Goal: Task Accomplishment & Management: Complete application form

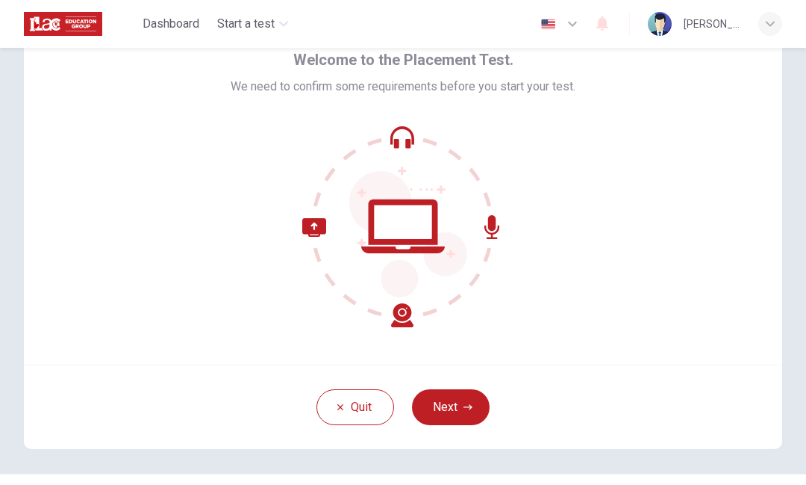
scroll to position [72, 0]
click at [406, 136] on icon at bounding box center [403, 226] width 202 height 202
click at [411, 208] on icon at bounding box center [403, 226] width 202 height 202
click at [410, 208] on icon at bounding box center [403, 226] width 202 height 202
click at [425, 106] on div "Welcome to the Placement Test. We need to confirm some requirements before you …" at bounding box center [403, 186] width 345 height 279
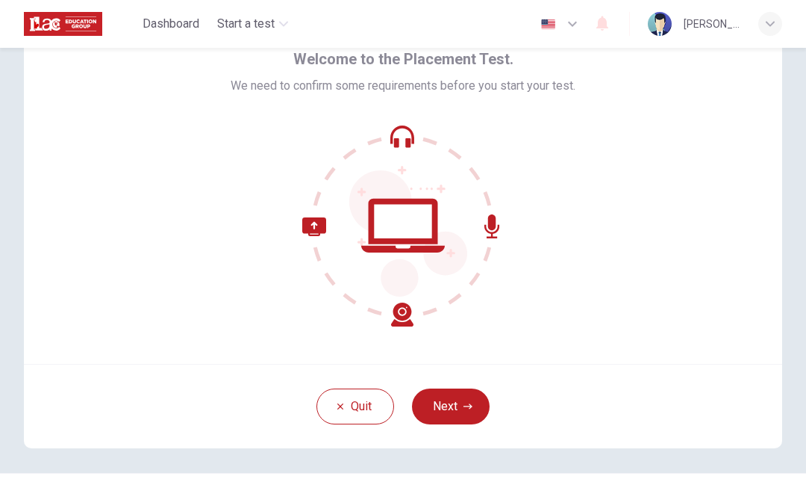
click at [424, 106] on div "Welcome to the Placement Test. We need to confirm some requirements before you …" at bounding box center [403, 186] width 345 height 279
click at [421, 152] on icon at bounding box center [403, 226] width 202 height 202
click at [411, 128] on icon at bounding box center [403, 226] width 202 height 202
click at [460, 411] on button "Next" at bounding box center [451, 406] width 78 height 36
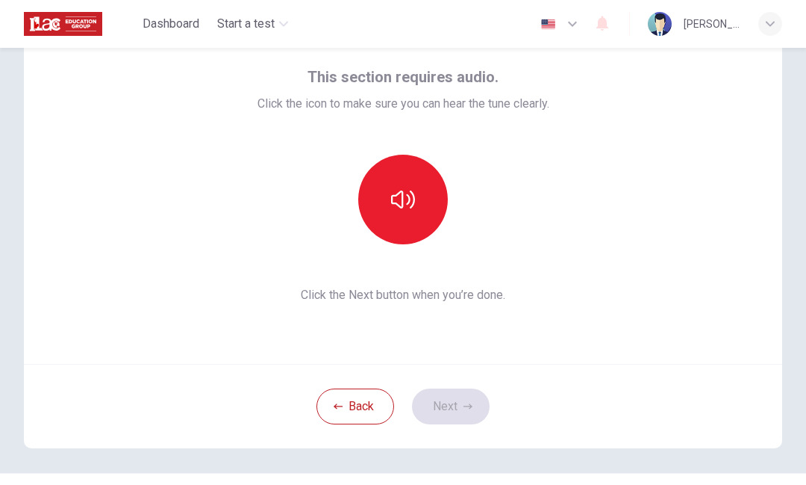
click at [408, 196] on icon "button" at bounding box center [403, 199] width 24 height 18
click at [400, 211] on button "button" at bounding box center [403, 200] width 90 height 90
click at [467, 413] on button "Next" at bounding box center [451, 406] width 78 height 36
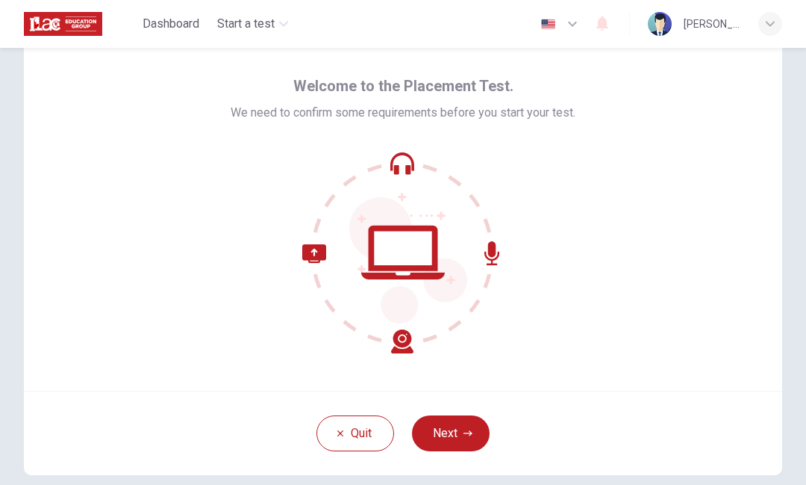
scroll to position [58, 0]
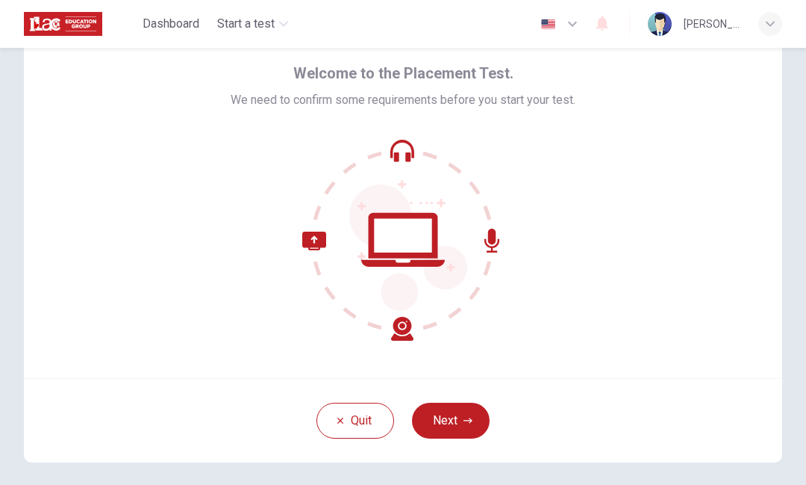
click at [462, 418] on button "Next" at bounding box center [451, 420] width 78 height 36
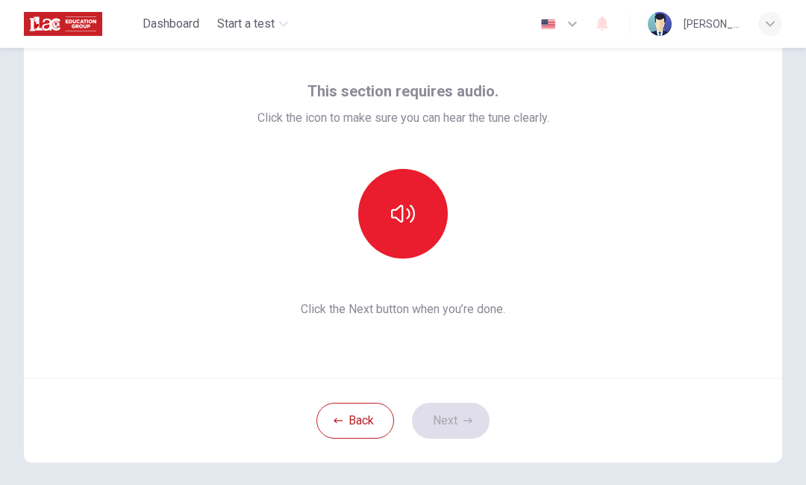
click at [406, 214] on icon "button" at bounding box center [403, 214] width 24 height 24
click at [464, 417] on icon "button" at bounding box center [468, 420] width 9 height 9
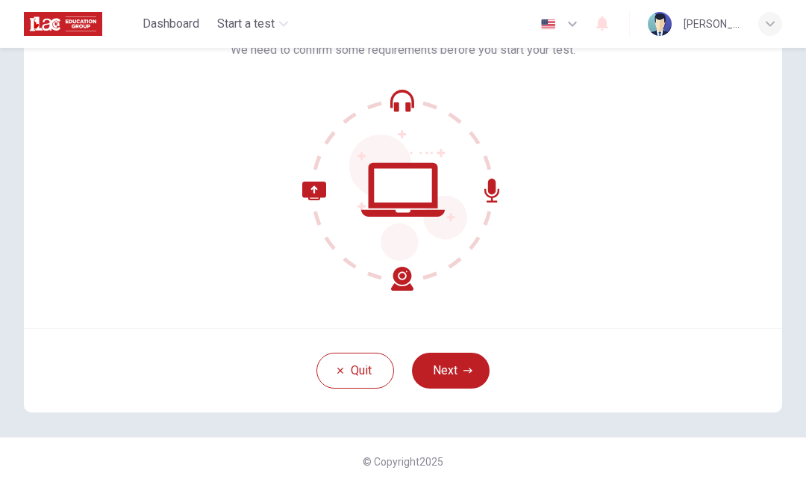
scroll to position [108, 0]
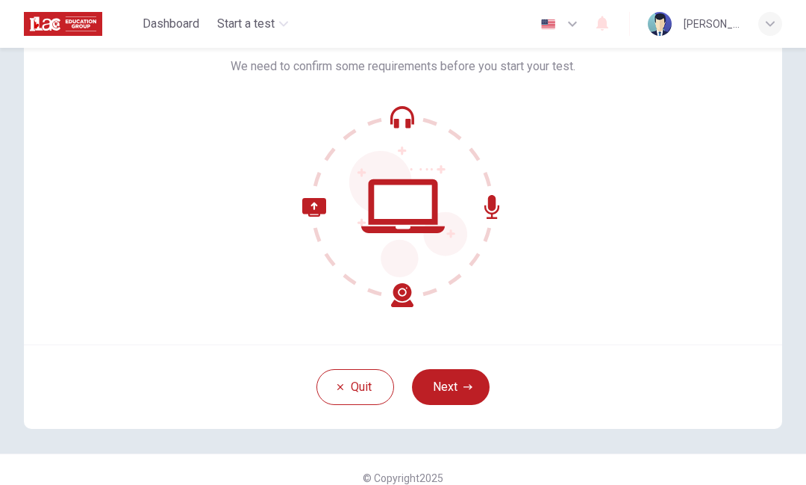
scroll to position [90, 0]
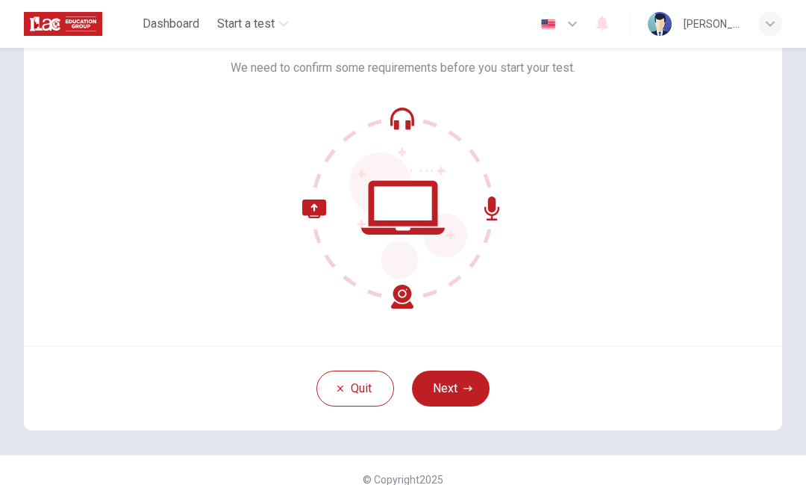
click at [465, 388] on icon "button" at bounding box center [468, 388] width 9 height 9
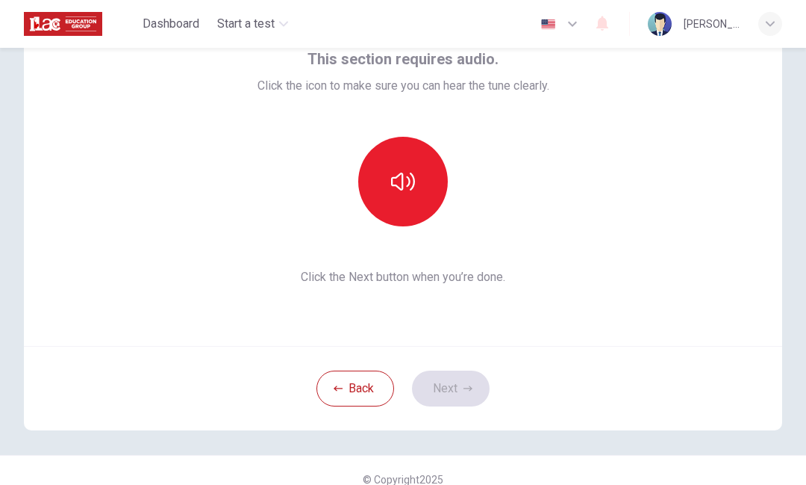
click at [396, 184] on icon "button" at bounding box center [403, 181] width 24 height 24
click at [389, 199] on button "button" at bounding box center [403, 182] width 90 height 90
click at [468, 396] on button "Next" at bounding box center [451, 388] width 78 height 36
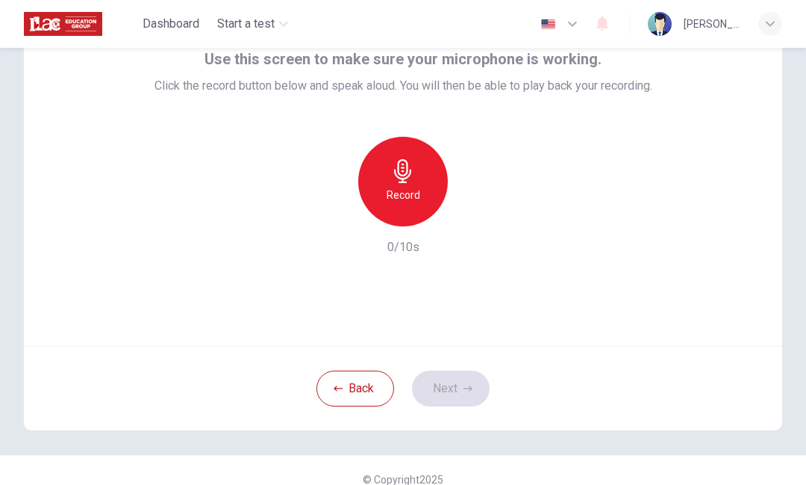
click at [417, 193] on h6 "Record" at bounding box center [404, 195] width 34 height 18
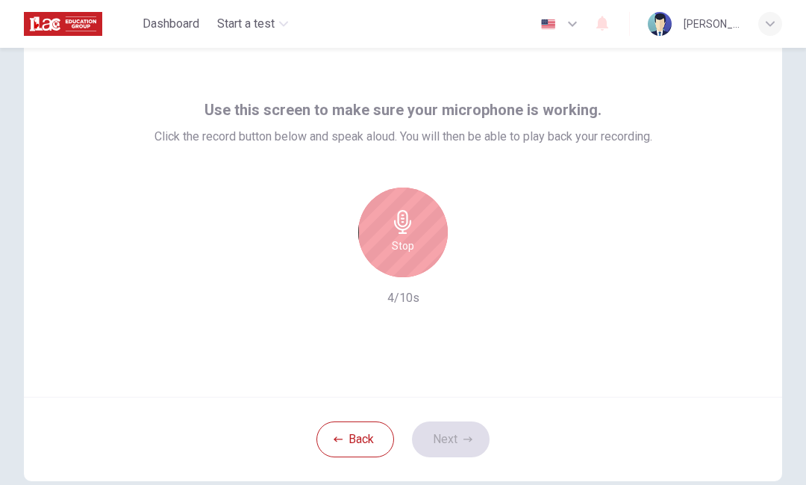
scroll to position [49, 0]
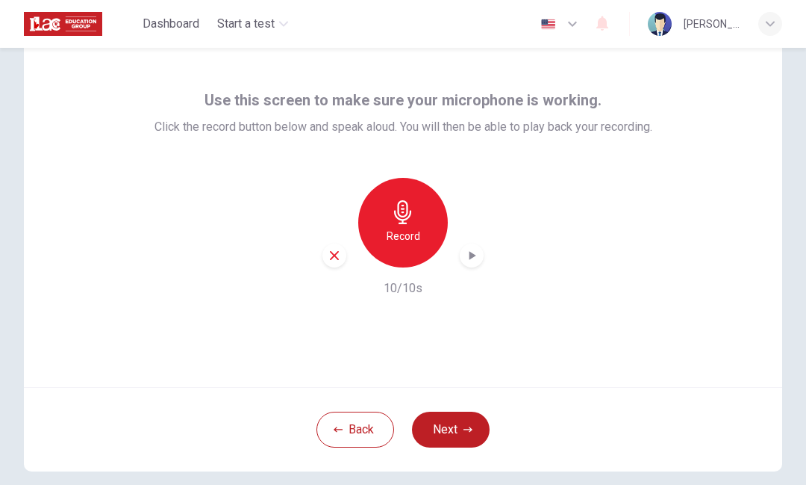
click at [473, 420] on button "Next" at bounding box center [451, 429] width 78 height 36
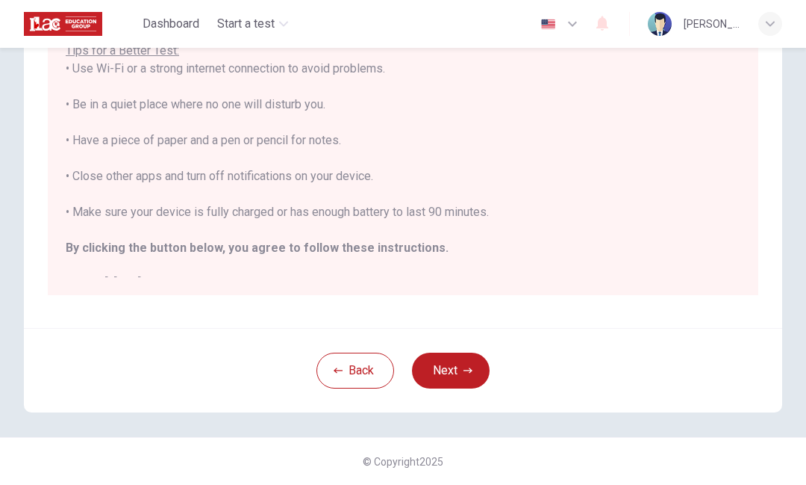
scroll to position [277, 0]
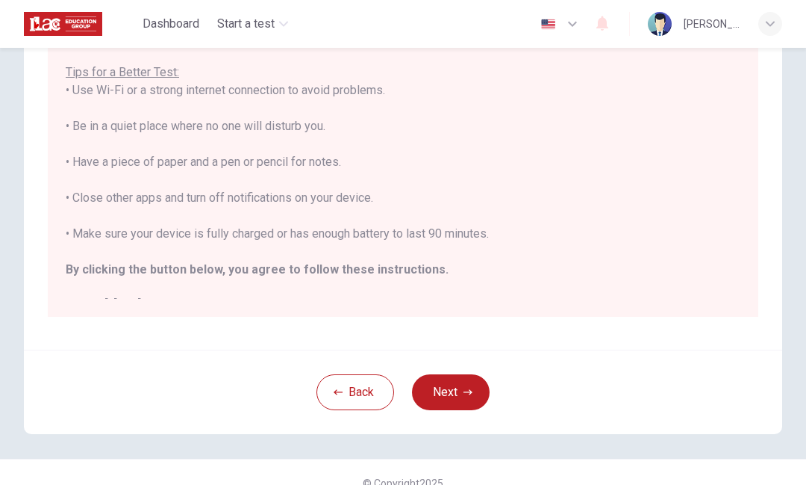
click at [475, 401] on button "Next" at bounding box center [451, 392] width 78 height 36
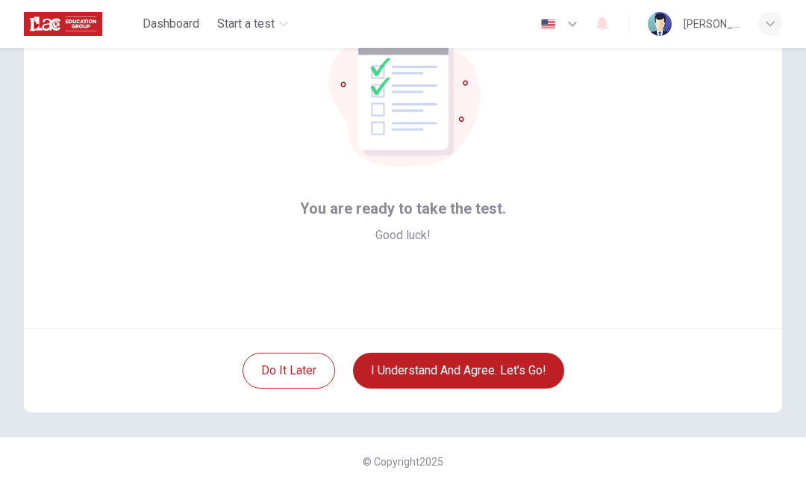
scroll to position [108, 0]
click at [508, 355] on button "I understand and agree. Let’s go!" at bounding box center [458, 370] width 211 height 36
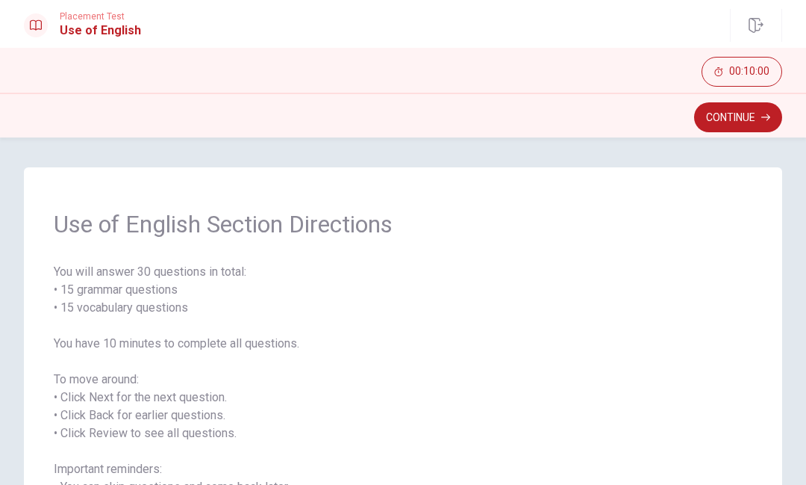
click at [756, 131] on button "Continue" at bounding box center [738, 117] width 88 height 30
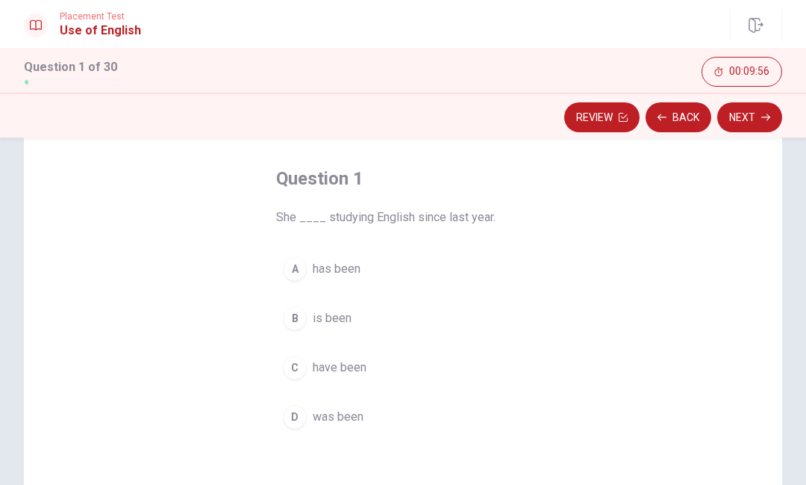
scroll to position [63, 0]
click at [299, 268] on div "A" at bounding box center [295, 267] width 24 height 24
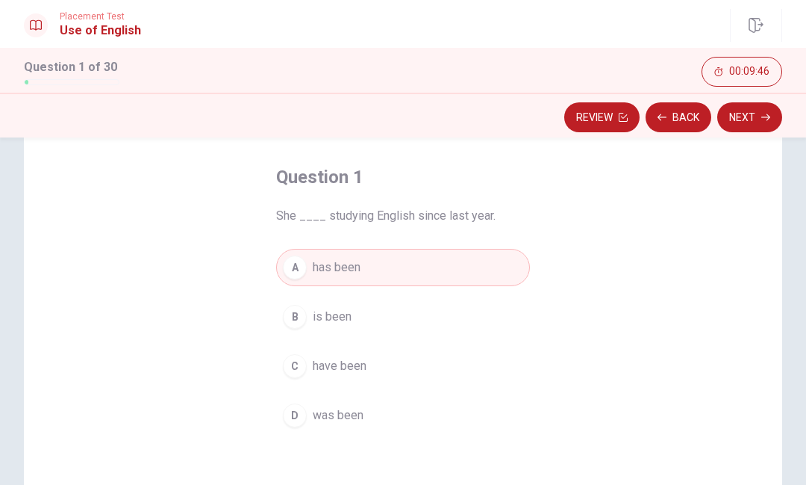
click at [767, 116] on icon "button" at bounding box center [766, 117] width 9 height 9
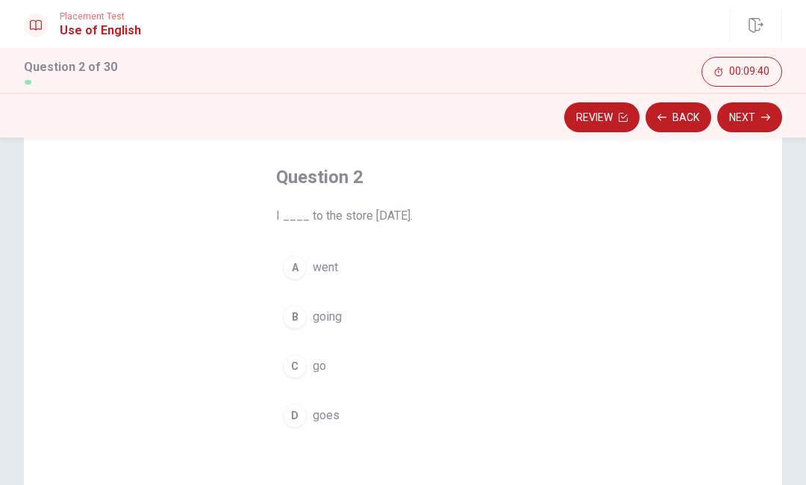
click at [294, 260] on div "A" at bounding box center [295, 267] width 24 height 24
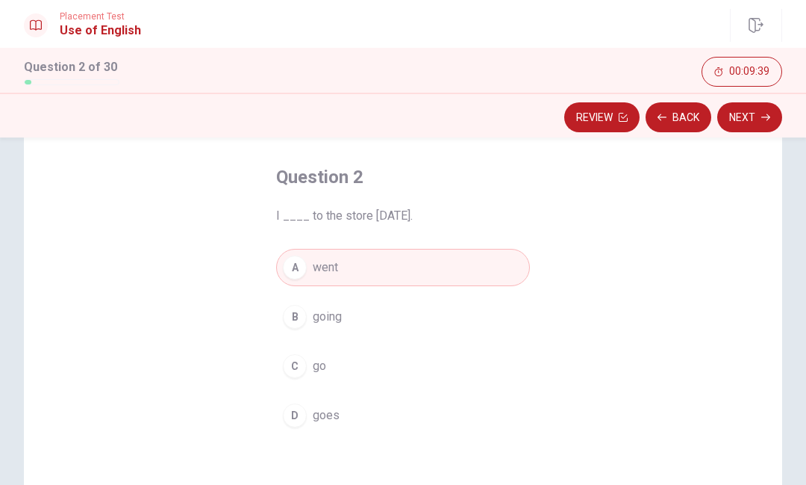
click at [763, 117] on icon "button" at bounding box center [766, 117] width 9 height 7
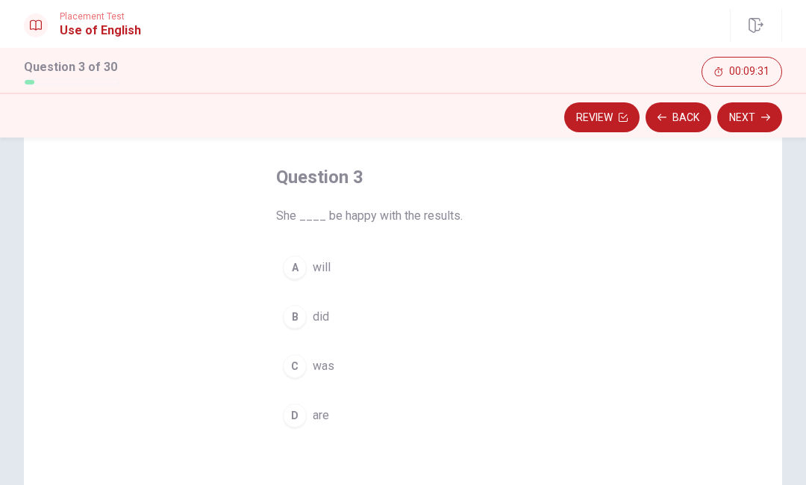
click at [373, 258] on button "A will" at bounding box center [403, 267] width 254 height 37
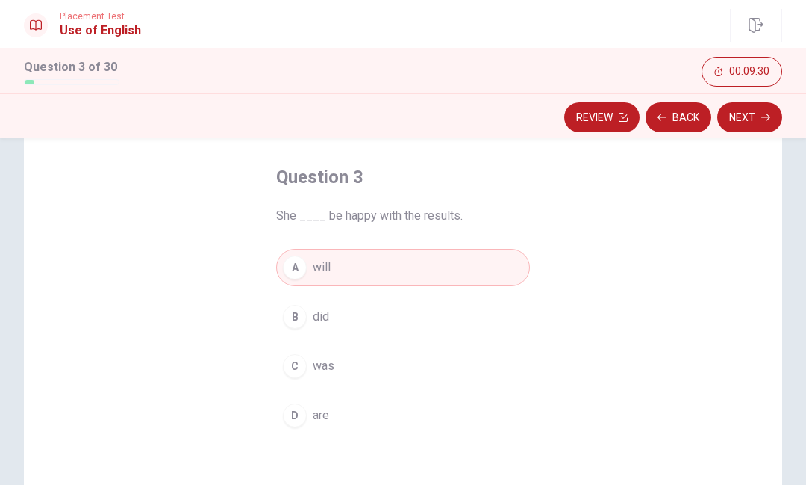
click at [763, 115] on icon "button" at bounding box center [766, 117] width 9 height 9
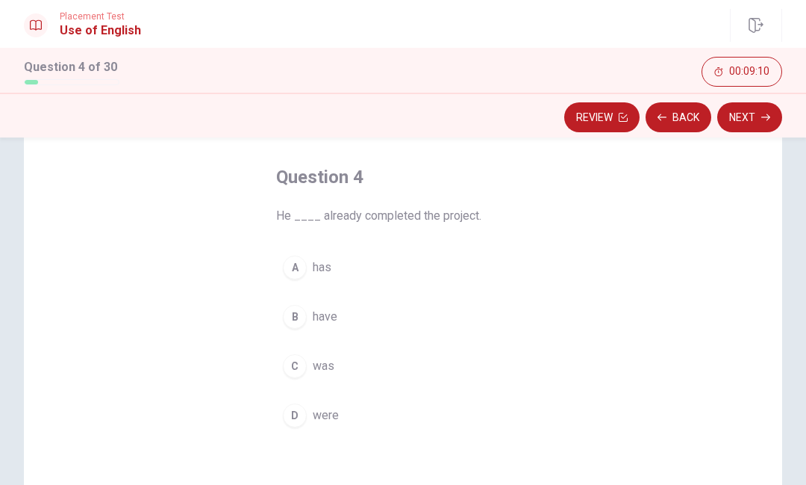
click at [308, 264] on button "A has" at bounding box center [403, 267] width 254 height 37
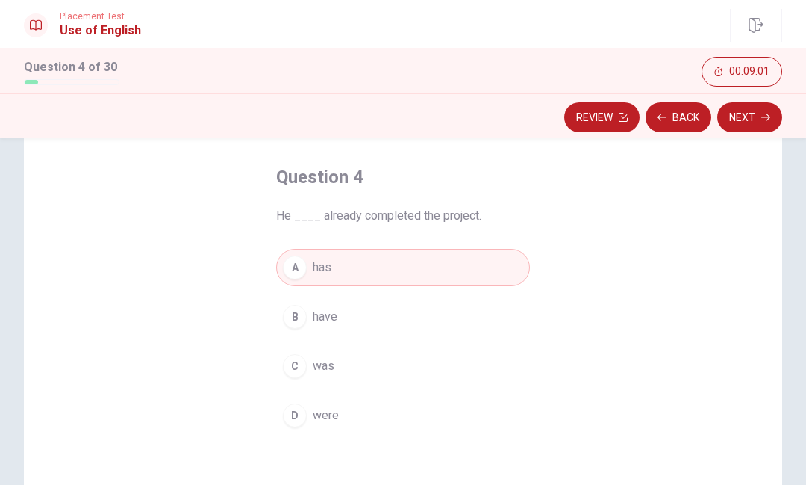
click at [756, 122] on button "Next" at bounding box center [750, 117] width 65 height 30
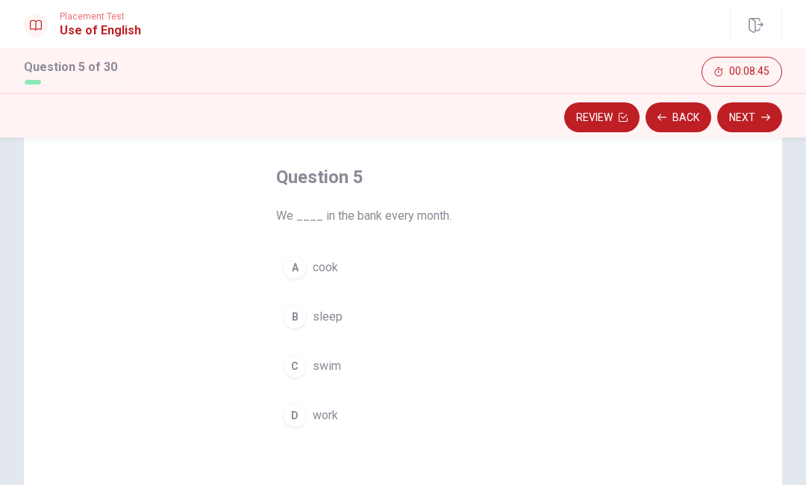
click at [305, 423] on button "D work" at bounding box center [403, 414] width 254 height 37
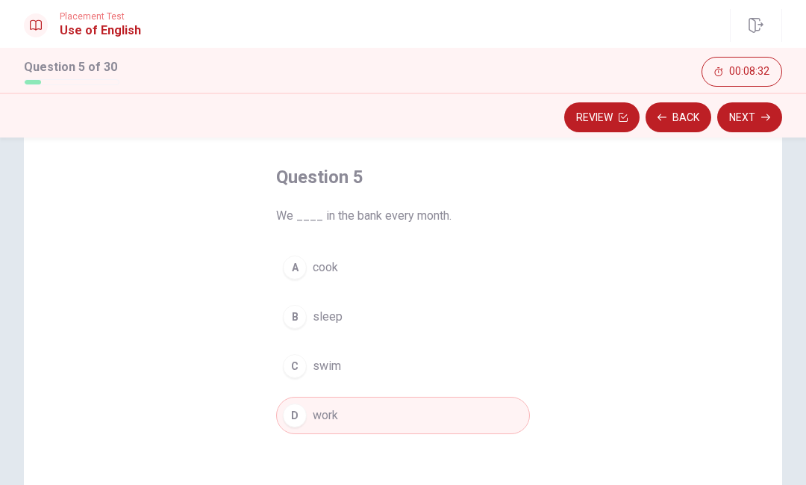
click at [762, 111] on button "Next" at bounding box center [750, 117] width 65 height 30
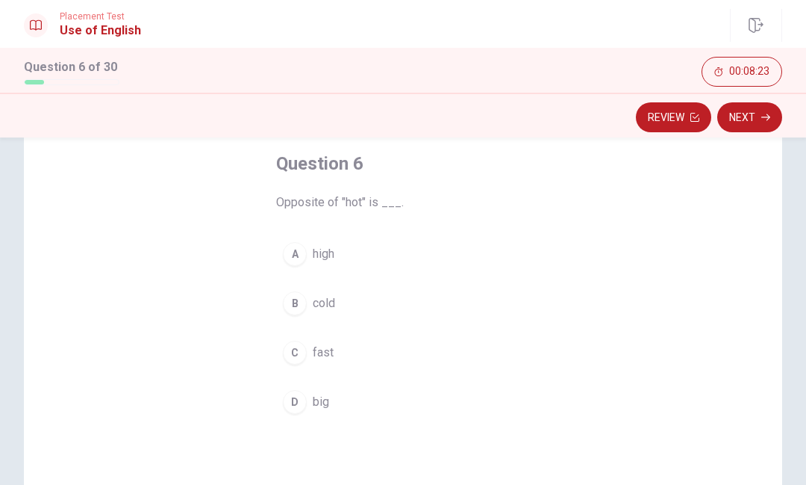
scroll to position [78, 0]
click at [317, 297] on span "cold" at bounding box center [324, 302] width 22 height 18
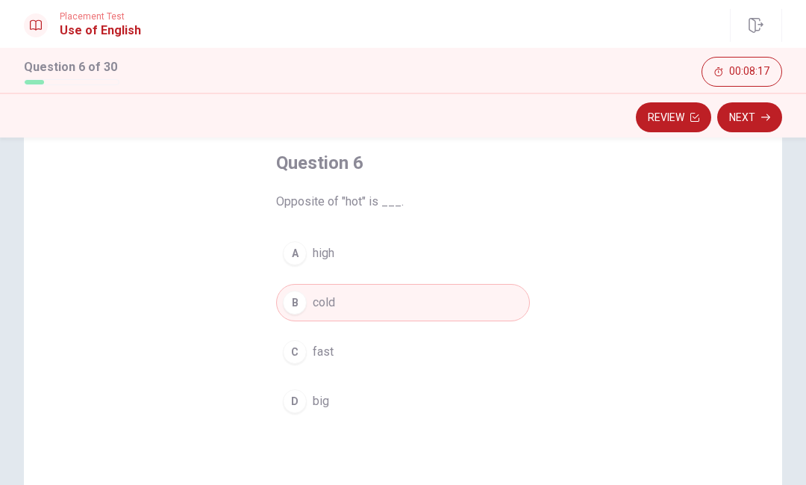
click at [767, 115] on icon "button" at bounding box center [766, 117] width 9 height 9
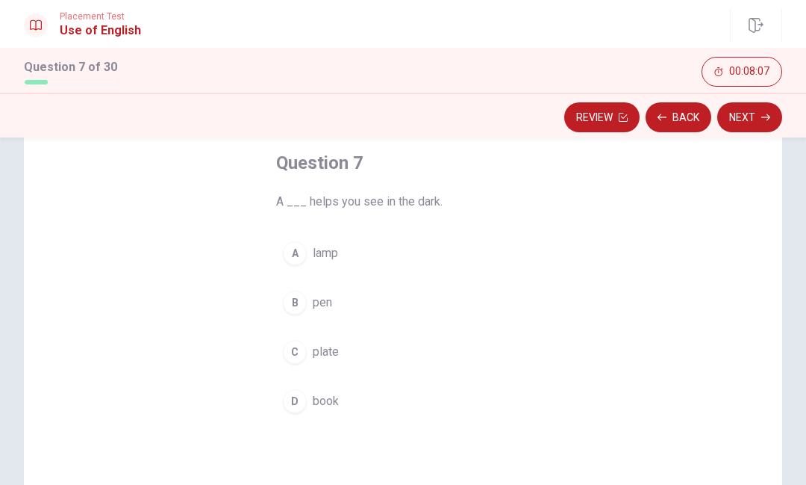
click at [341, 240] on button "A lamp" at bounding box center [403, 252] width 254 height 37
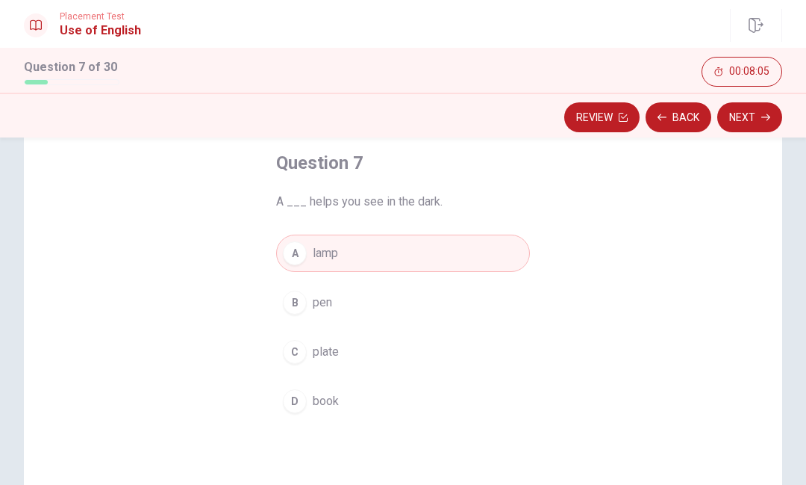
click at [759, 123] on button "Next" at bounding box center [750, 117] width 65 height 30
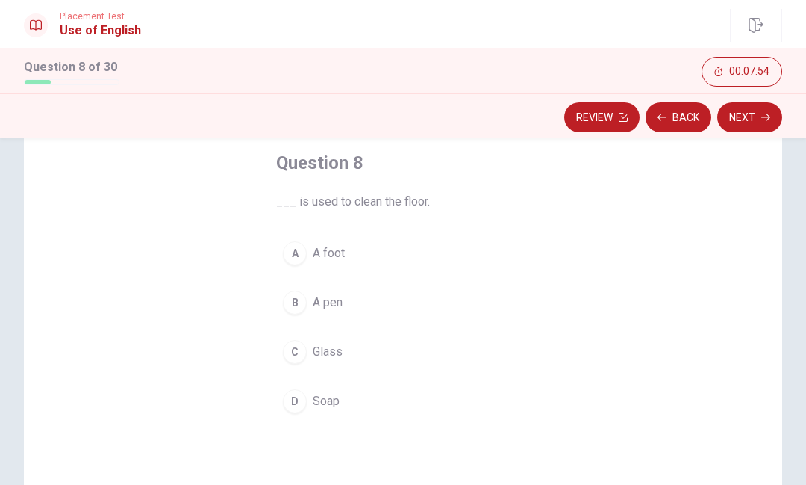
click at [323, 413] on button "D Soap" at bounding box center [403, 400] width 254 height 37
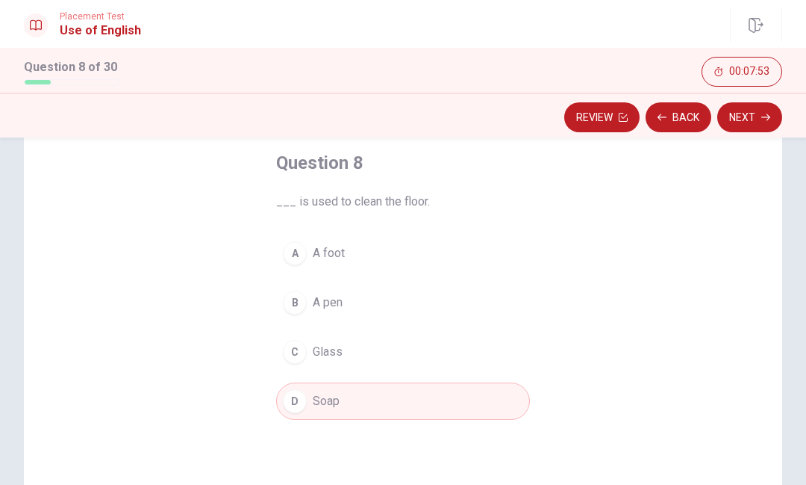
click at [738, 119] on button "Next" at bounding box center [750, 117] width 65 height 30
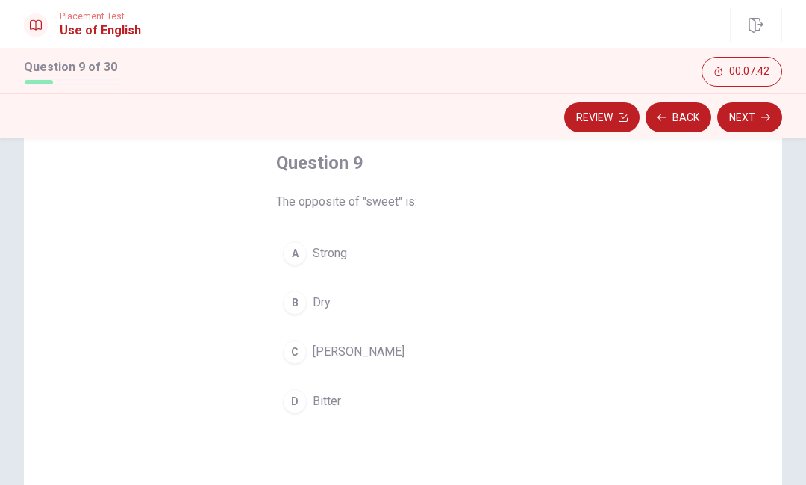
click at [340, 400] on span "Bitter" at bounding box center [327, 401] width 28 height 18
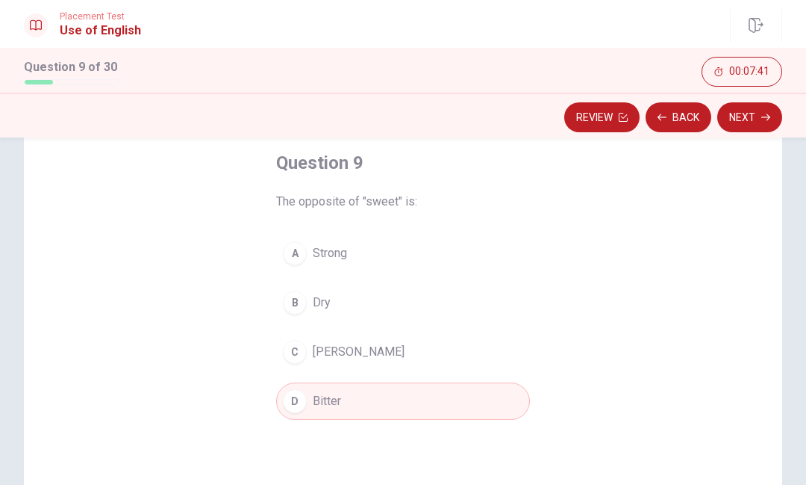
click at [744, 124] on button "Next" at bounding box center [750, 117] width 65 height 30
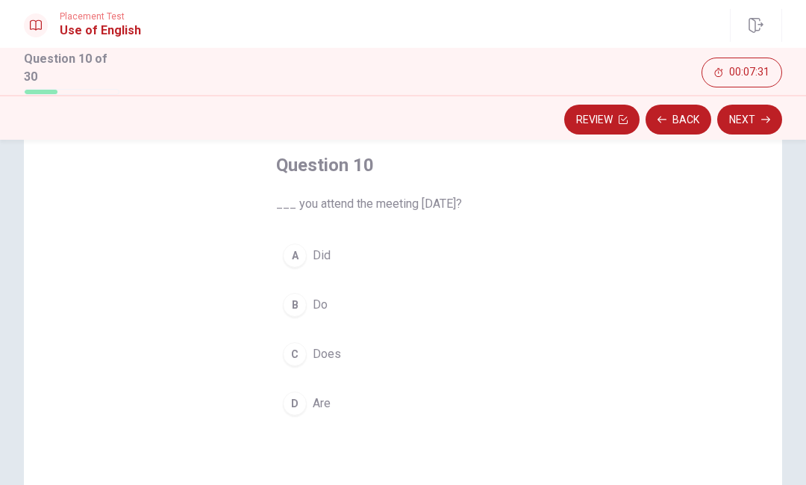
click at [362, 250] on button "A Did" at bounding box center [403, 255] width 254 height 37
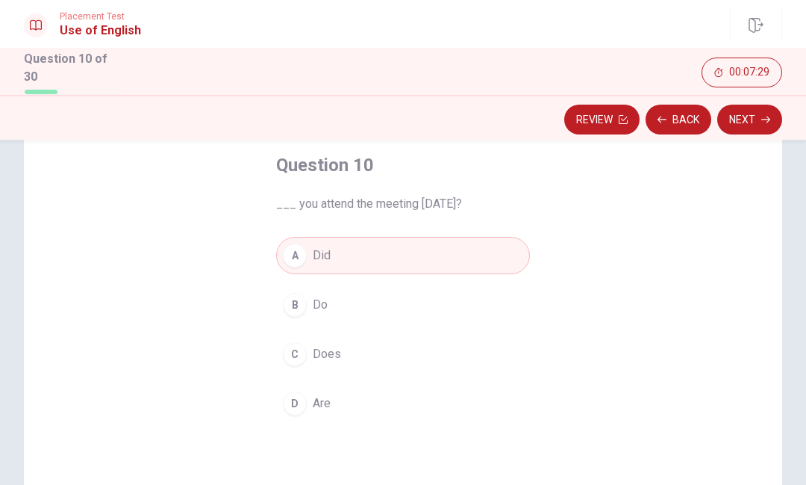
click at [759, 115] on button "Next" at bounding box center [750, 120] width 65 height 30
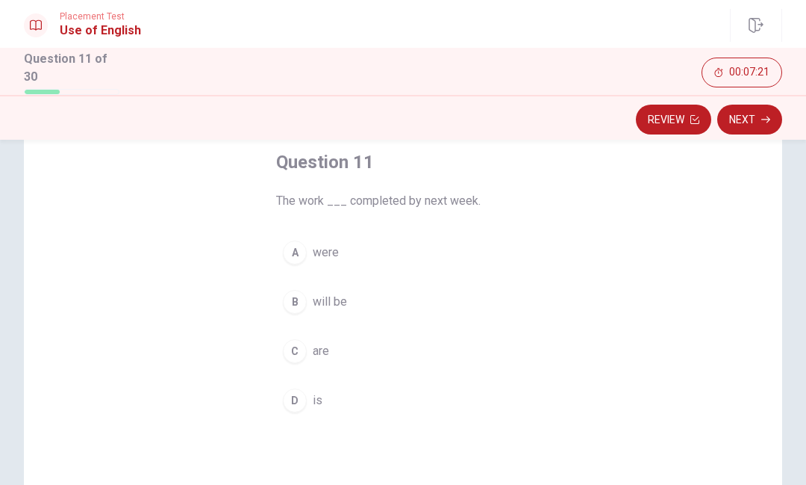
scroll to position [82, 0]
click at [679, 308] on div "Question 11 The work ___ completed by next week. A were B will be C are D is" at bounding box center [403, 346] width 759 height 519
click at [598, 291] on div "Question 11 The work ___ completed by next week. A were B will be C are D is" at bounding box center [403, 346] width 759 height 519
click at [309, 298] on button "B will be" at bounding box center [403, 299] width 254 height 37
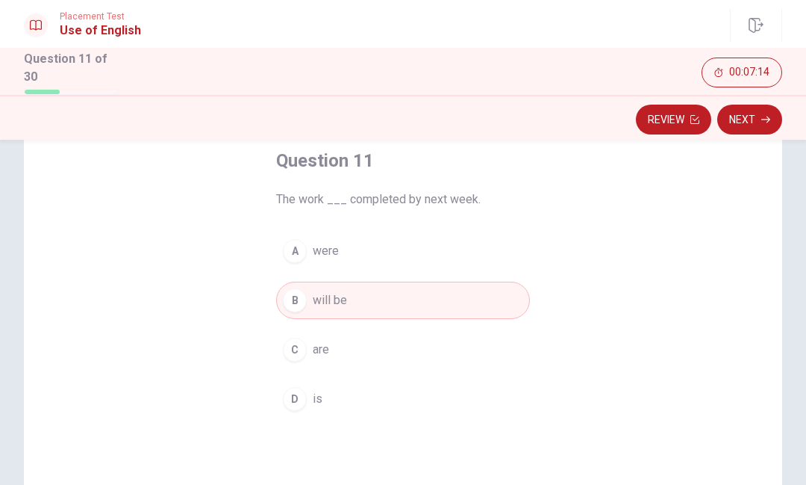
click at [738, 114] on button "Next" at bounding box center [750, 120] width 65 height 30
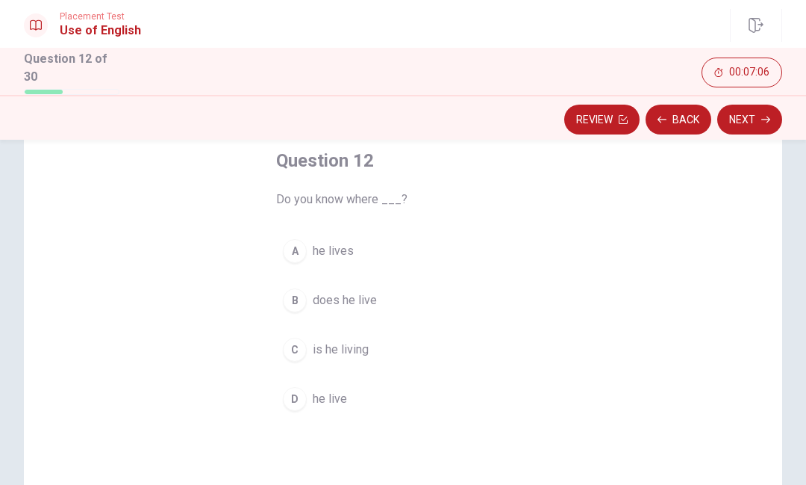
click at [362, 364] on button "C is he living" at bounding box center [403, 349] width 254 height 37
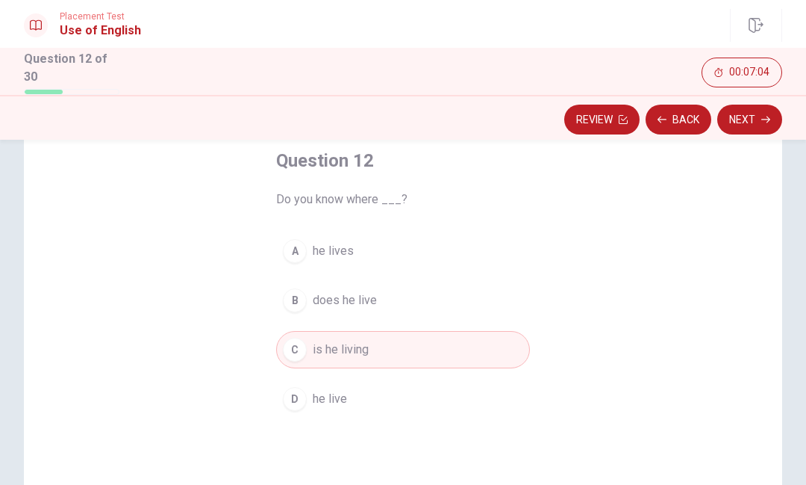
click at [446, 242] on button "A he lives" at bounding box center [403, 250] width 254 height 37
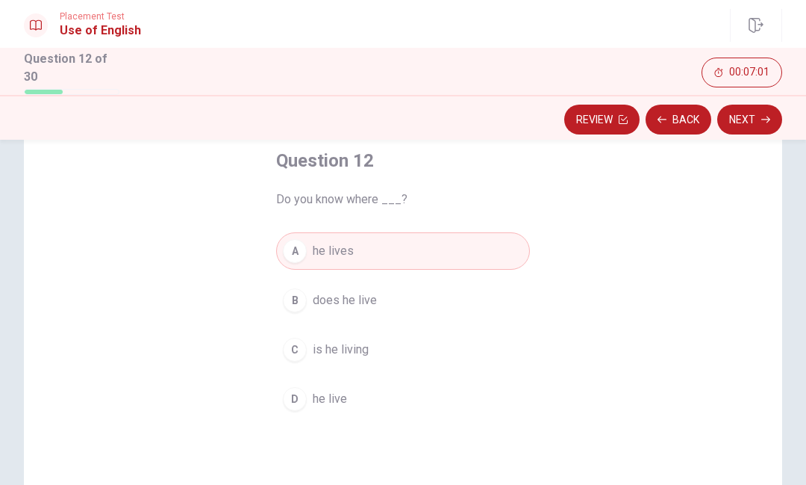
click at [407, 347] on button "C is he living" at bounding box center [403, 349] width 254 height 37
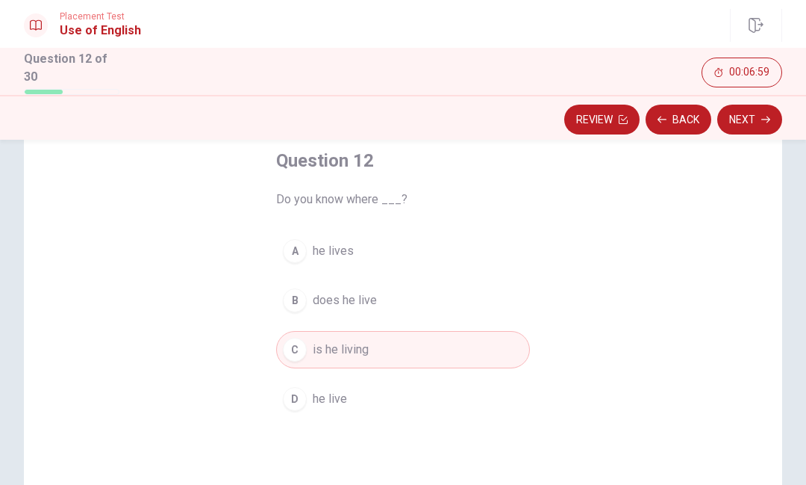
click at [468, 252] on button "A he lives" at bounding box center [403, 250] width 254 height 37
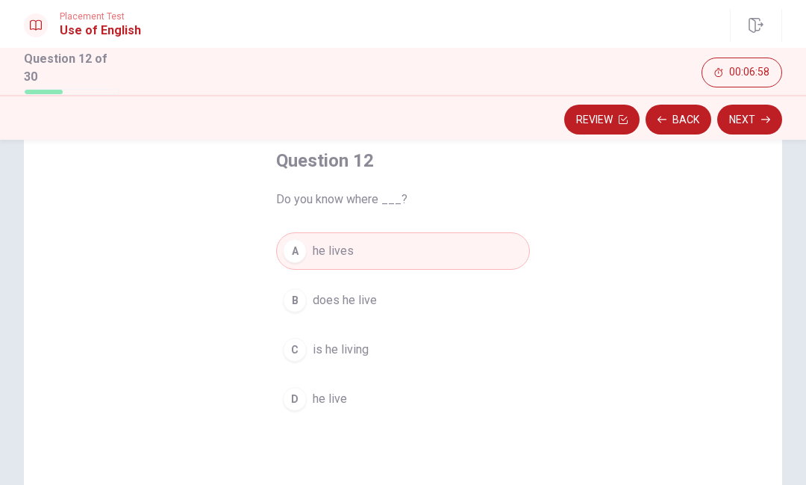
click at [763, 116] on icon "button" at bounding box center [766, 119] width 9 height 9
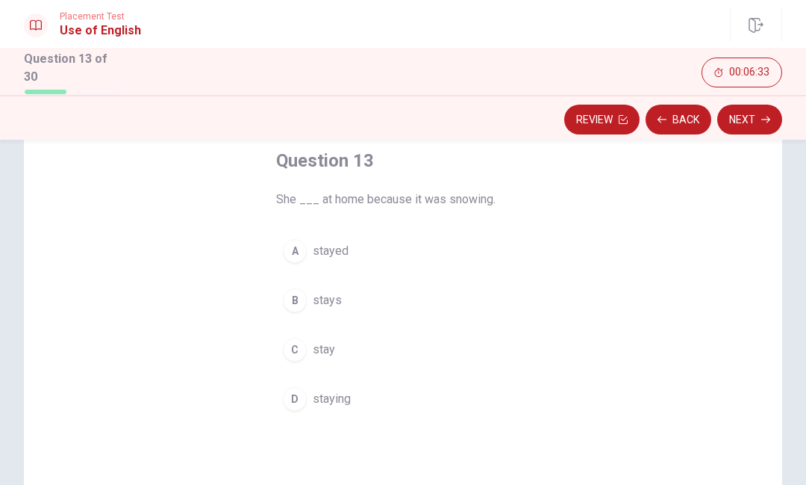
click at [334, 340] on span "stay" at bounding box center [324, 349] width 22 height 18
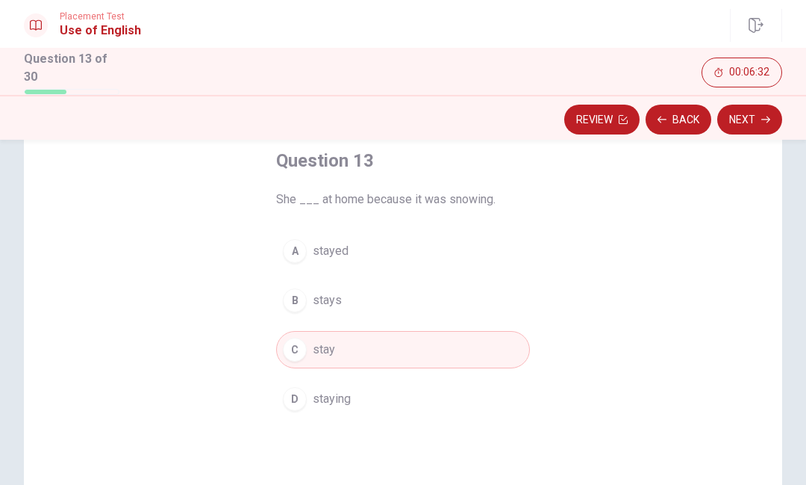
click at [766, 118] on icon "button" at bounding box center [766, 119] width 9 height 9
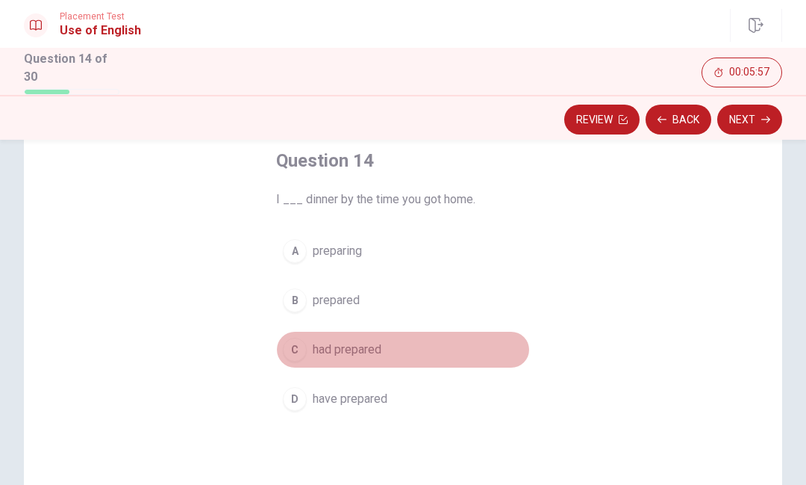
click at [388, 340] on button "C had prepared" at bounding box center [403, 349] width 254 height 37
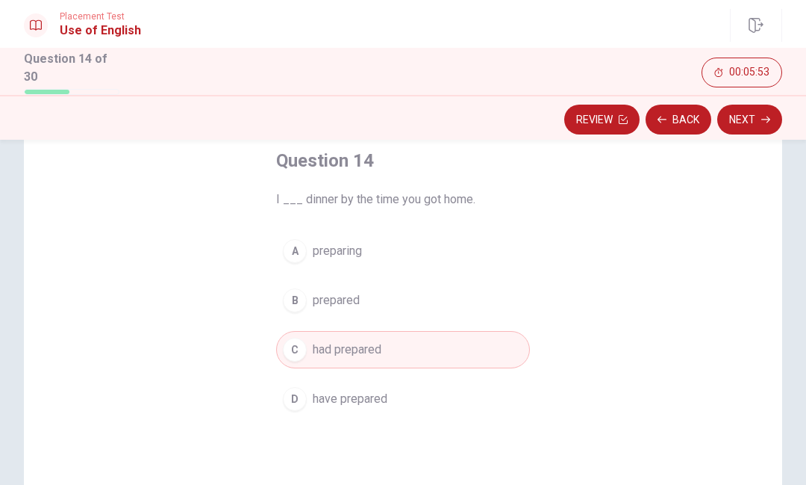
click at [749, 125] on button "Next" at bounding box center [750, 120] width 65 height 30
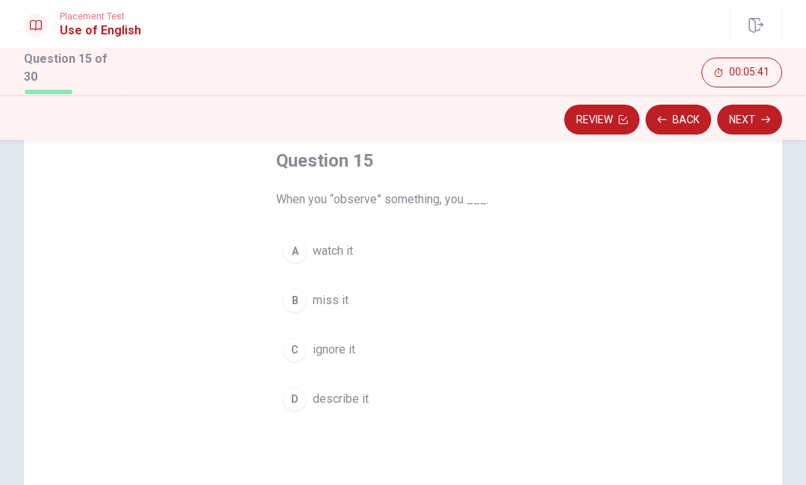
click at [522, 286] on button "B miss it" at bounding box center [403, 299] width 254 height 37
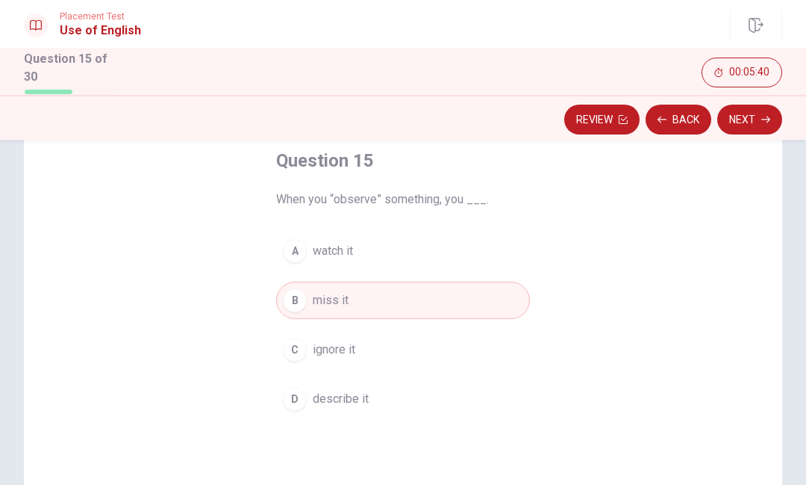
click at [756, 122] on button "Next" at bounding box center [750, 120] width 65 height 30
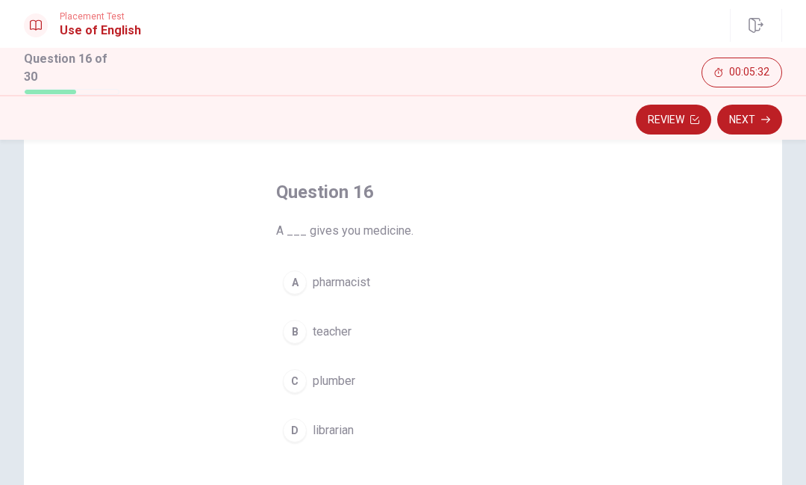
scroll to position [55, 0]
click at [437, 276] on button "A pharmacist" at bounding box center [403, 278] width 254 height 37
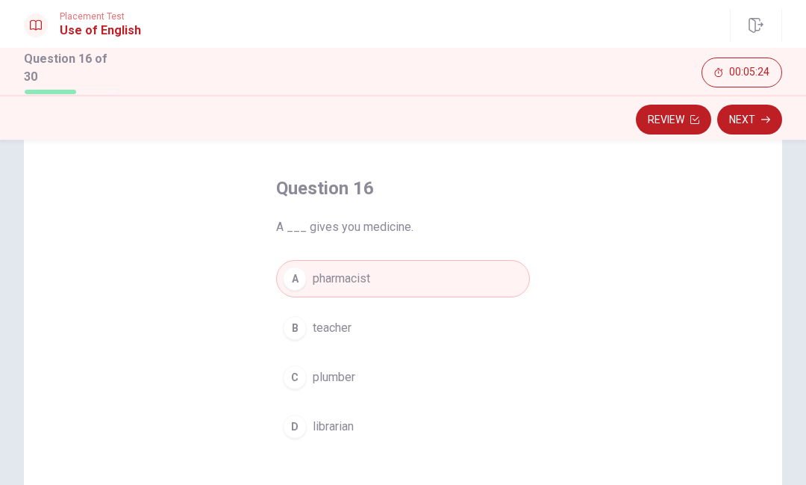
click at [756, 125] on button "Next" at bounding box center [750, 120] width 65 height 30
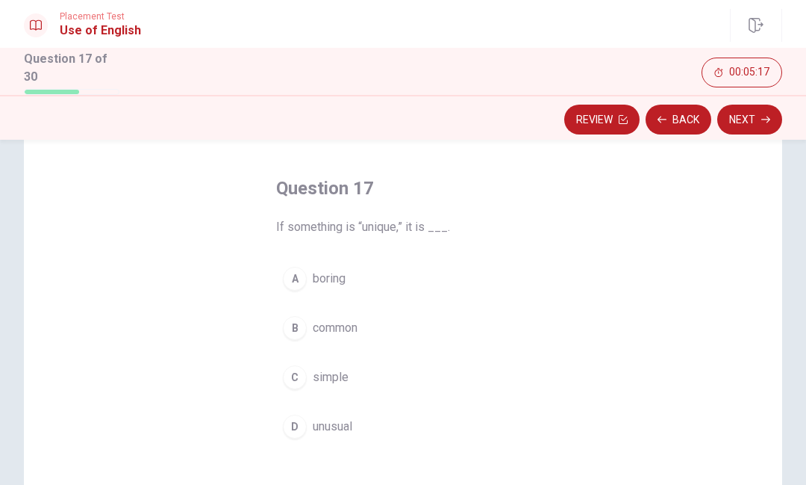
click at [405, 412] on button "D unusual" at bounding box center [403, 426] width 254 height 37
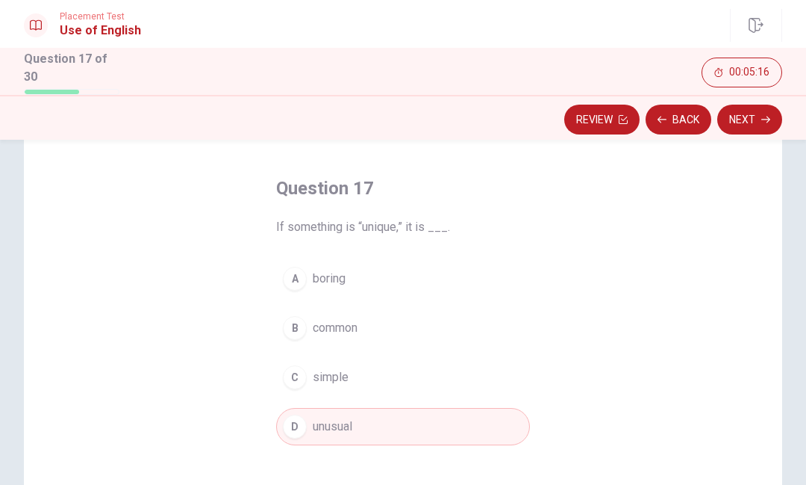
click at [760, 115] on button "Next" at bounding box center [750, 120] width 65 height 30
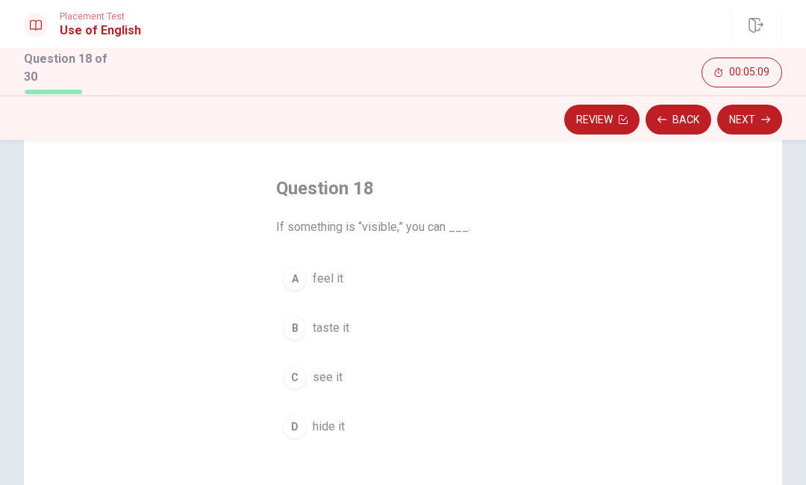
click at [434, 376] on button "C see it" at bounding box center [403, 376] width 254 height 37
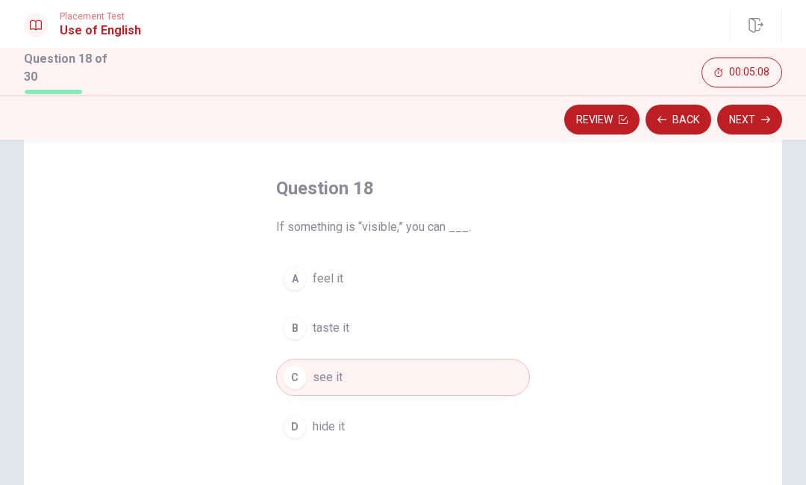
click at [765, 115] on icon "button" at bounding box center [766, 119] width 9 height 9
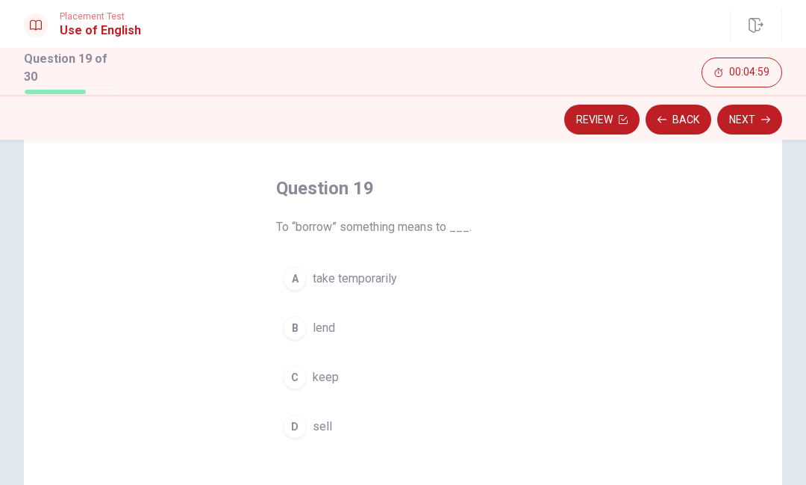
click at [523, 276] on button "A take temporarily" at bounding box center [403, 278] width 254 height 37
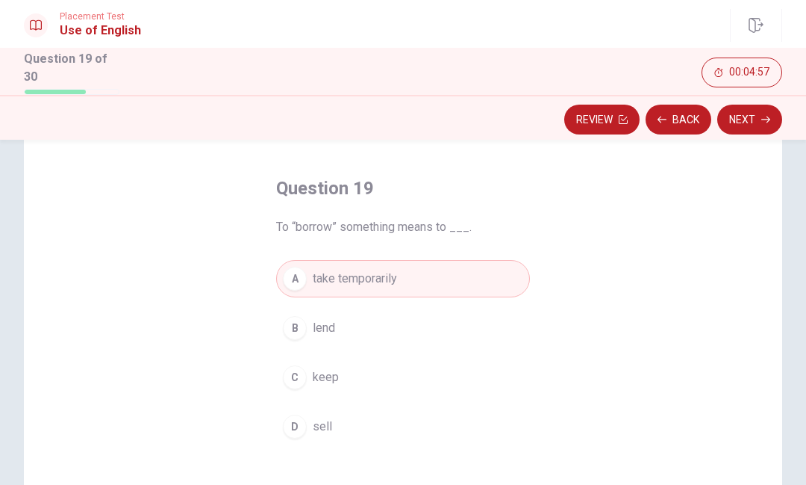
click at [747, 119] on button "Next" at bounding box center [750, 120] width 65 height 30
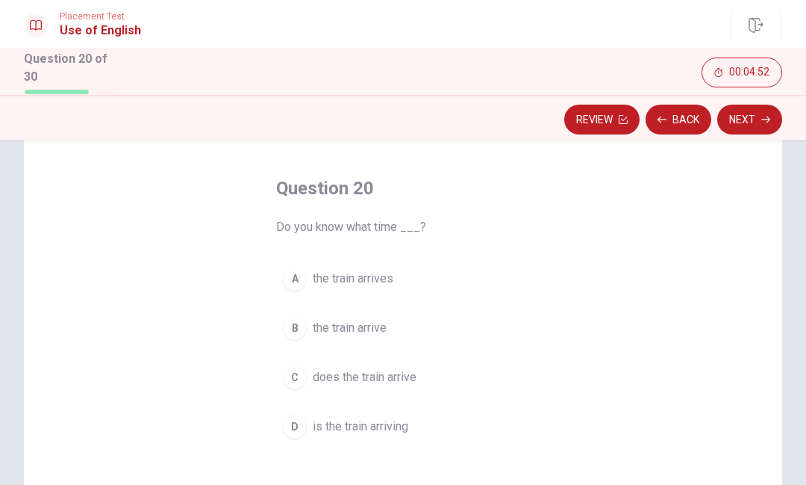
click at [419, 432] on button "D is the train arriving" at bounding box center [403, 426] width 254 height 37
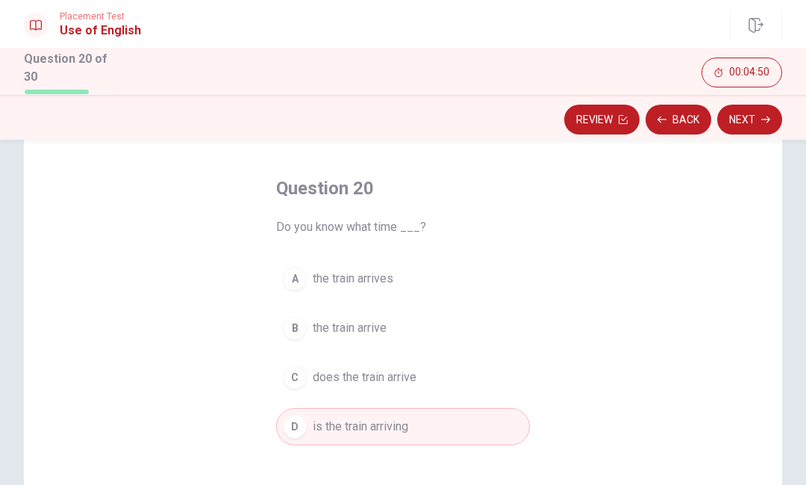
click at [473, 323] on button "B the train arrive" at bounding box center [403, 327] width 254 height 37
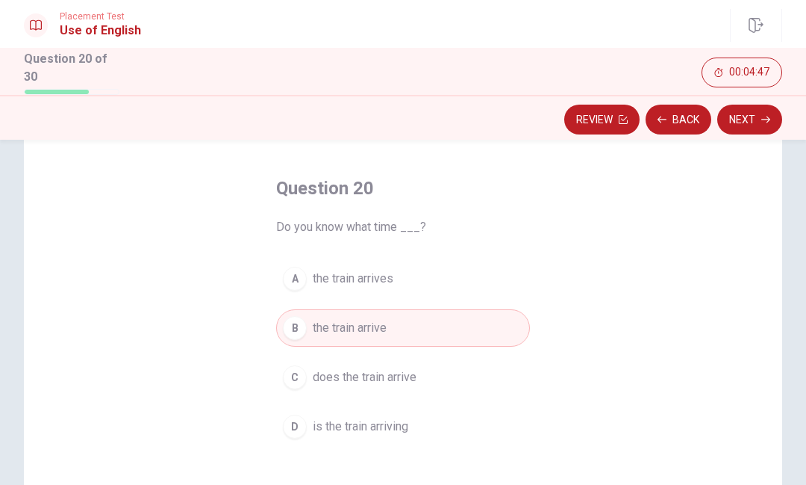
click at [754, 117] on button "Next" at bounding box center [750, 120] width 65 height 30
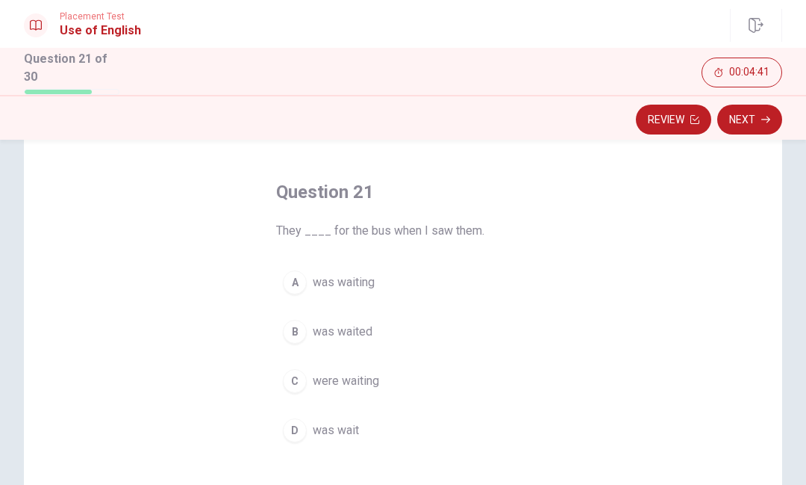
scroll to position [53, 0]
click at [475, 376] on button "C were waiting" at bounding box center [403, 378] width 254 height 37
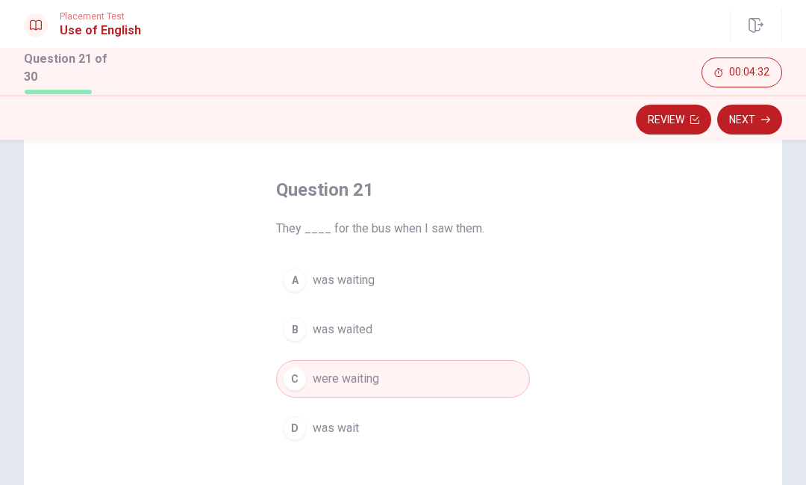
click at [759, 111] on button "Next" at bounding box center [750, 120] width 65 height 30
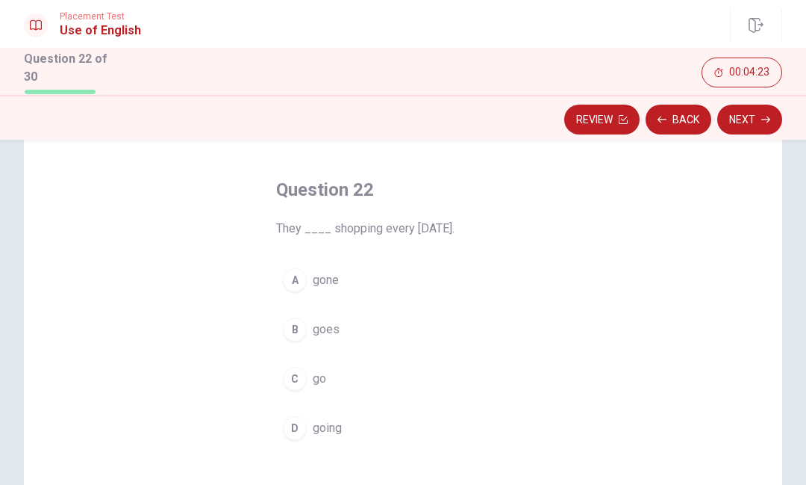
click at [503, 337] on button "B goes" at bounding box center [403, 329] width 254 height 37
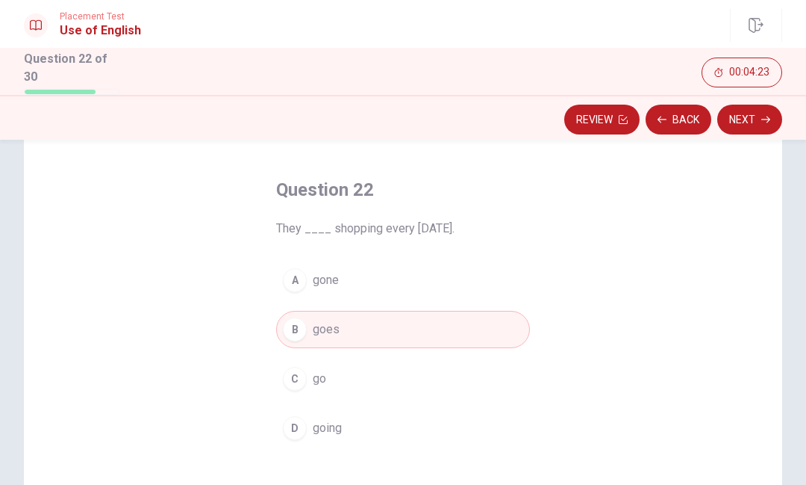
click at [497, 364] on button "C go" at bounding box center [403, 378] width 254 height 37
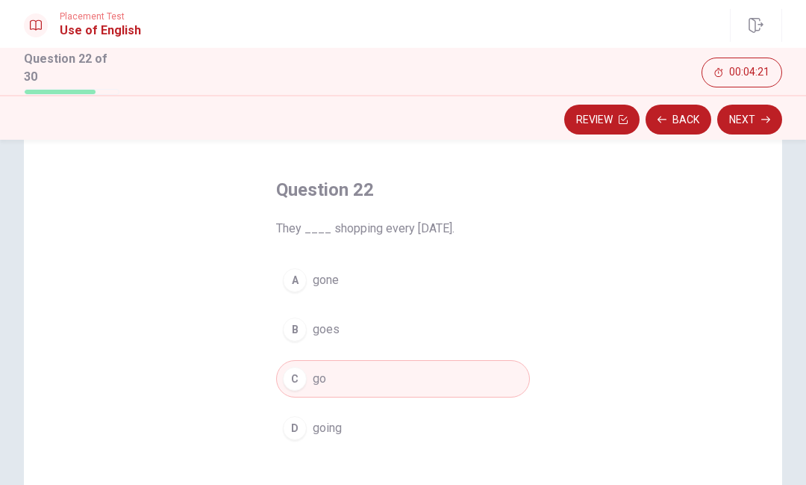
click at [755, 120] on button "Next" at bounding box center [750, 120] width 65 height 30
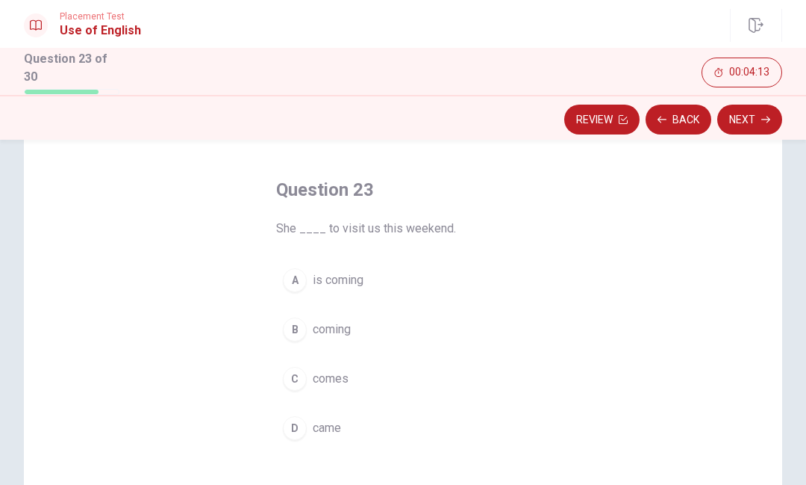
click at [508, 328] on button "B coming" at bounding box center [403, 329] width 254 height 37
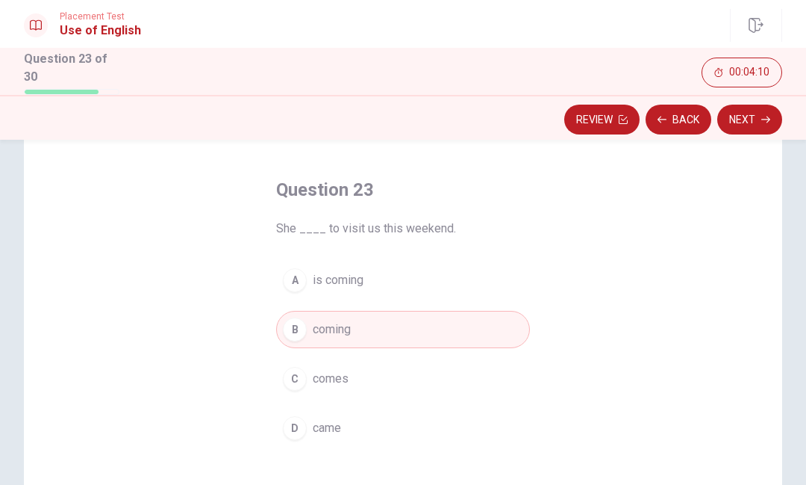
click at [538, 279] on div "Question 23 She ____ to visit us this weekend. A is coming B coming C comes D c…" at bounding box center [403, 312] width 314 height 317
click at [434, 281] on button "A is coming" at bounding box center [403, 279] width 254 height 37
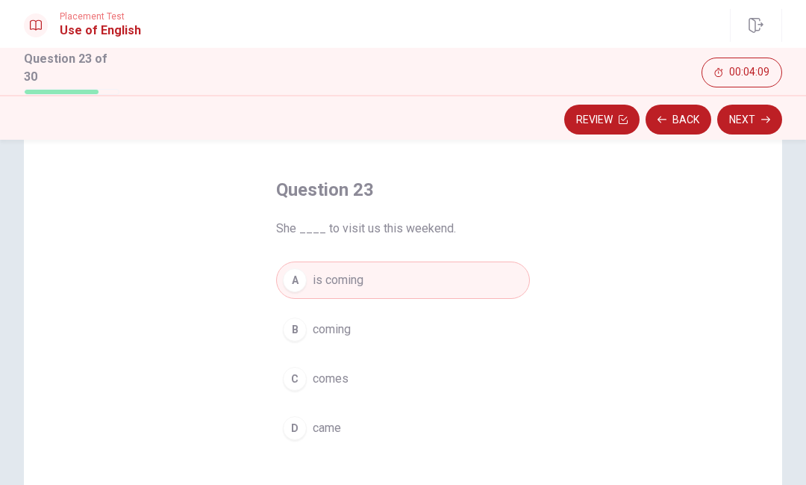
click at [756, 123] on button "Next" at bounding box center [750, 120] width 65 height 30
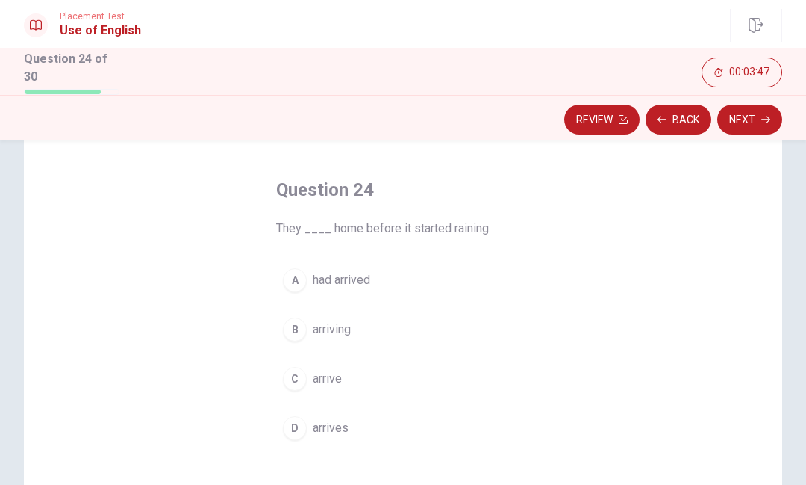
click at [543, 273] on div "Question 24 They ____ home before it started raining. A had arrived B arriving …" at bounding box center [403, 312] width 314 height 317
click at [488, 287] on button "A had arrived" at bounding box center [403, 279] width 254 height 37
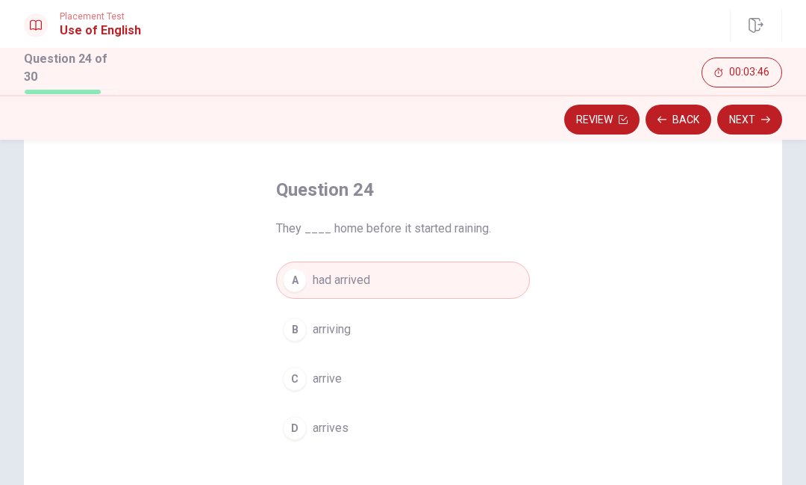
click at [508, 276] on button "A had arrived" at bounding box center [403, 279] width 254 height 37
click at [455, 334] on button "B arriving" at bounding box center [403, 329] width 254 height 37
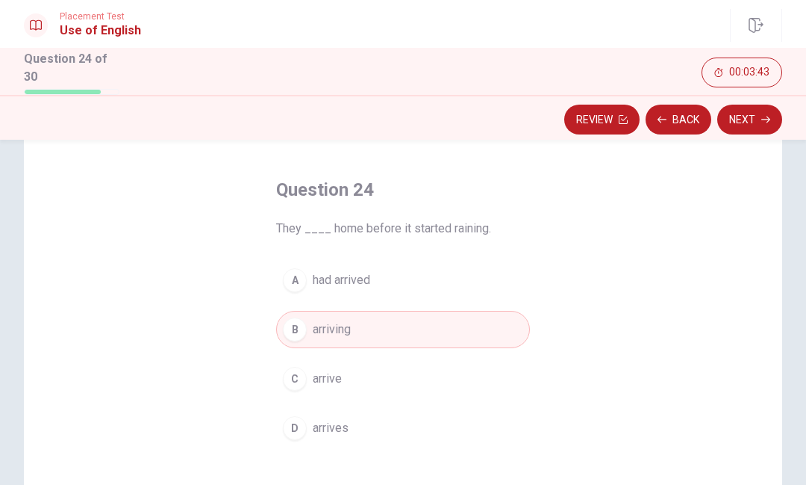
click at [774, 109] on button "Next" at bounding box center [750, 120] width 65 height 30
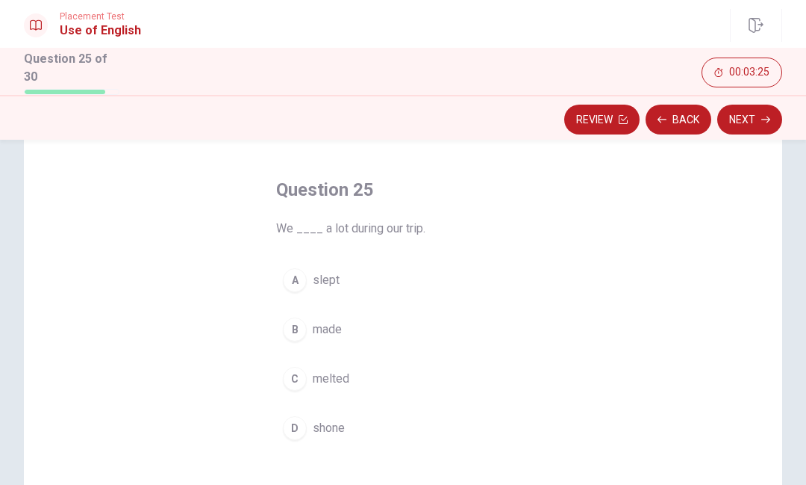
click at [487, 311] on button "B made" at bounding box center [403, 329] width 254 height 37
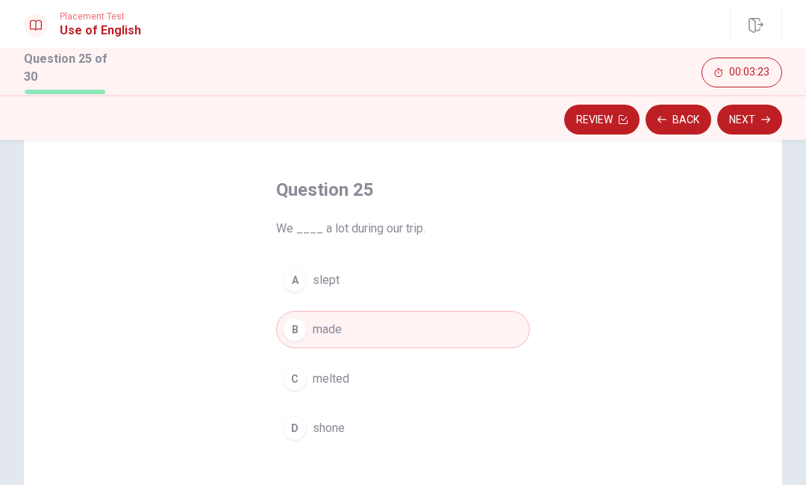
click at [526, 273] on button "A slept" at bounding box center [403, 279] width 254 height 37
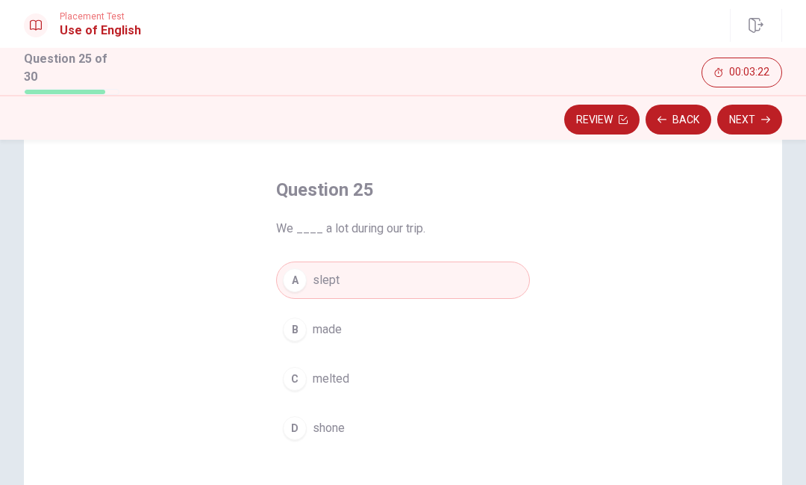
click at [472, 331] on button "B made" at bounding box center [403, 329] width 254 height 37
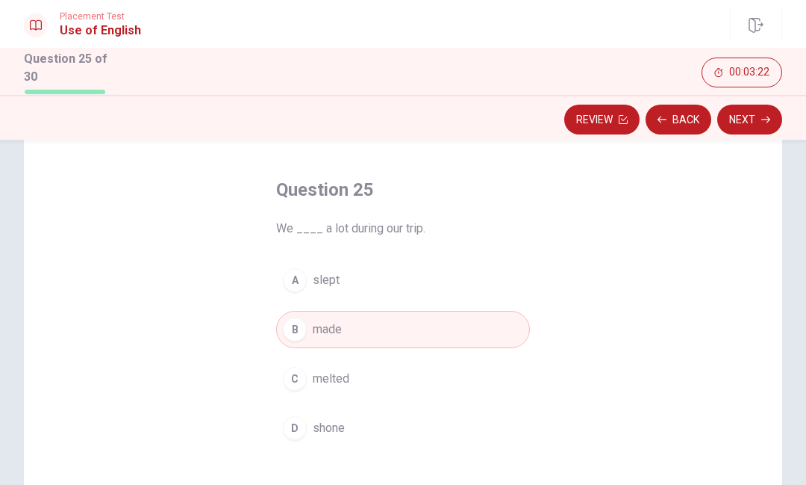
click at [442, 371] on button "C melted" at bounding box center [403, 378] width 254 height 37
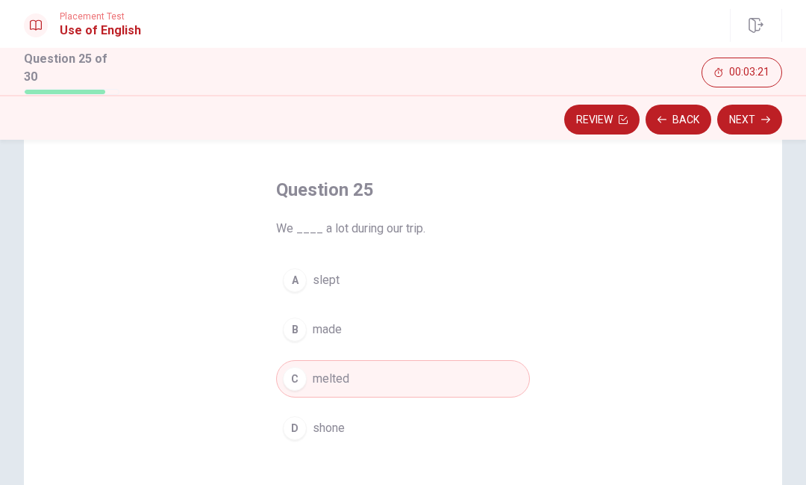
click at [481, 313] on button "B made" at bounding box center [403, 329] width 254 height 37
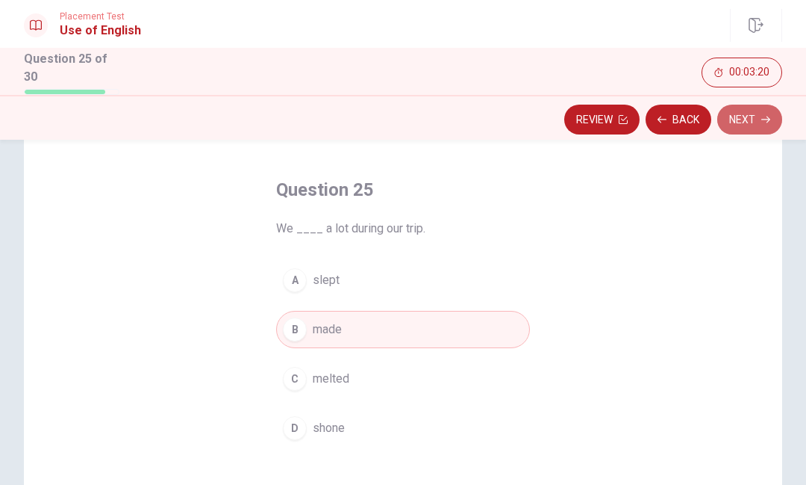
click at [753, 119] on button "Next" at bounding box center [750, 120] width 65 height 30
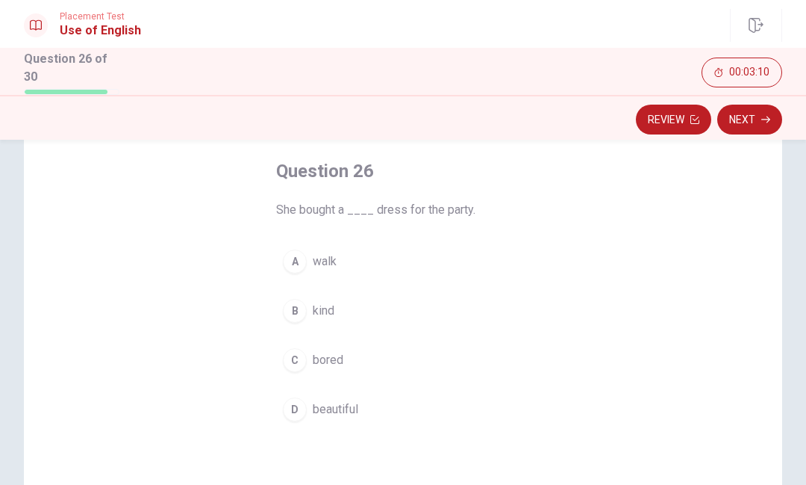
scroll to position [74, 0]
click at [631, 403] on div "Question 26 She bought a ____ dress for the party. A walk B kind C bored D beau…" at bounding box center [403, 355] width 759 height 519
click at [355, 409] on span "beautiful" at bounding box center [336, 407] width 46 height 18
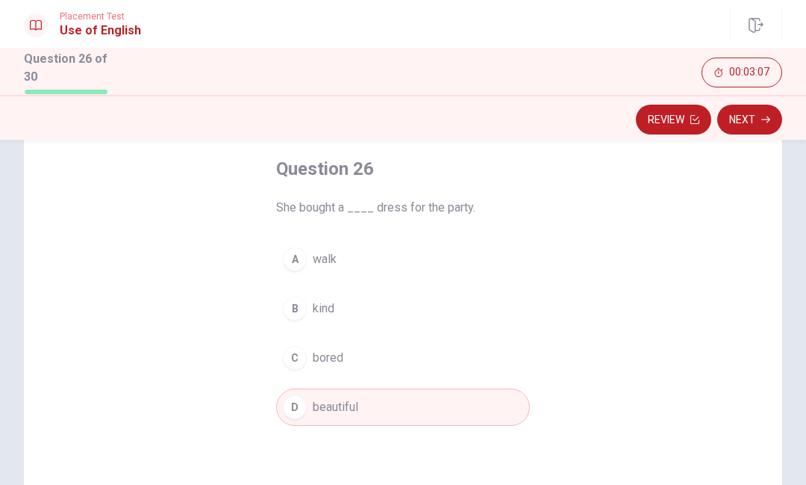
click at [753, 111] on button "Next" at bounding box center [750, 120] width 65 height 30
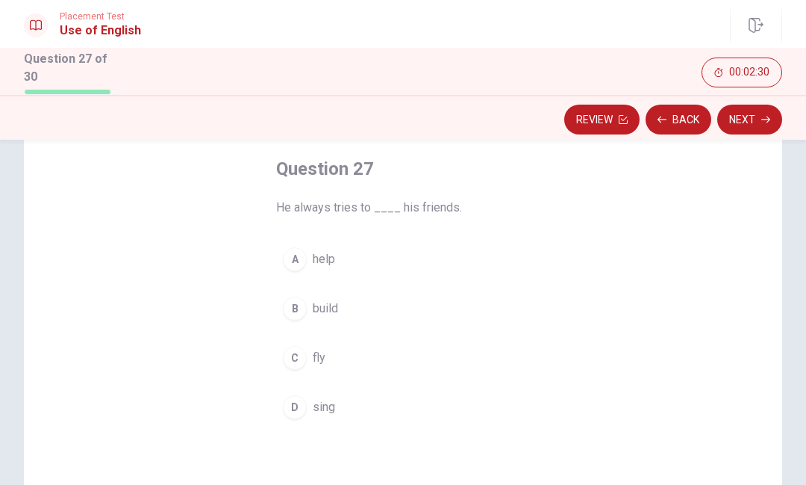
click at [495, 252] on button "A help" at bounding box center [403, 258] width 254 height 37
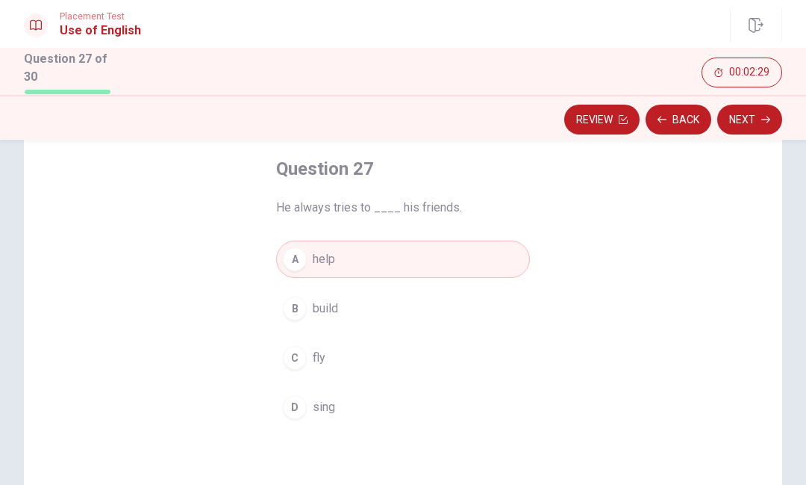
click at [771, 113] on button "Next" at bounding box center [750, 120] width 65 height 30
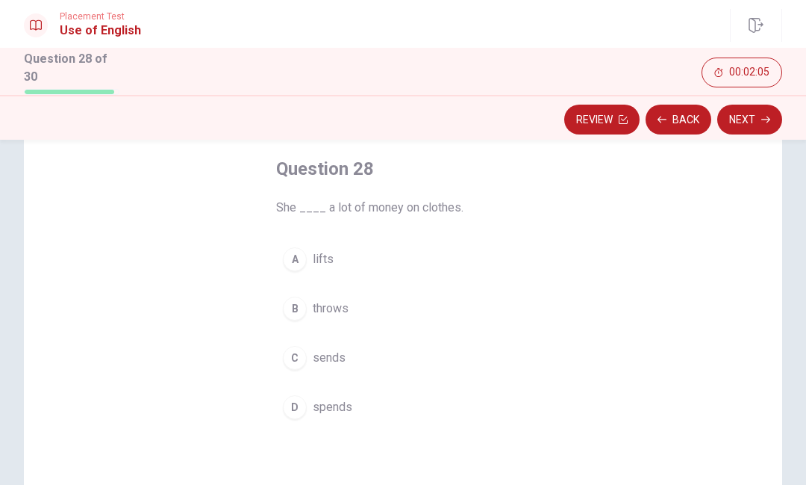
click at [376, 405] on button "D spends" at bounding box center [403, 406] width 254 height 37
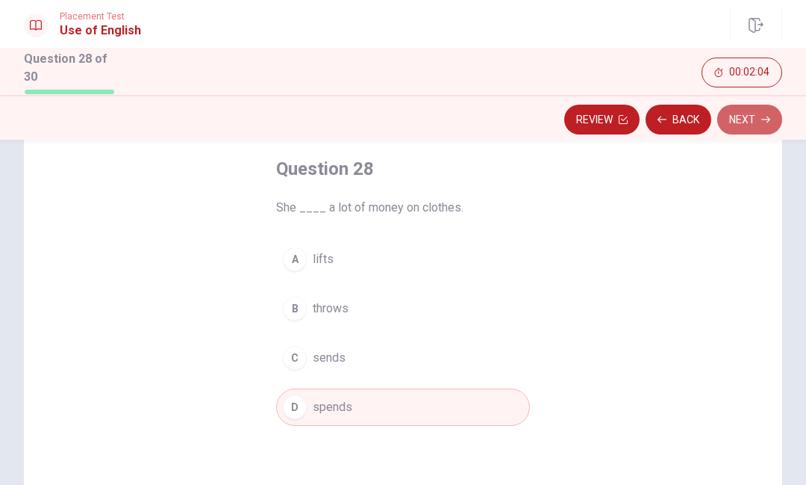
click at [759, 116] on button "Next" at bounding box center [750, 120] width 65 height 30
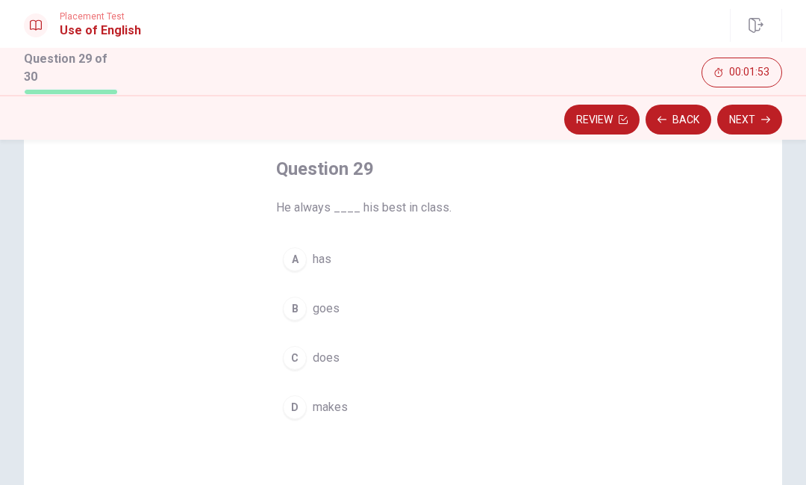
click at [402, 395] on button "D makes" at bounding box center [403, 406] width 254 height 37
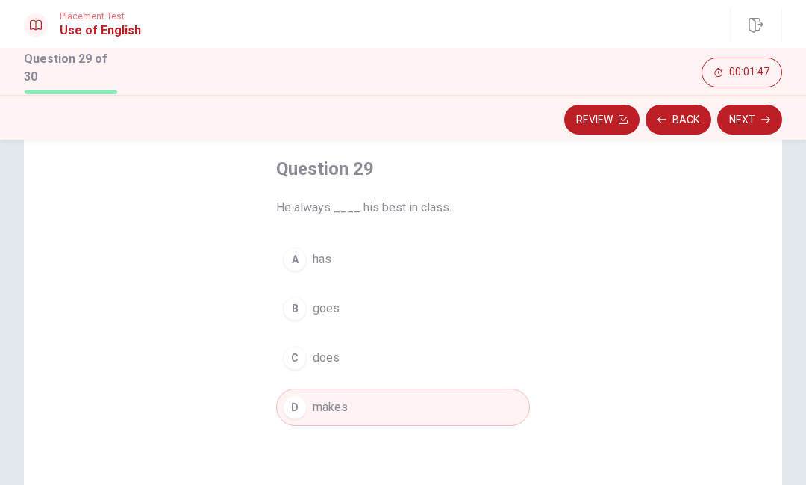
click at [777, 113] on button "Next" at bounding box center [750, 120] width 65 height 30
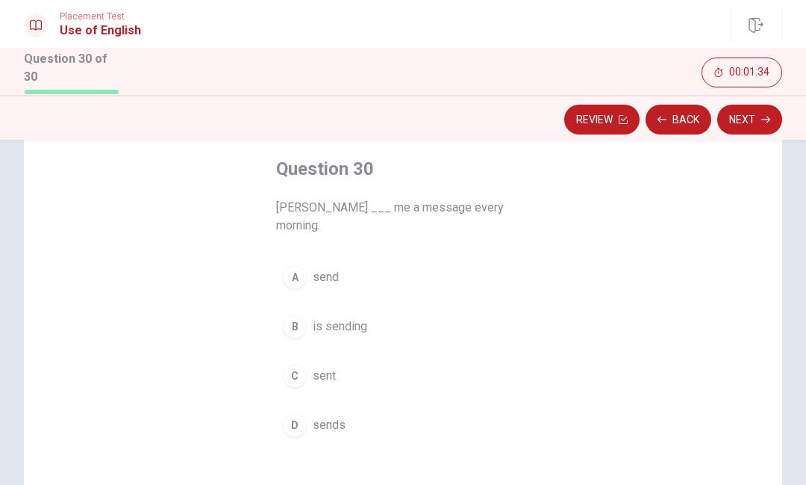
click at [462, 308] on button "B is sending" at bounding box center [403, 326] width 254 height 37
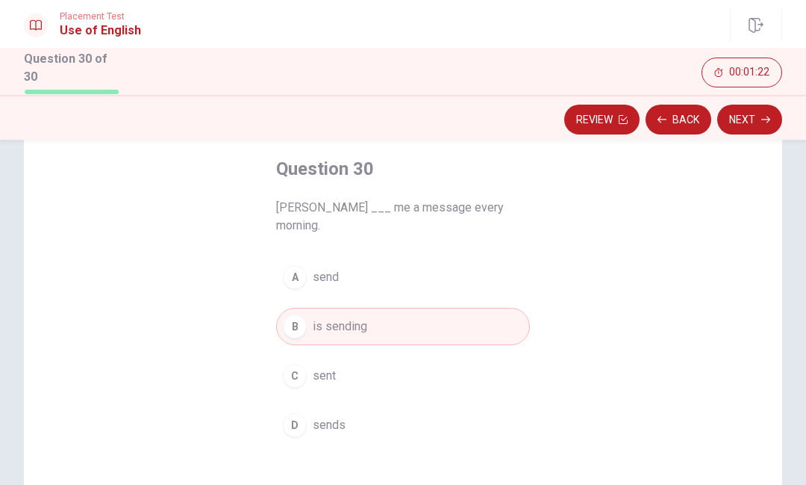
click at [764, 122] on button "Next" at bounding box center [750, 120] width 65 height 30
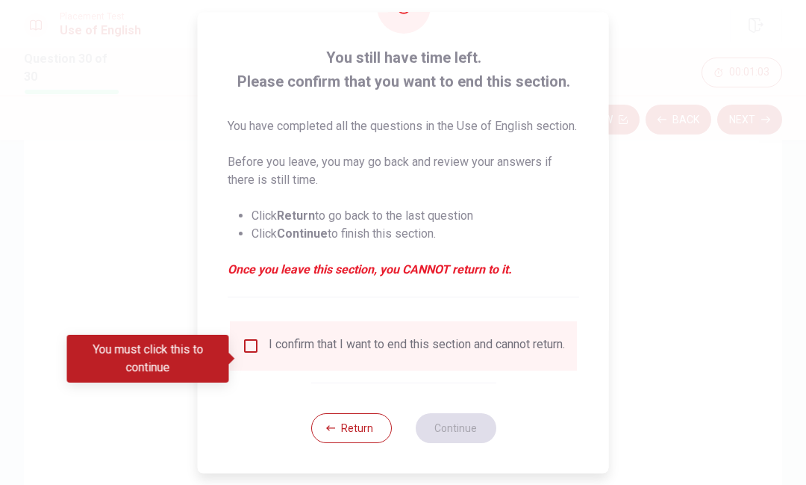
scroll to position [90, 0]
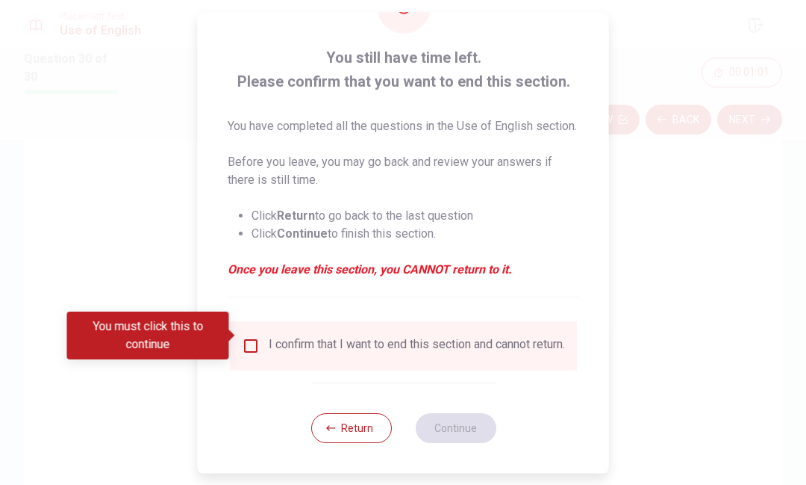
click at [245, 340] on input "You must click this to continue" at bounding box center [251, 346] width 18 height 18
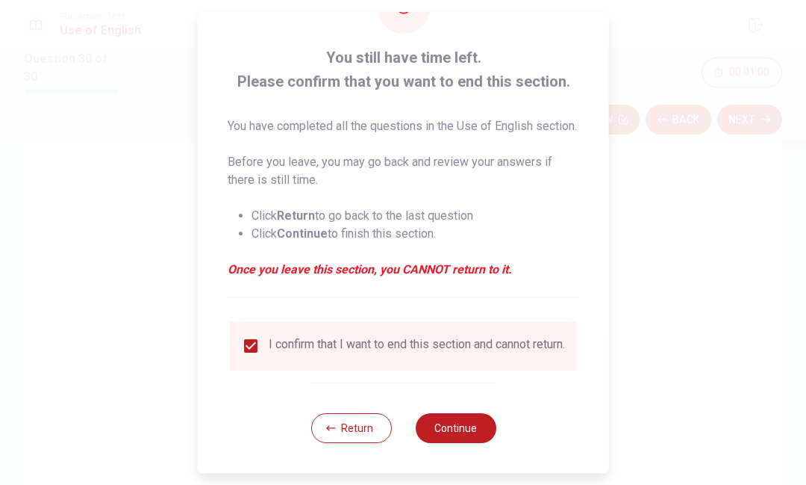
click at [476, 428] on button "Continue" at bounding box center [455, 428] width 81 height 30
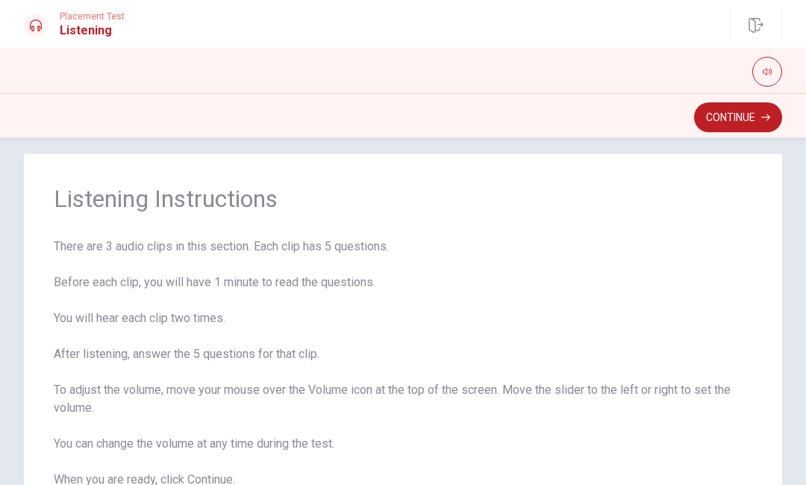
scroll to position [13, 0]
click at [727, 123] on button "Continue" at bounding box center [738, 117] width 88 height 30
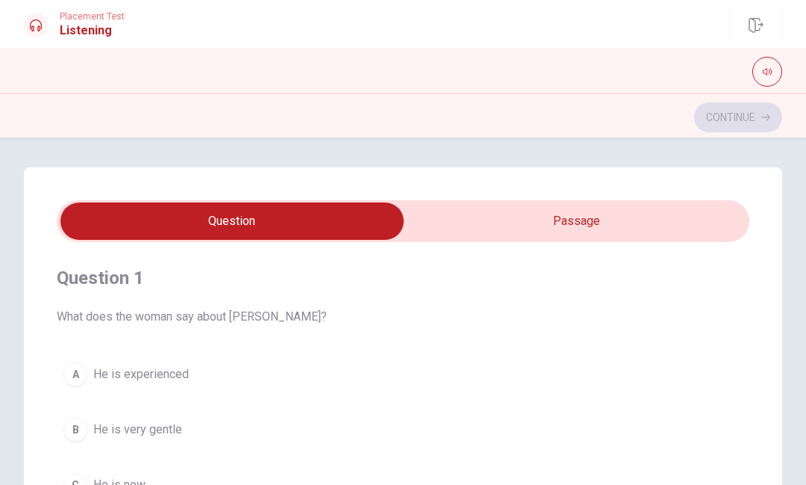
scroll to position [0, 0]
type input "22"
click at [516, 219] on input "checkbox" at bounding box center [232, 220] width 1039 height 37
checkbox input "true"
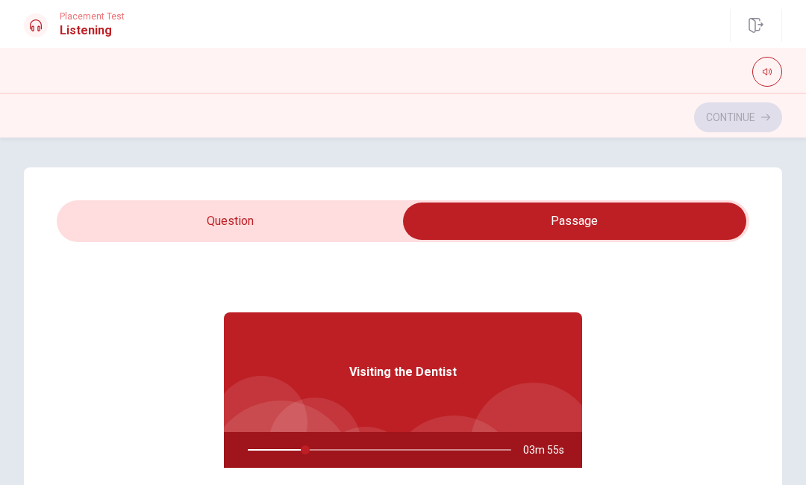
type input "22"
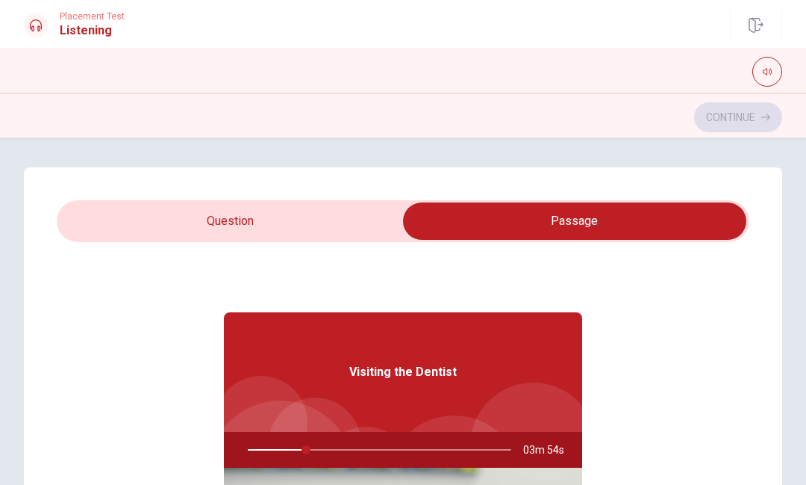
click at [355, 217] on input "checkbox" at bounding box center [574, 220] width 1039 height 37
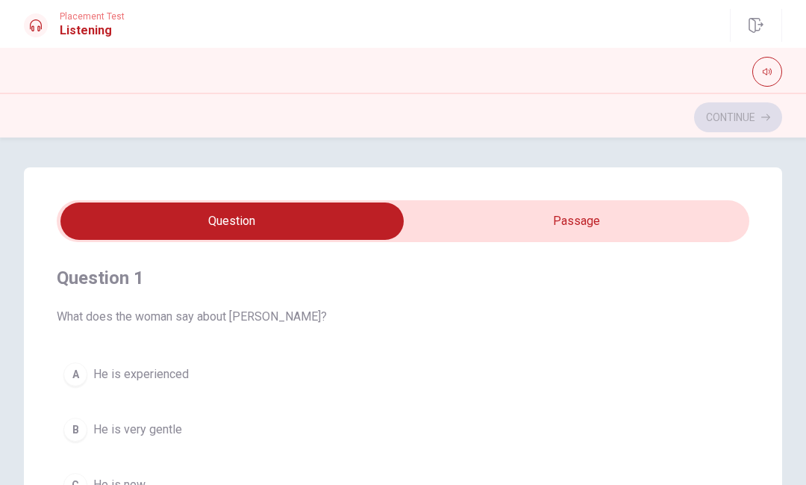
click at [566, 218] on input "checkbox" at bounding box center [232, 220] width 1039 height 37
checkbox input "true"
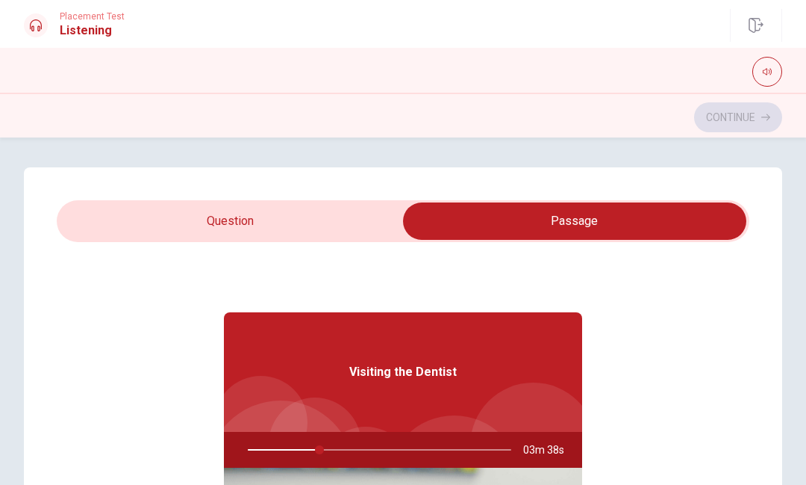
type input "28"
click at [160, 205] on input "checkbox" at bounding box center [574, 220] width 1039 height 37
checkbox input "false"
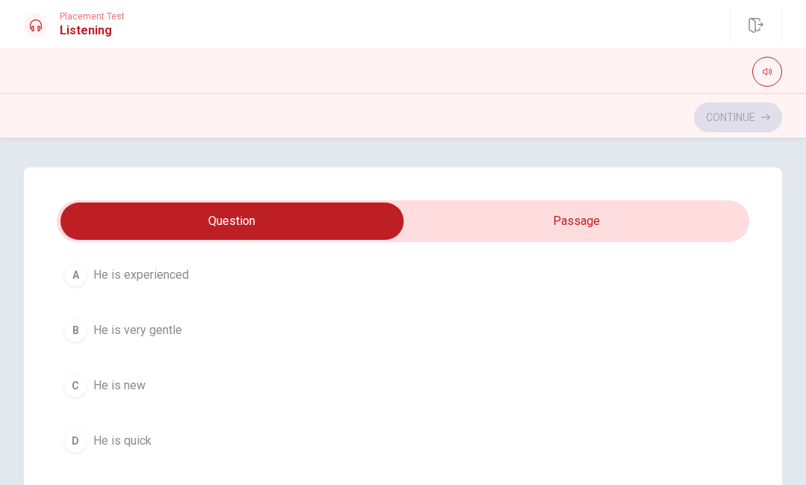
scroll to position [101, 0]
click at [68, 326] on div "B" at bounding box center [75, 329] width 24 height 24
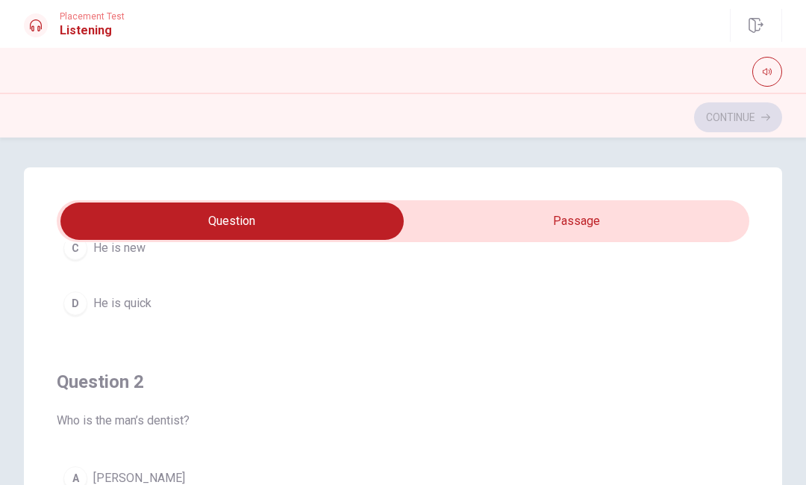
scroll to position [0, 0]
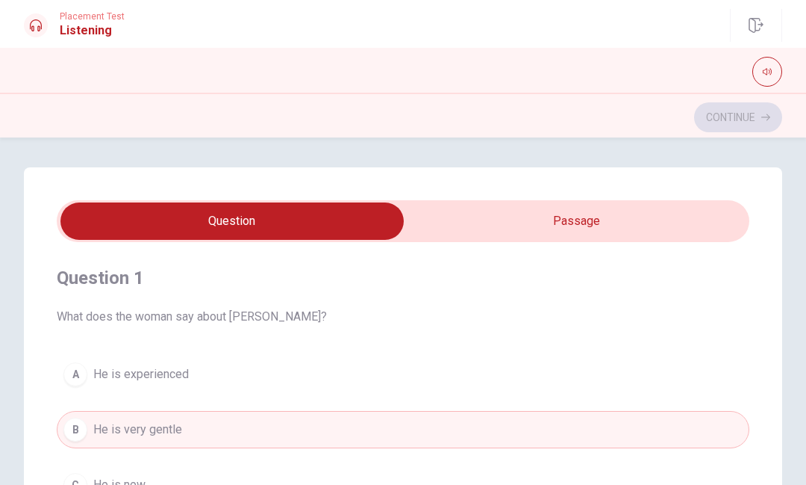
type input "52"
click at [691, 219] on input "checkbox" at bounding box center [232, 220] width 1039 height 37
checkbox input "true"
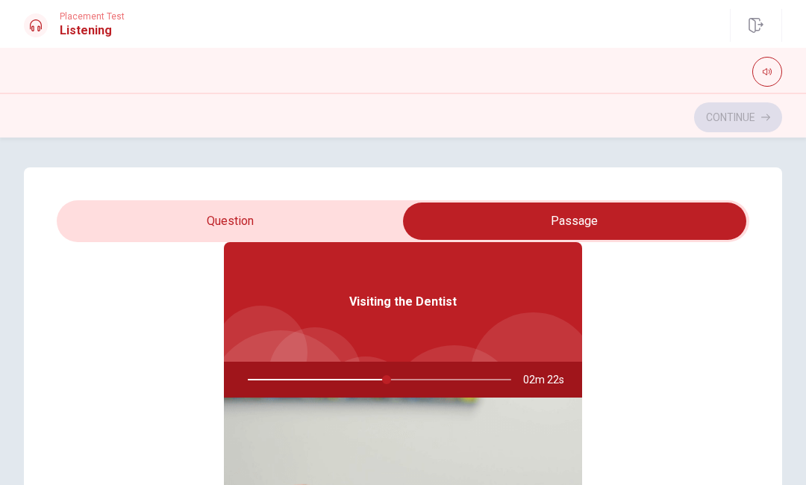
scroll to position [71, 0]
type input "54"
click at [133, 206] on input "checkbox" at bounding box center [574, 220] width 1039 height 37
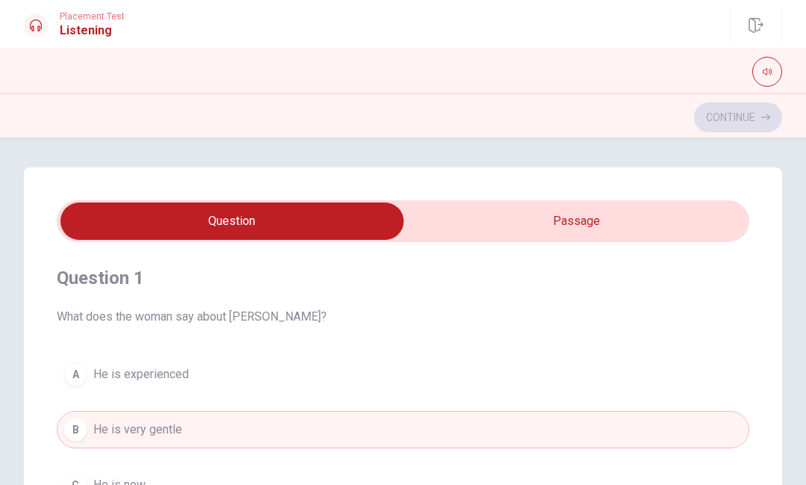
scroll to position [0, 0]
click at [661, 220] on input "checkbox" at bounding box center [232, 220] width 1039 height 37
checkbox input "true"
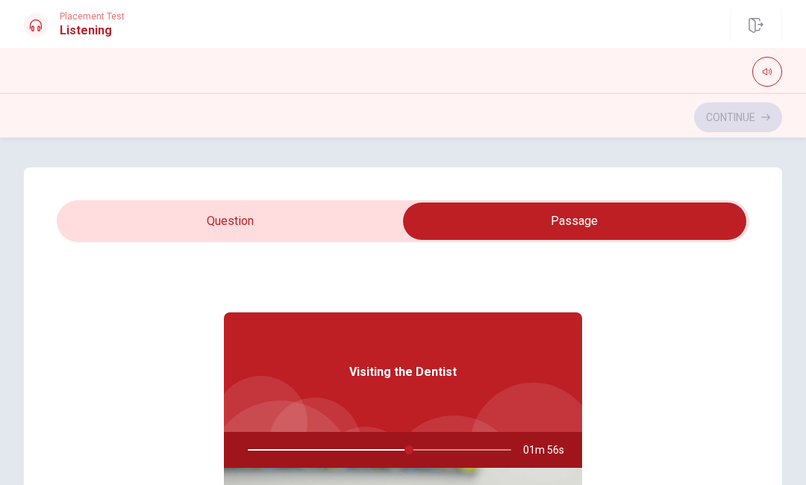
type input "62"
click at [352, 204] on input "checkbox" at bounding box center [574, 220] width 1039 height 37
checkbox input "false"
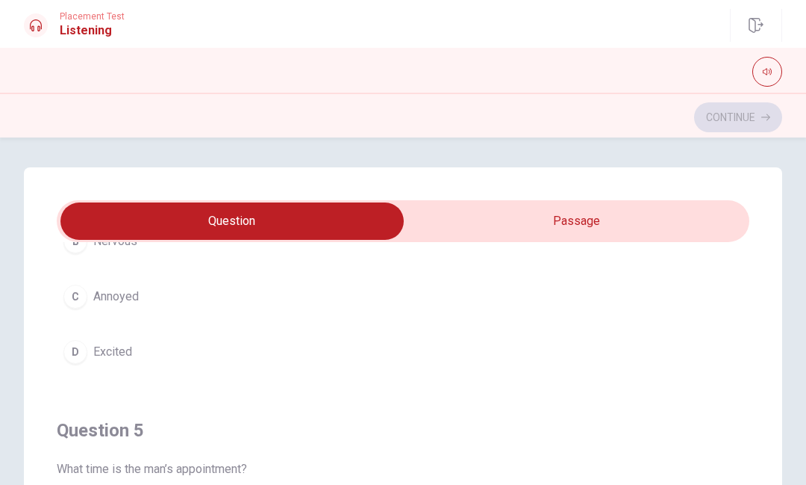
type input "66"
click at [559, 222] on input "checkbox" at bounding box center [232, 220] width 1039 height 37
checkbox input "true"
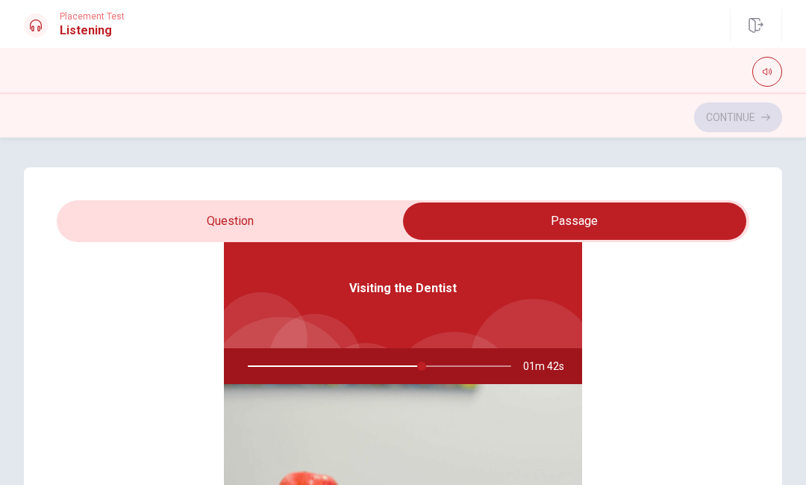
scroll to position [84, 0]
type input "67"
click at [379, 217] on input "checkbox" at bounding box center [574, 220] width 1039 height 37
checkbox input "false"
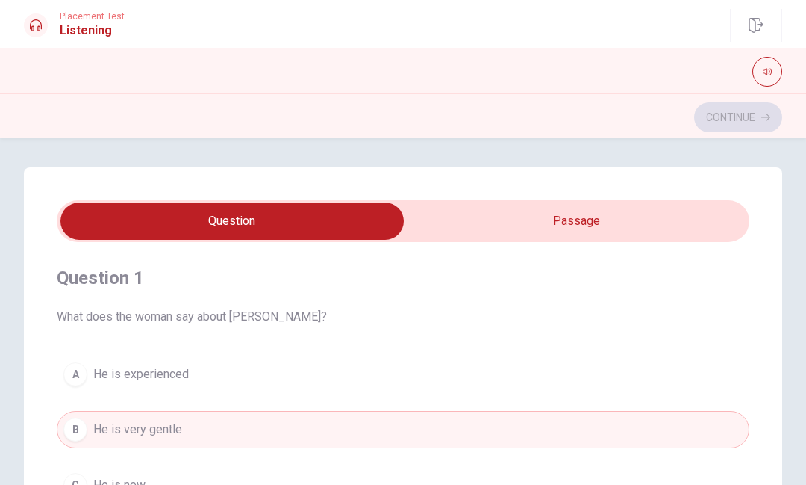
scroll to position [-1, 0]
type input "74"
click at [626, 218] on input "checkbox" at bounding box center [232, 220] width 1039 height 37
checkbox input "true"
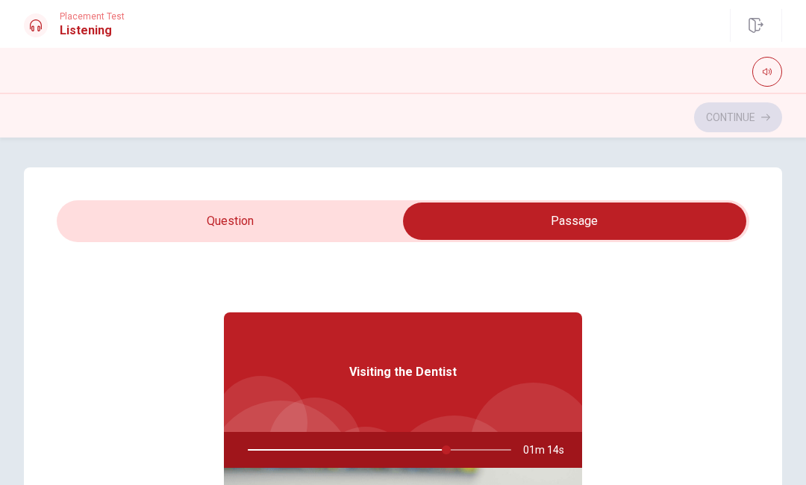
click at [524, 373] on div "Visiting the Dentist" at bounding box center [403, 371] width 358 height 119
click at [551, 453] on span "01m 13s" at bounding box center [549, 450] width 53 height 36
click at [565, 432] on span "01m 13s" at bounding box center [549, 450] width 53 height 36
click at [523, 447] on div at bounding box center [376, 450] width 293 height 36
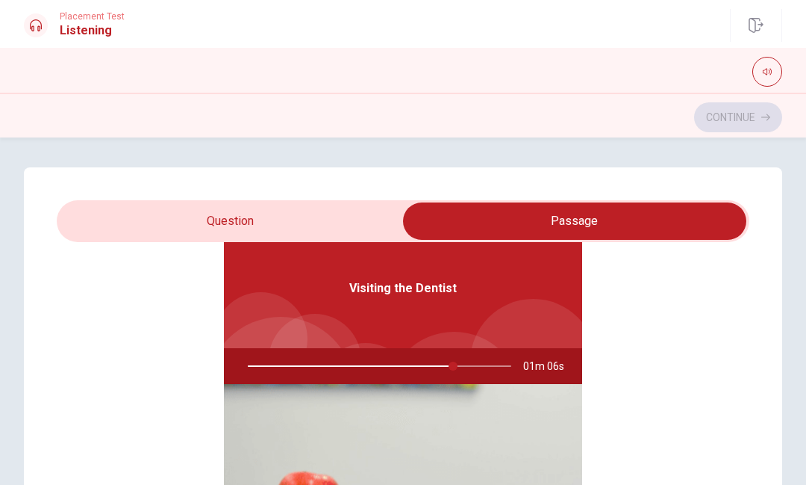
scroll to position [84, 0]
click at [452, 361] on div at bounding box center [376, 366] width 293 height 36
type input "80"
click at [349, 340] on div at bounding box center [315, 360] width 93 height 93
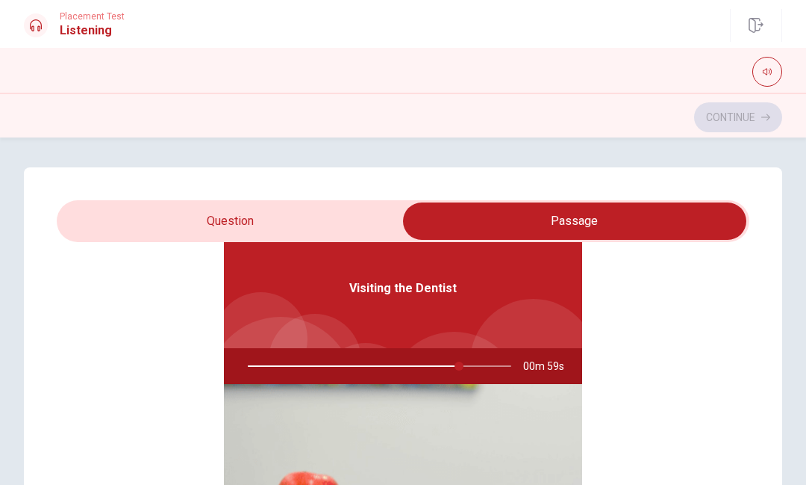
click at [105, 217] on input "checkbox" at bounding box center [574, 220] width 1039 height 37
checkbox input "false"
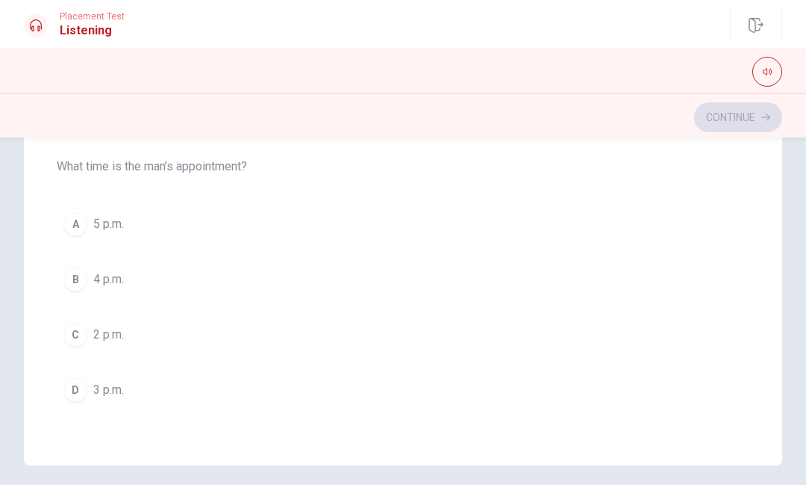
scroll to position [323, 0]
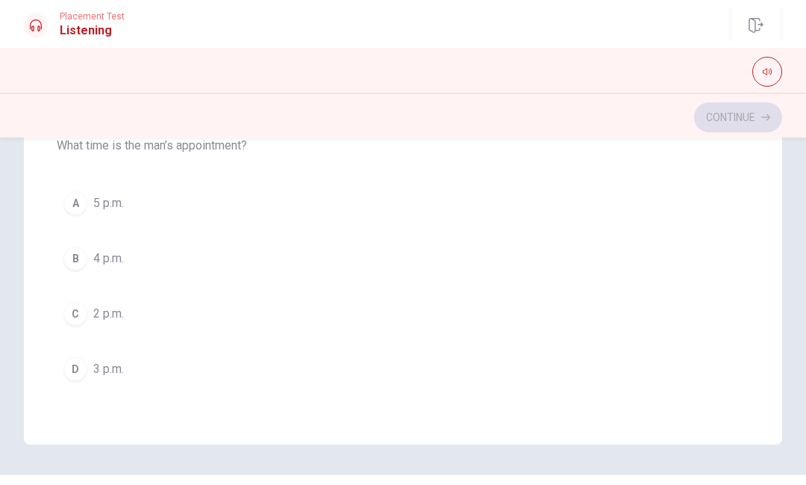
click at [76, 315] on div "C" at bounding box center [75, 314] width 24 height 24
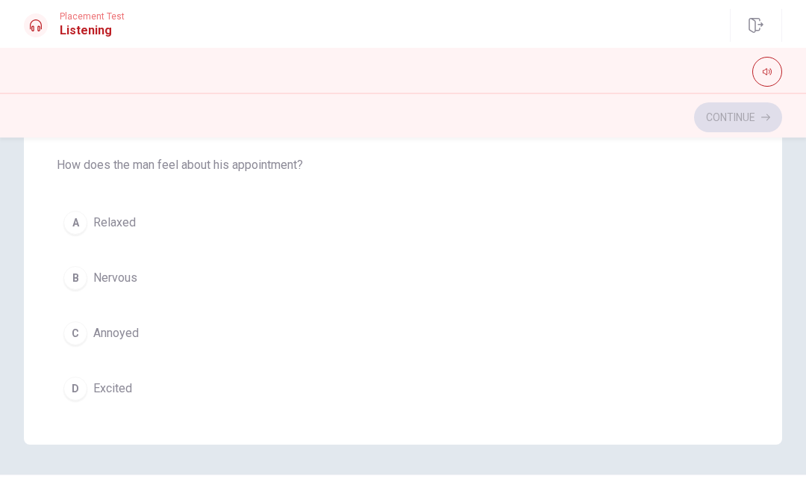
click at [137, 276] on span "Nervous" at bounding box center [115, 278] width 44 height 18
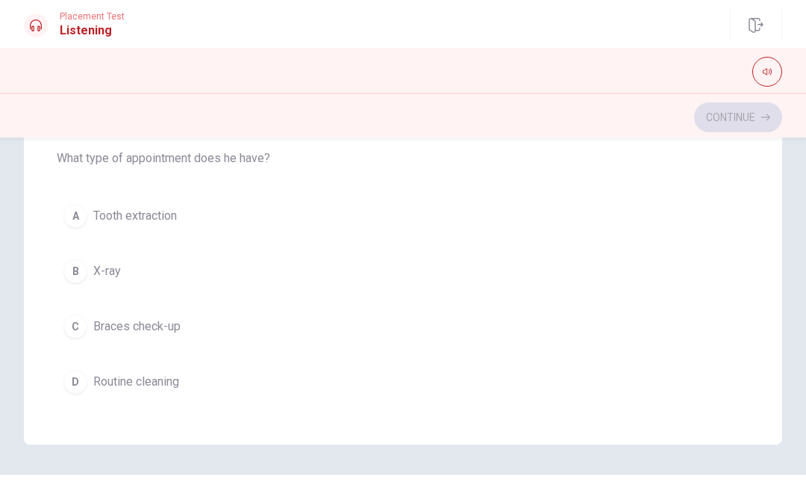
scroll to position [517, 0]
click at [224, 331] on button "C Braces check-up" at bounding box center [403, 325] width 693 height 37
click at [258, 266] on button "B Dr. Smith" at bounding box center [403, 271] width 693 height 37
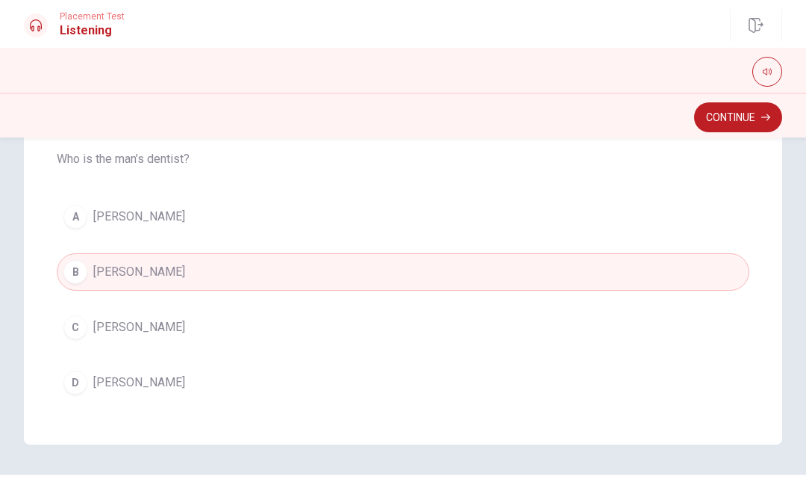
click at [748, 127] on button "Continue" at bounding box center [738, 117] width 88 height 30
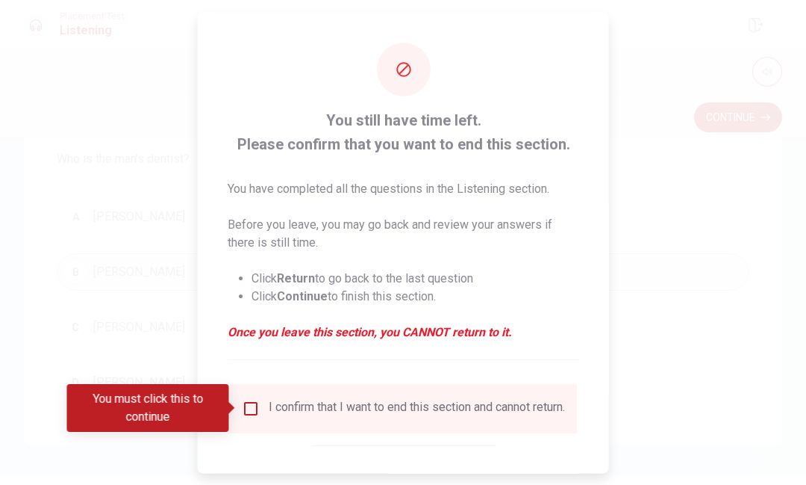
click at [385, 411] on div "I confirm that I want to end this section and cannot return." at bounding box center [417, 408] width 296 height 18
click at [248, 402] on input "You must click this to continue" at bounding box center [251, 408] width 18 height 18
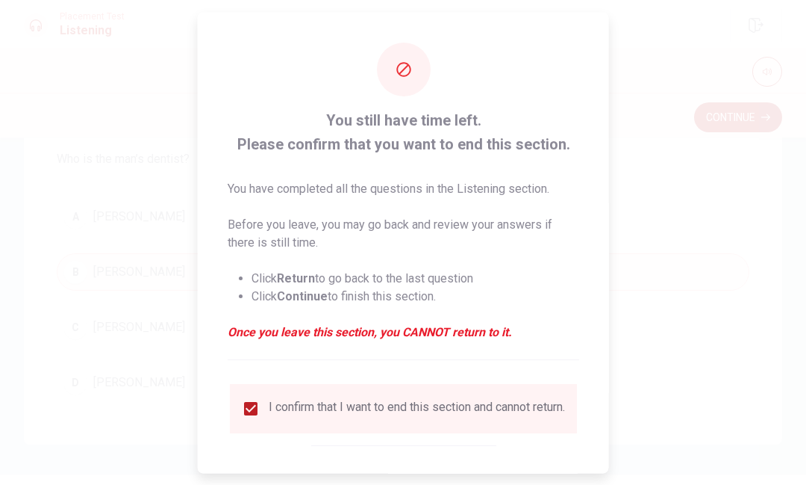
click at [246, 413] on input "checkbox" at bounding box center [251, 408] width 18 height 18
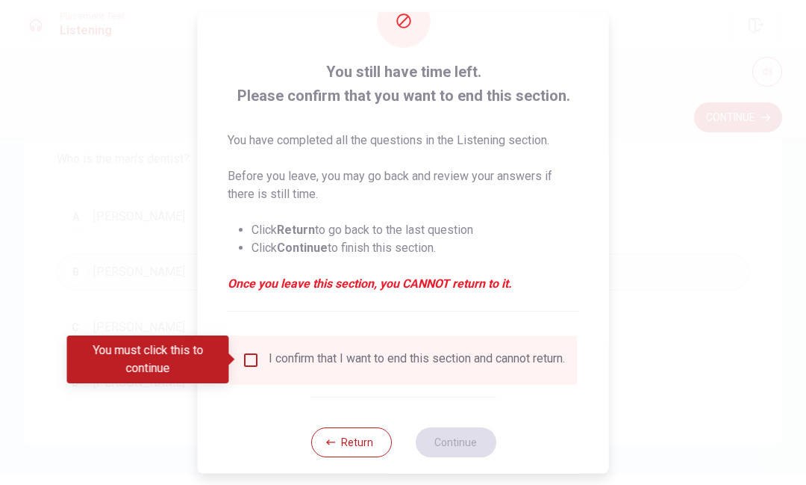
scroll to position [46, 0]
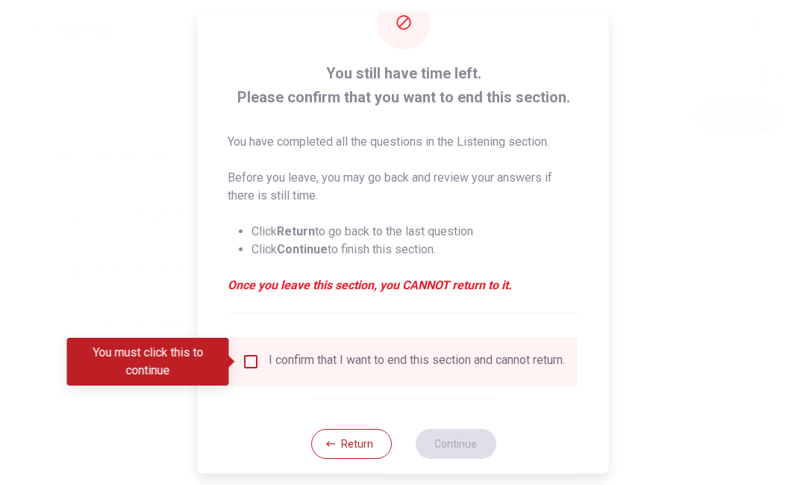
click at [353, 455] on button "Return" at bounding box center [351, 444] width 81 height 30
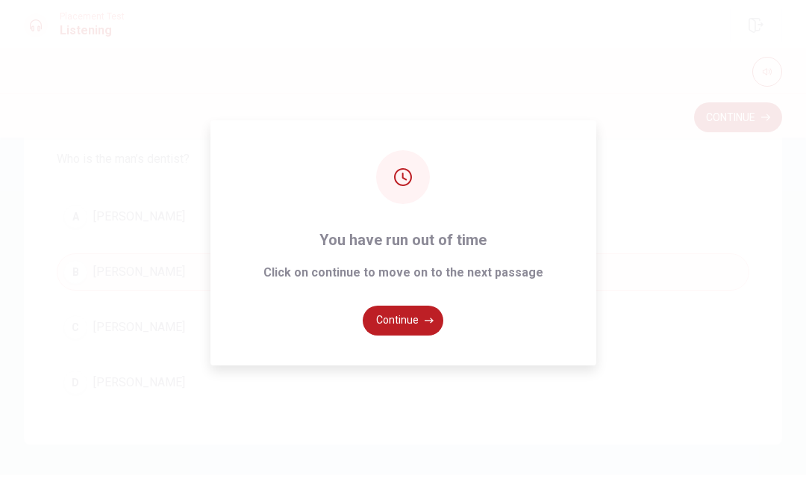
click at [421, 326] on button "Continue" at bounding box center [403, 320] width 81 height 30
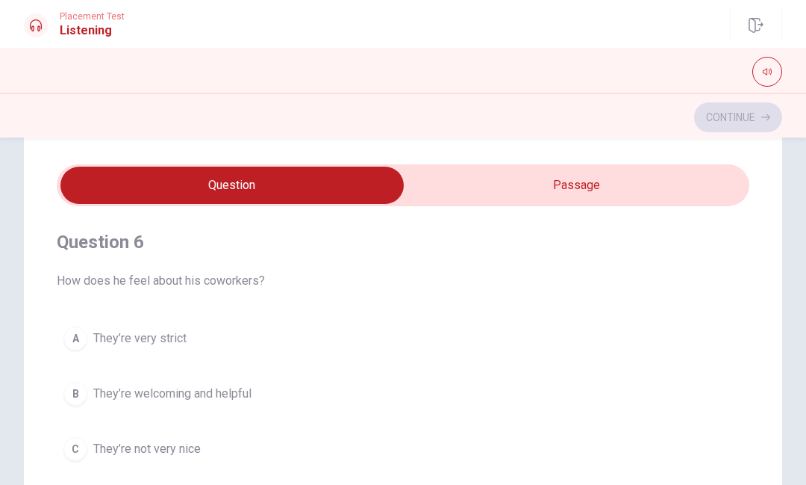
scroll to position [37, 0]
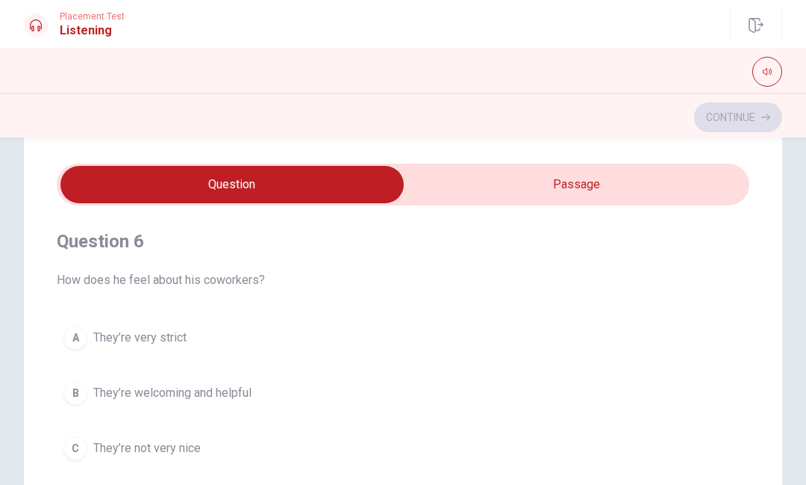
type input "3"
click at [544, 184] on input "checkbox" at bounding box center [232, 184] width 1039 height 37
checkbox input "true"
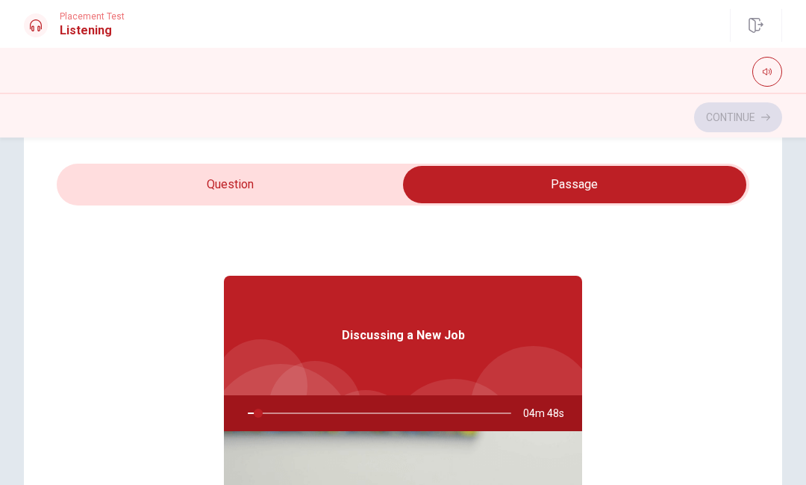
type input "4"
click at [360, 177] on input "checkbox" at bounding box center [574, 184] width 1039 height 37
checkbox input "false"
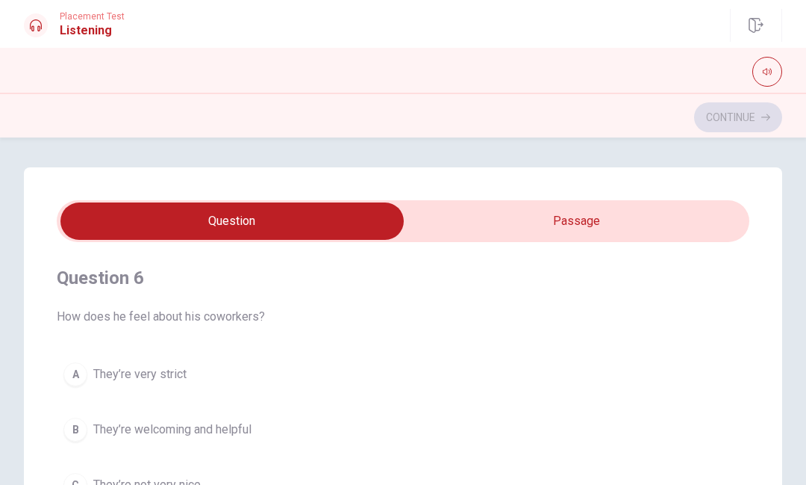
scroll to position [0, 0]
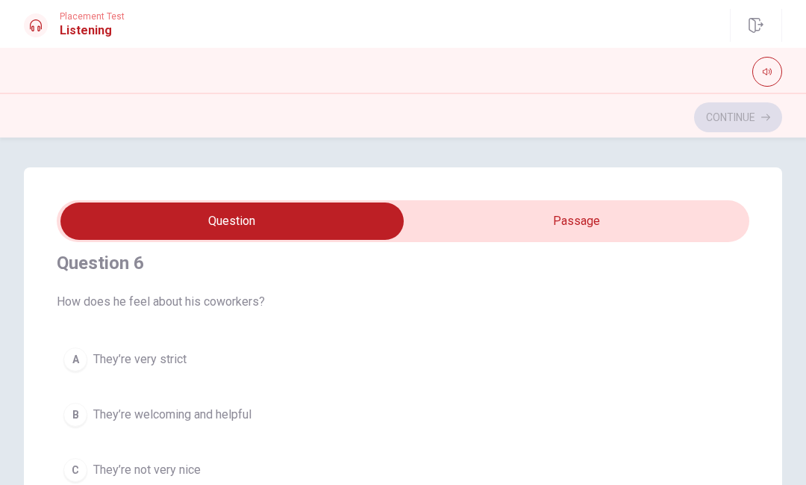
type input "15"
click at [655, 215] on input "checkbox" at bounding box center [232, 220] width 1039 height 37
checkbox input "true"
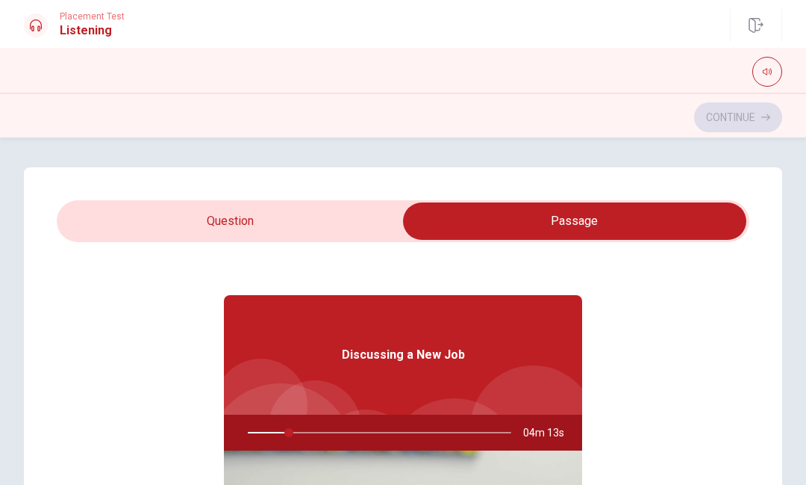
type input "16"
click at [345, 228] on input "checkbox" at bounding box center [574, 220] width 1039 height 37
checkbox input "false"
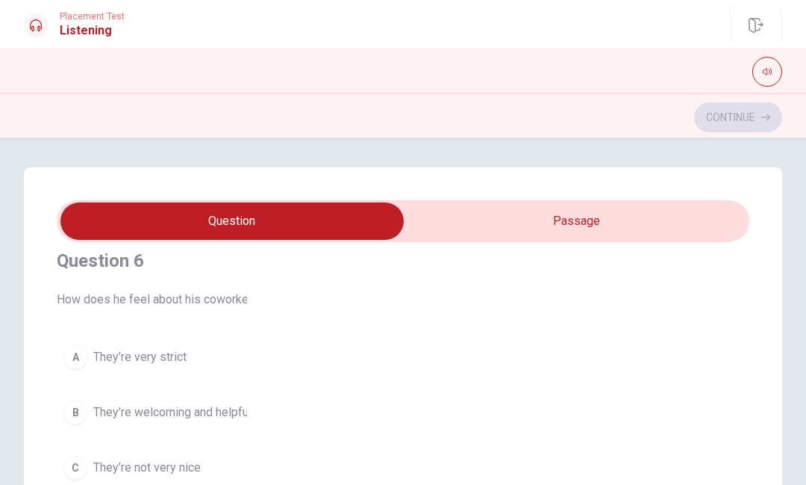
type input "16"
click at [642, 217] on input "checkbox" at bounding box center [232, 220] width 1039 height 37
checkbox input "true"
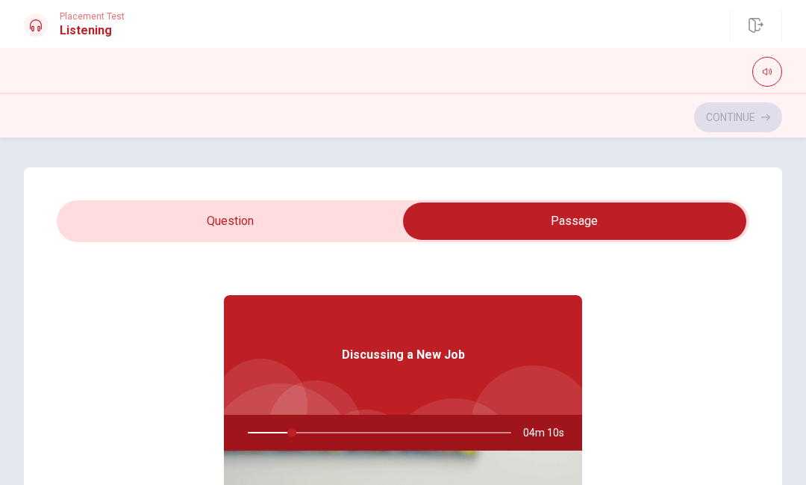
type input "17"
click at [361, 208] on input "checkbox" at bounding box center [574, 220] width 1039 height 37
checkbox input "false"
type input "17"
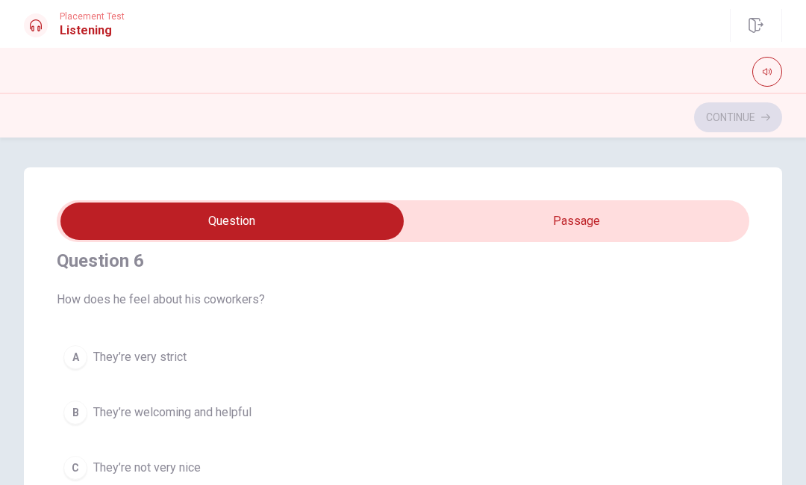
click at [536, 217] on input "checkbox" at bounding box center [232, 220] width 1039 height 37
checkbox input "true"
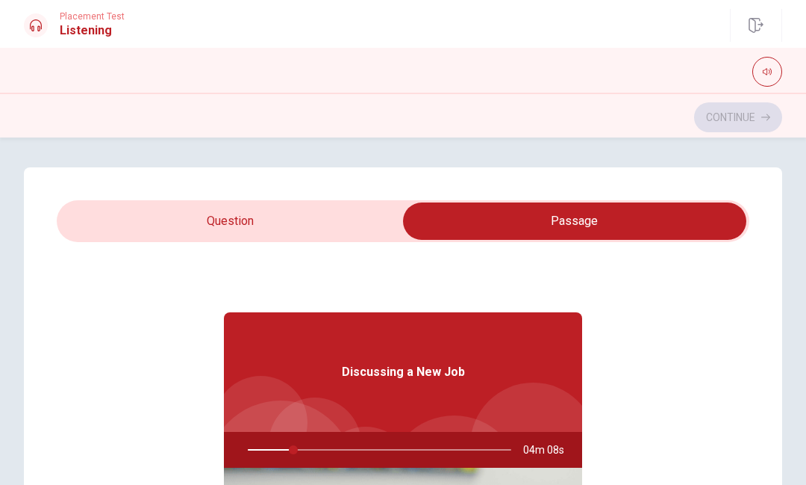
type input "17"
click at [352, 222] on input "checkbox" at bounding box center [574, 220] width 1039 height 37
checkbox input "false"
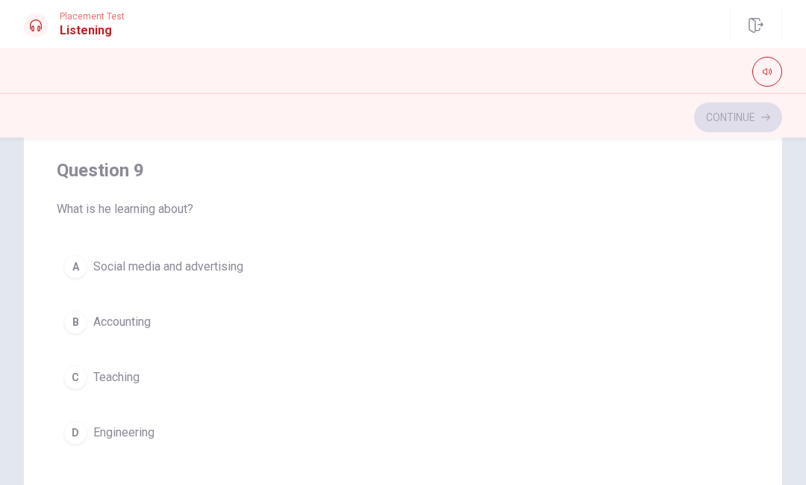
scroll to position [1017, 0]
click at [352, 334] on button "B Accounting" at bounding box center [403, 323] width 693 height 37
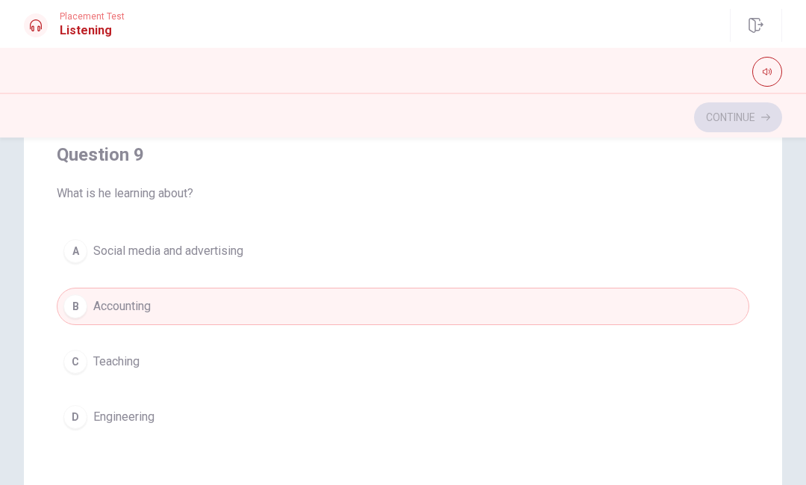
scroll to position [1046, 0]
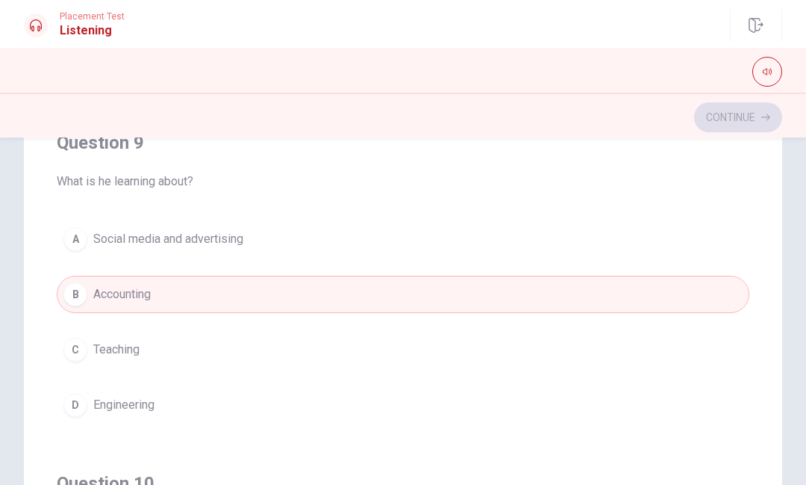
click at [315, 408] on button "D Engineering" at bounding box center [403, 404] width 693 height 37
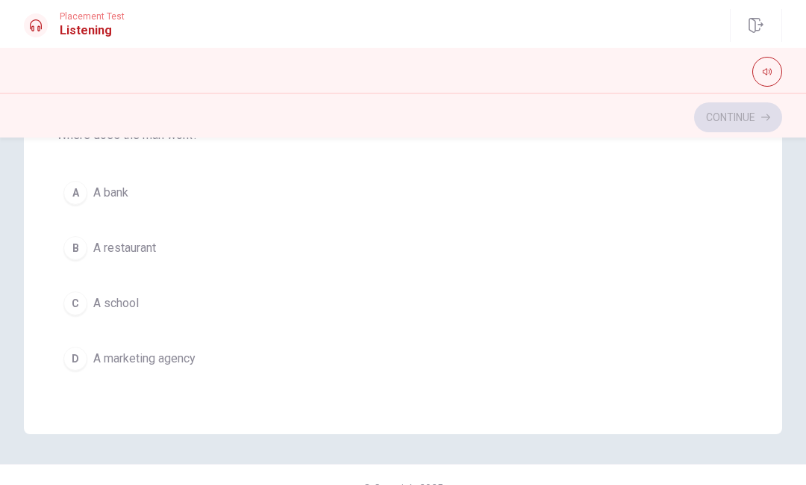
scroll to position [335, 0]
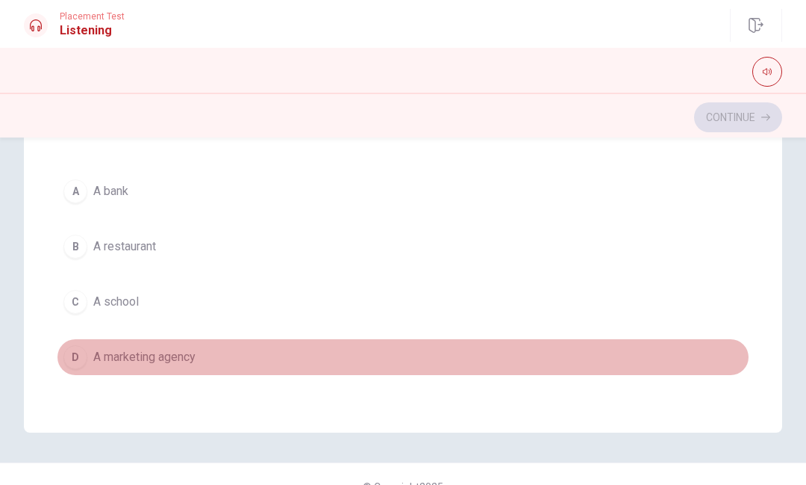
click at [385, 359] on button "D A marketing agency" at bounding box center [403, 356] width 693 height 37
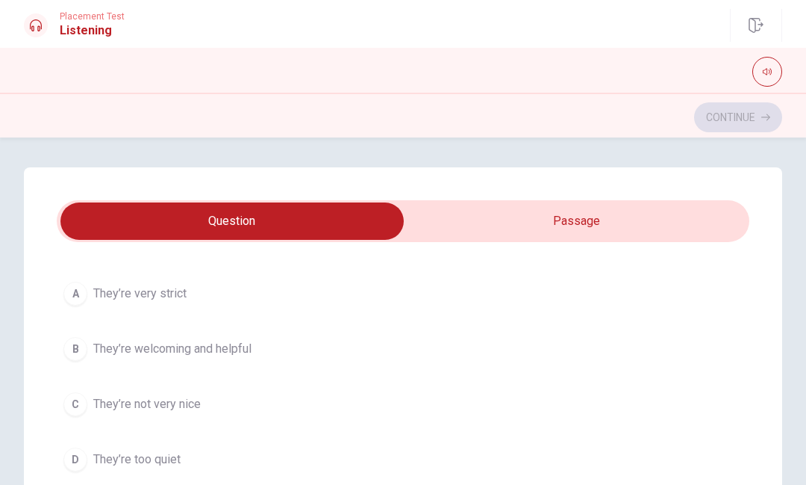
scroll to position [82, 0]
click at [441, 364] on button "B They’re welcoming and helpful" at bounding box center [403, 347] width 693 height 37
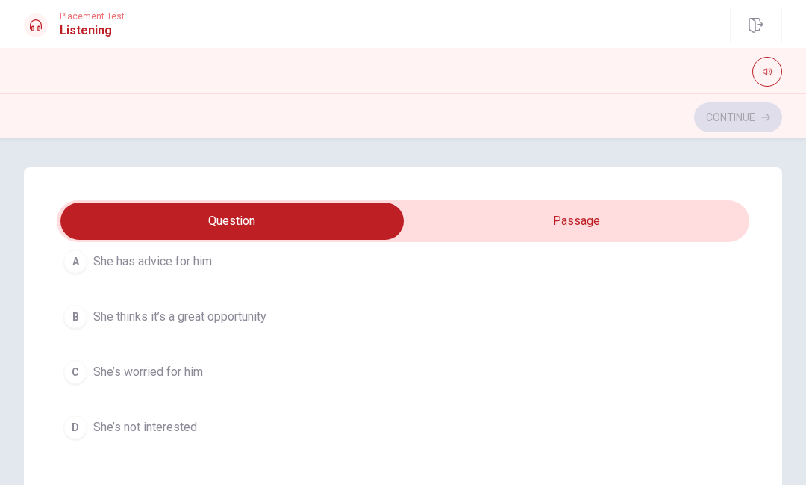
scroll to position [454, 0]
click at [473, 332] on button "B She thinks it’s a great opportunity" at bounding box center [403, 315] width 693 height 37
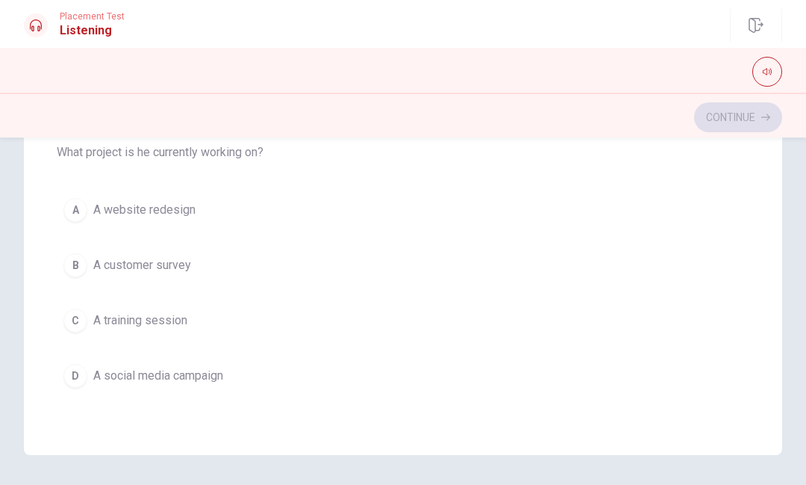
scroll to position [537, 0]
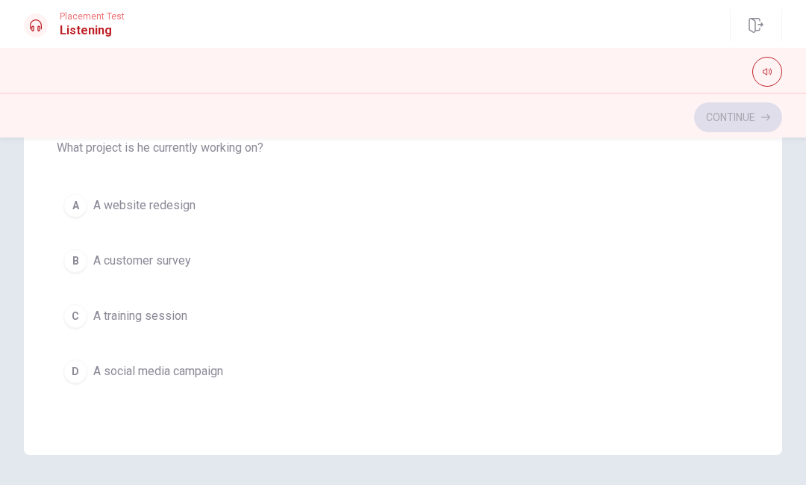
click at [571, 359] on button "D A social media campaign" at bounding box center [403, 370] width 693 height 37
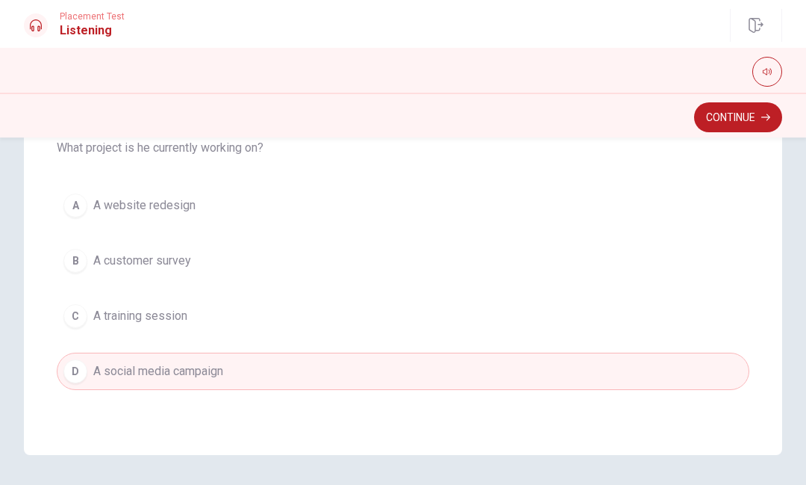
click at [634, 262] on button "B A customer survey" at bounding box center [403, 260] width 693 height 37
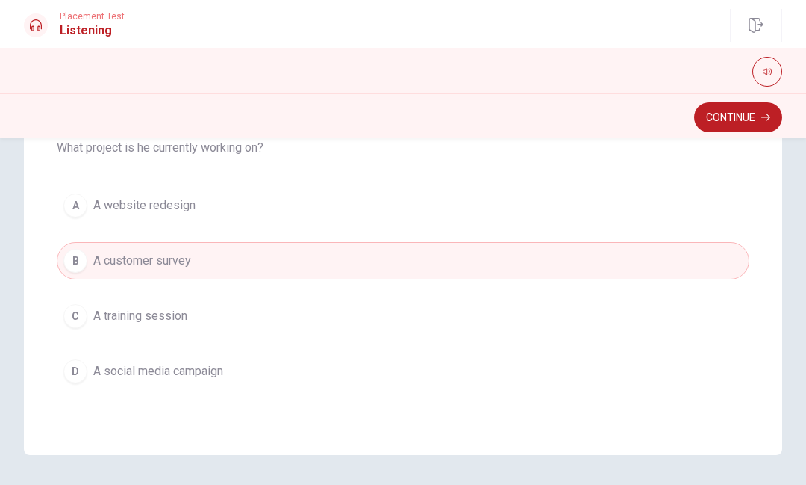
click at [613, 362] on button "D A social media campaign" at bounding box center [403, 370] width 693 height 37
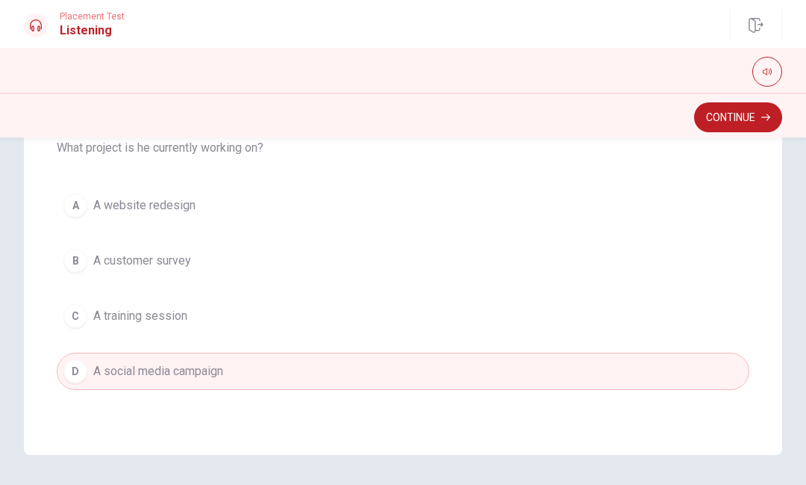
click at [656, 222] on button "A A website redesign" at bounding box center [403, 205] width 693 height 37
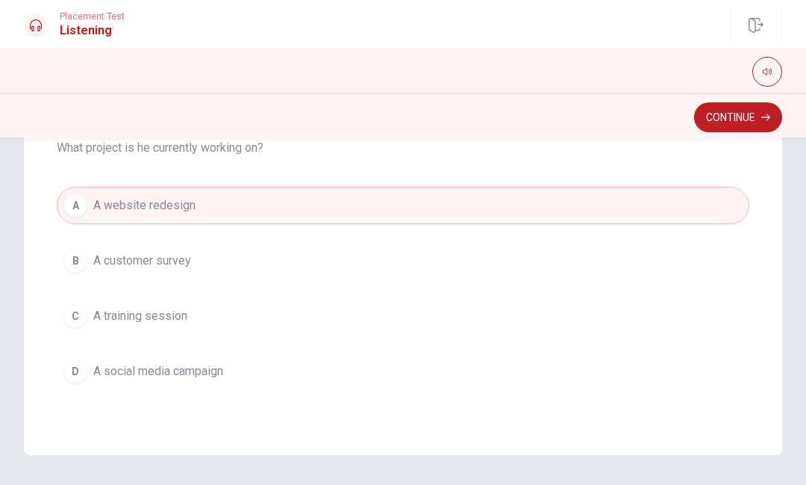
click at [600, 379] on button "D A social media campaign" at bounding box center [403, 370] width 693 height 37
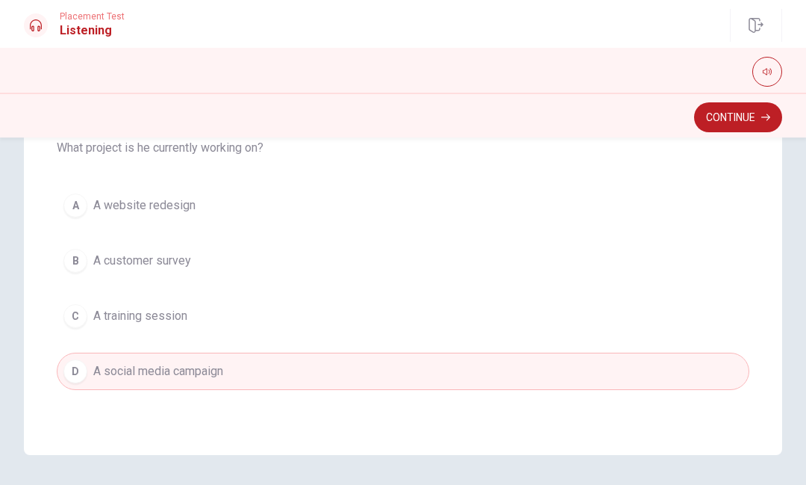
click at [642, 222] on button "A A website redesign" at bounding box center [403, 205] width 693 height 37
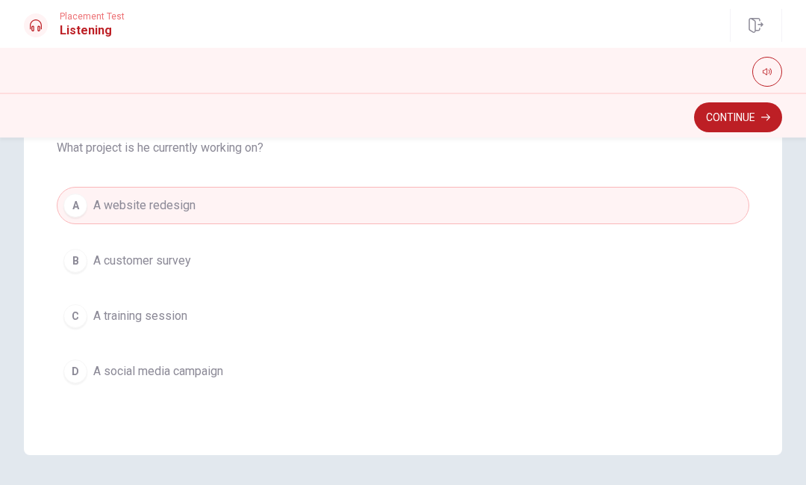
click at [599, 370] on button "D A social media campaign" at bounding box center [403, 370] width 693 height 37
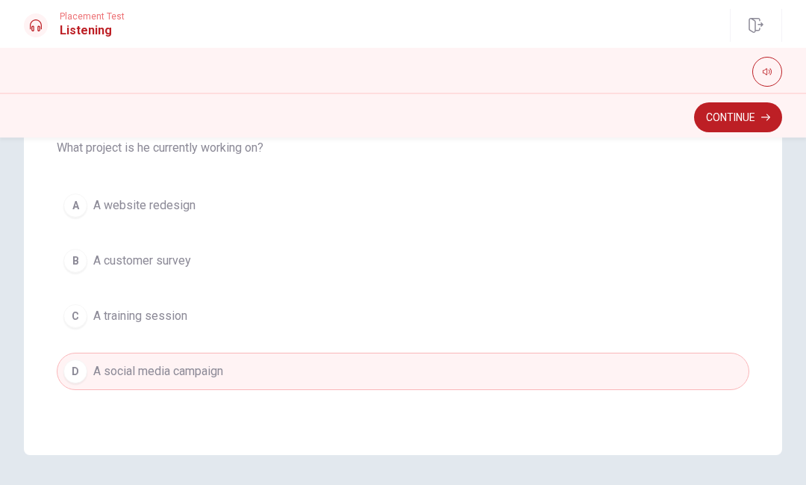
click at [616, 311] on button "C A training session" at bounding box center [403, 315] width 693 height 37
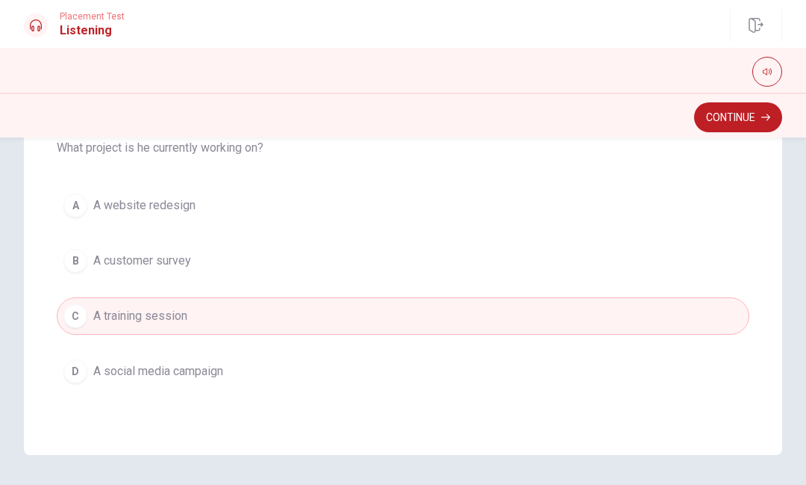
click at [633, 275] on button "B A customer survey" at bounding box center [403, 260] width 693 height 37
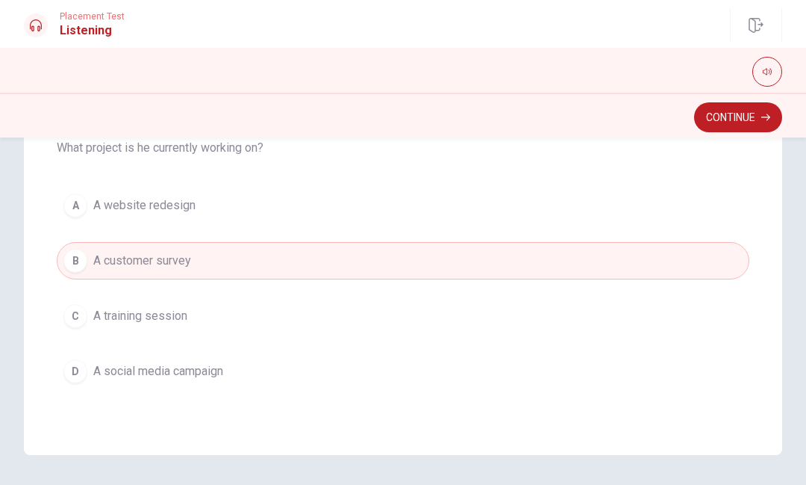
click at [662, 237] on div "A A website redesign B A customer survey C A training session D A social media …" at bounding box center [403, 288] width 693 height 203
click at [610, 267] on button "B A customer survey" at bounding box center [403, 260] width 693 height 37
click at [614, 222] on button "A A website redesign" at bounding box center [403, 205] width 693 height 37
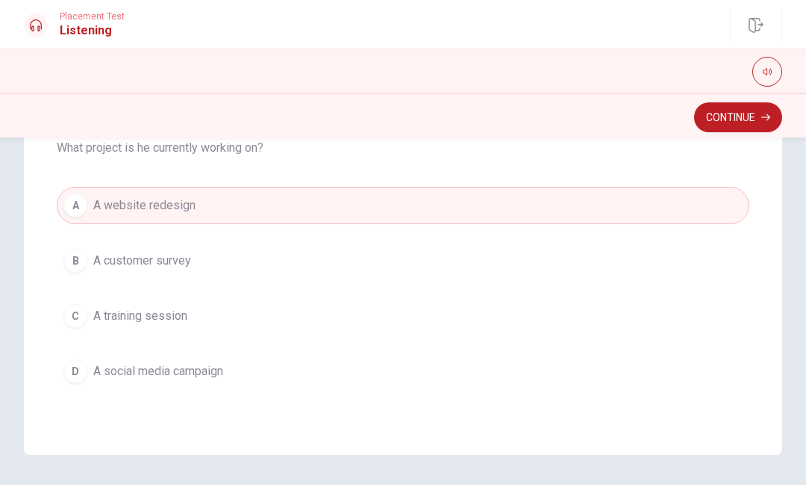
click at [594, 361] on button "D A social media campaign" at bounding box center [403, 370] width 693 height 37
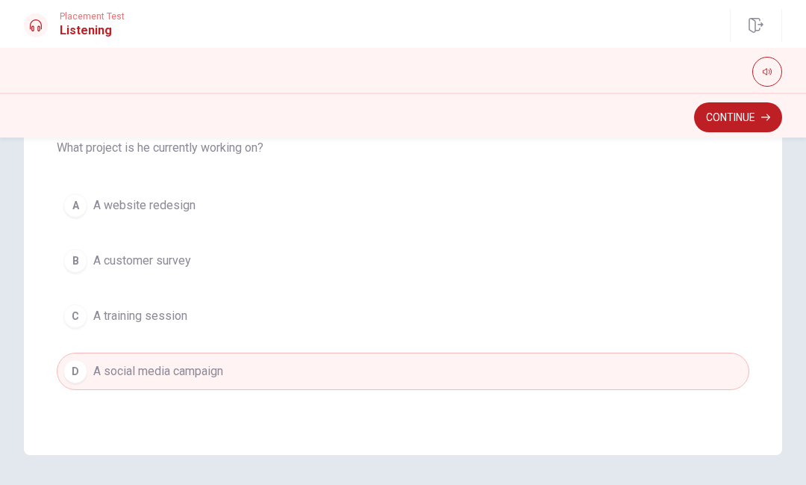
click at [750, 128] on button "Continue" at bounding box center [738, 117] width 88 height 30
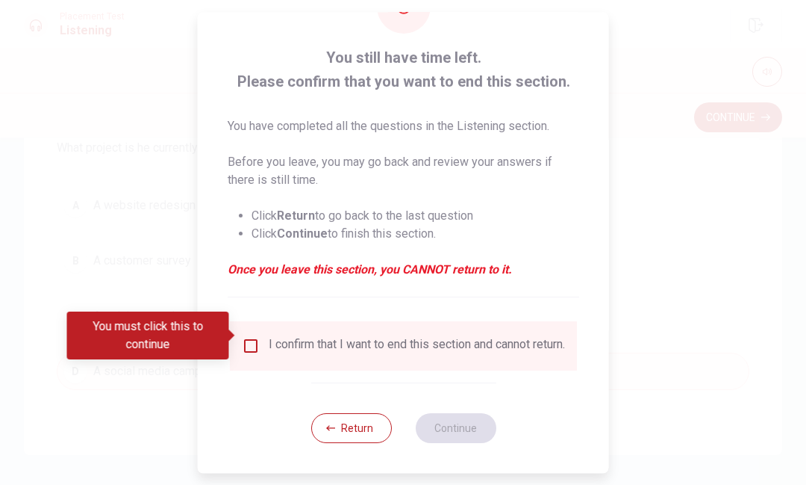
scroll to position [72, 0]
click at [252, 337] on input "You must click this to continue" at bounding box center [251, 346] width 18 height 18
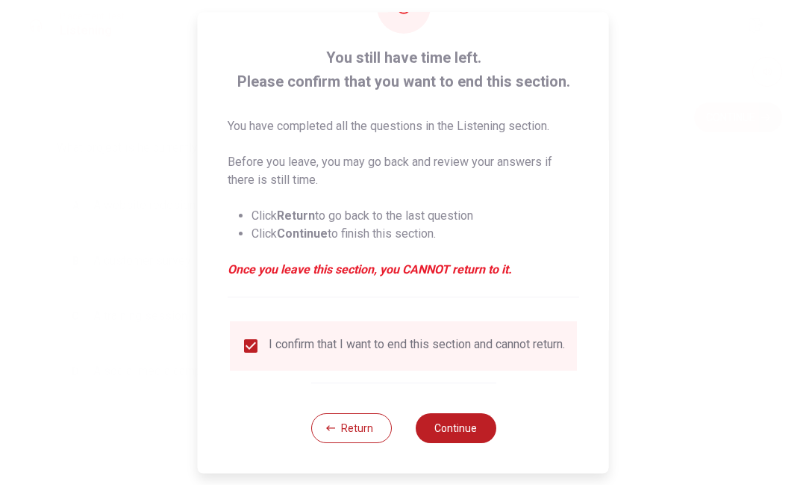
click at [479, 435] on button "Continue" at bounding box center [455, 428] width 81 height 30
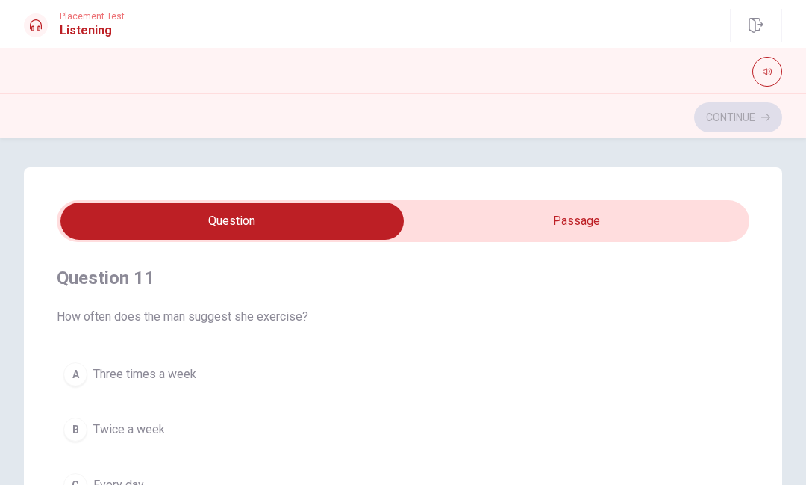
scroll to position [0, 0]
click at [405, 296] on div "Question 11 How often does the man suggest she exercise?" at bounding box center [403, 296] width 693 height 60
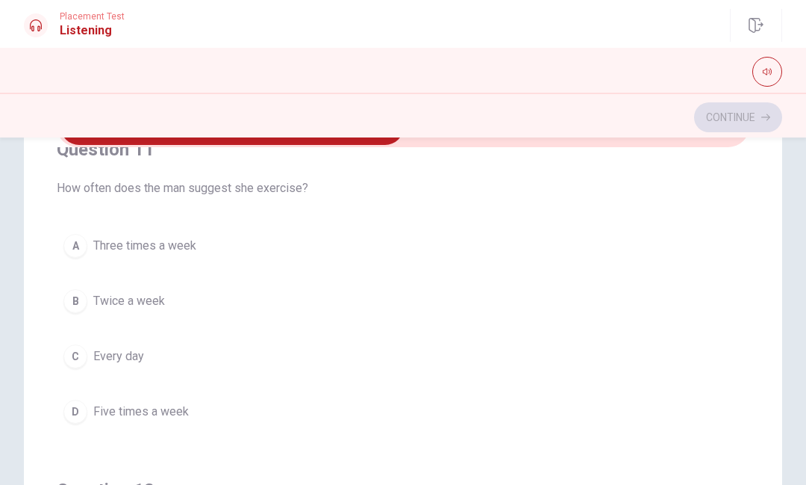
scroll to position [36, 0]
click at [441, 254] on button "A Three times a week" at bounding box center [403, 243] width 693 height 37
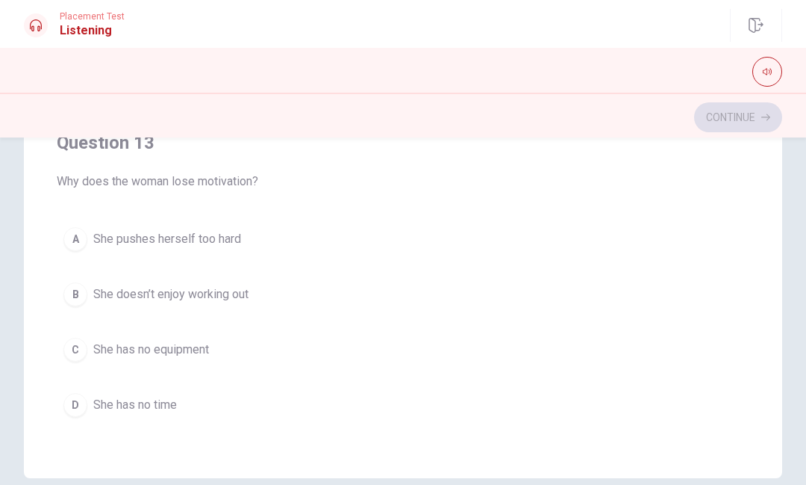
scroll to position [526, 0]
click at [285, 305] on button "B She doesn’t enjoy working out" at bounding box center [403, 294] width 693 height 37
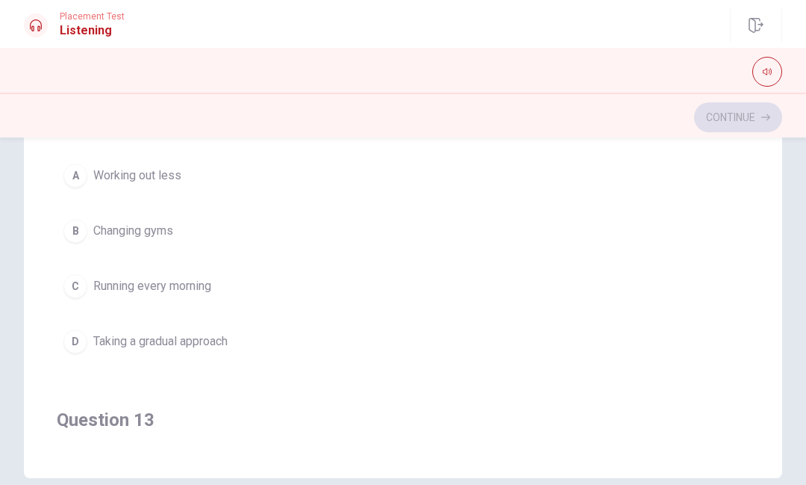
scroll to position [252, 0]
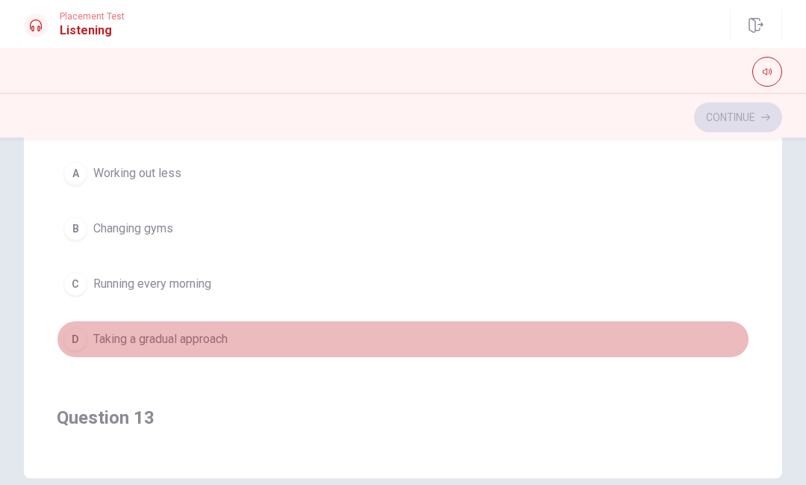
click at [255, 332] on button "D Taking a gradual approach" at bounding box center [403, 338] width 693 height 37
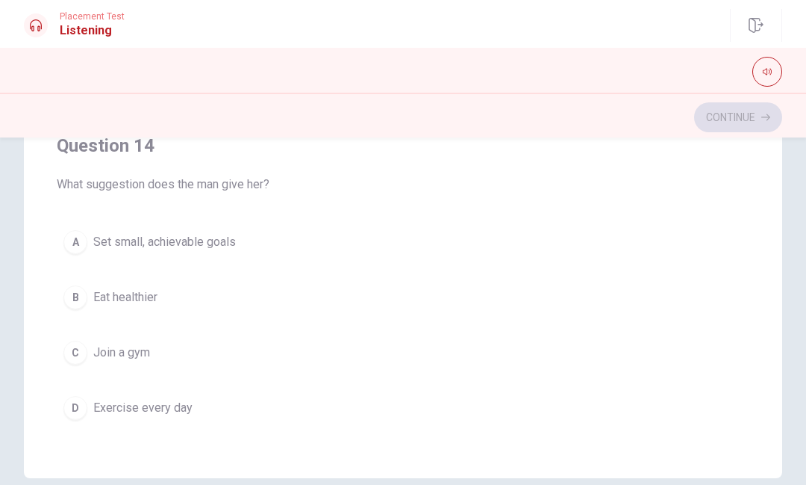
scroll to position [865, 0]
click at [278, 255] on button "A Set small, achievable goals" at bounding box center [403, 240] width 693 height 37
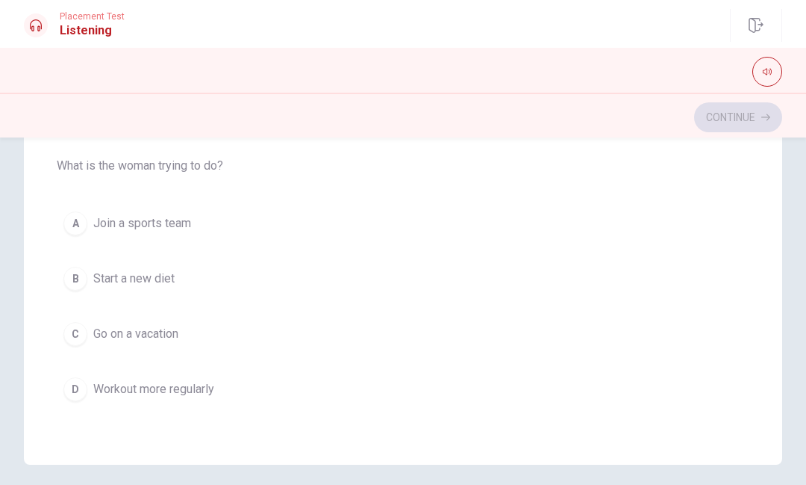
scroll to position [1210, 0]
click at [275, 393] on button "D Workout more regularly" at bounding box center [403, 388] width 693 height 37
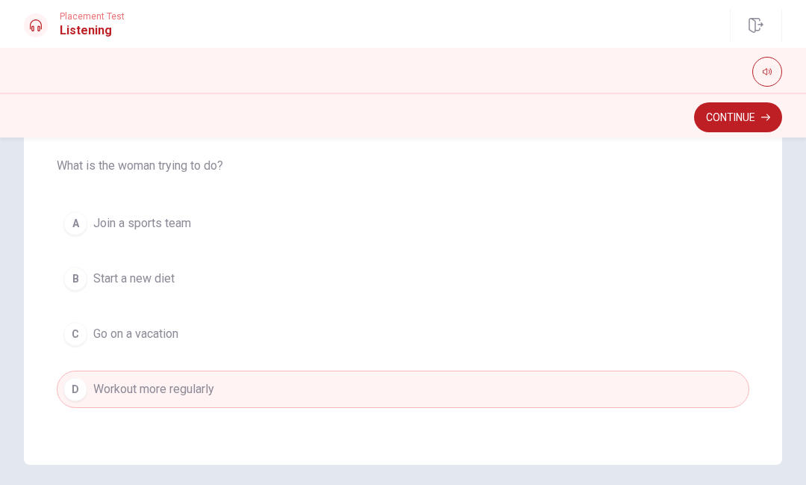
click at [738, 131] on button "Continue" at bounding box center [738, 117] width 88 height 30
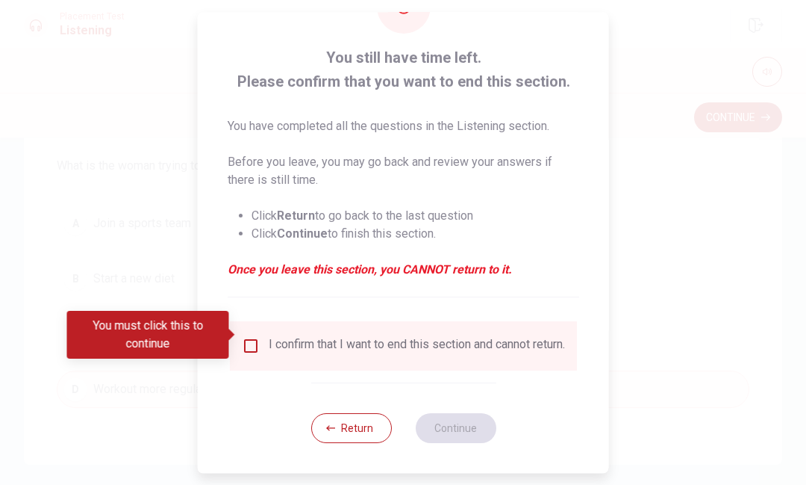
scroll to position [72, 0]
click at [410, 337] on div "I confirm that I want to end this section and cannot return." at bounding box center [417, 346] width 296 height 18
click at [249, 358] on div "I confirm that I want to end this section and cannot return." at bounding box center [403, 345] width 347 height 49
click at [255, 338] on input "You must click this to continue" at bounding box center [251, 346] width 18 height 18
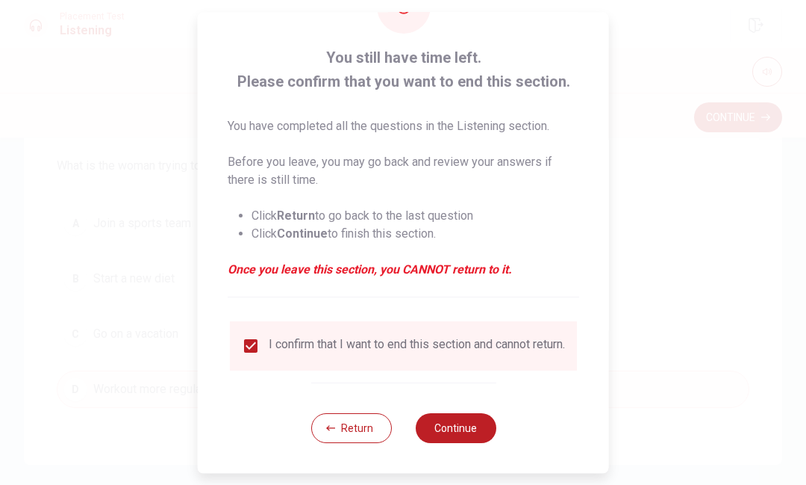
click at [457, 437] on button "Continue" at bounding box center [455, 428] width 81 height 30
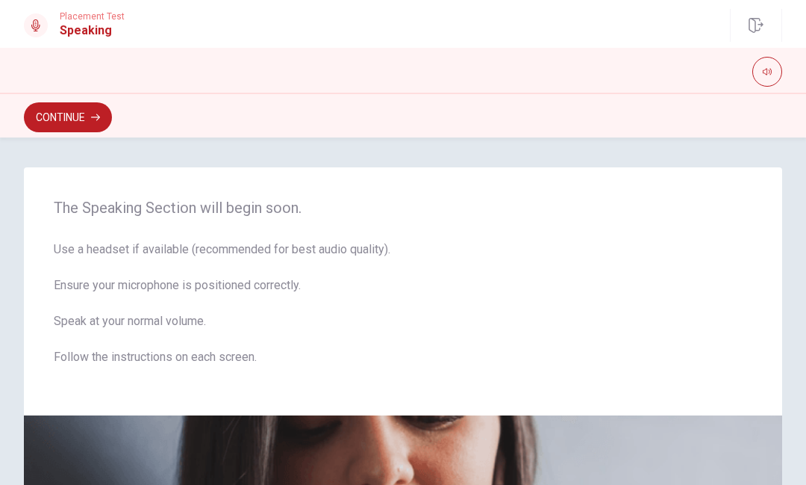
scroll to position [0, 0]
click at [42, 106] on button "Continue" at bounding box center [68, 117] width 88 height 30
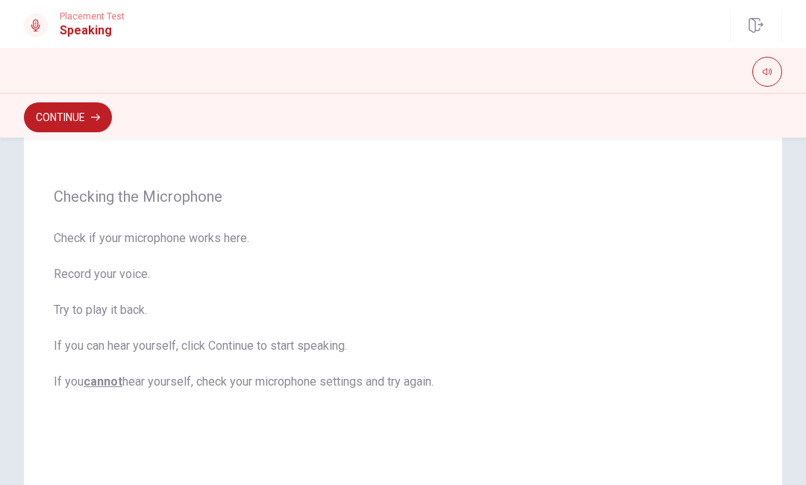
scroll to position [102, 0]
click at [46, 122] on button "Continue" at bounding box center [68, 117] width 88 height 30
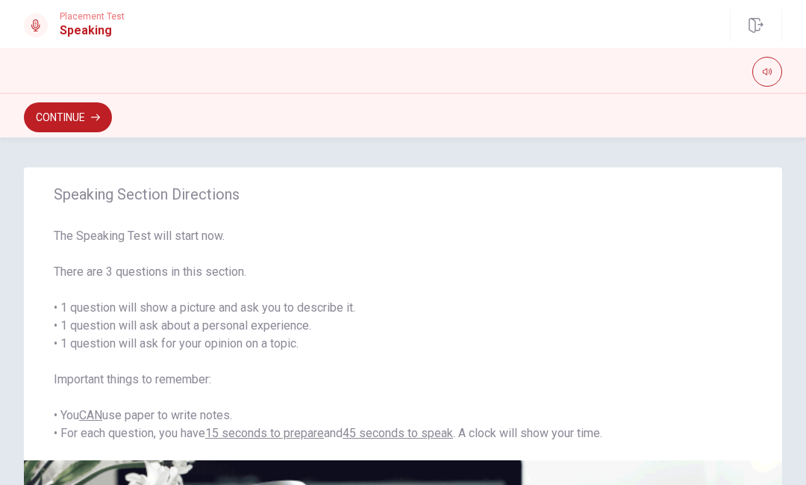
click at [64, 131] on button "Continue" at bounding box center [68, 117] width 88 height 30
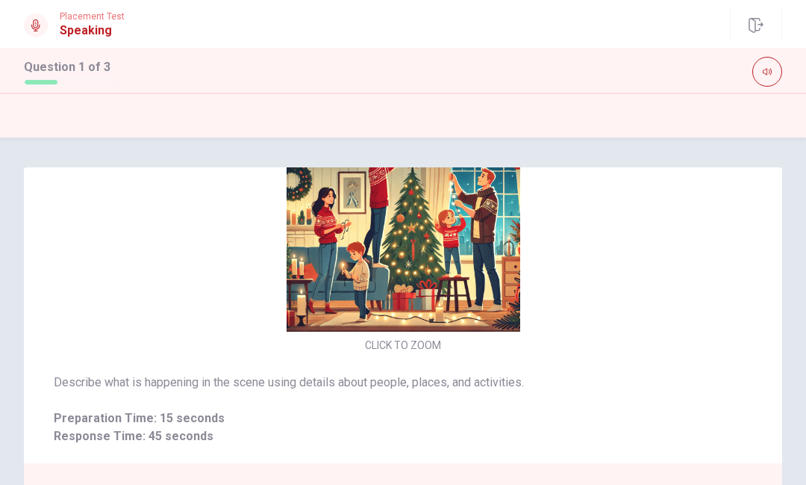
scroll to position [-1, 0]
click at [733, 336] on div "CLICK TO ZOOM" at bounding box center [403, 227] width 759 height 258
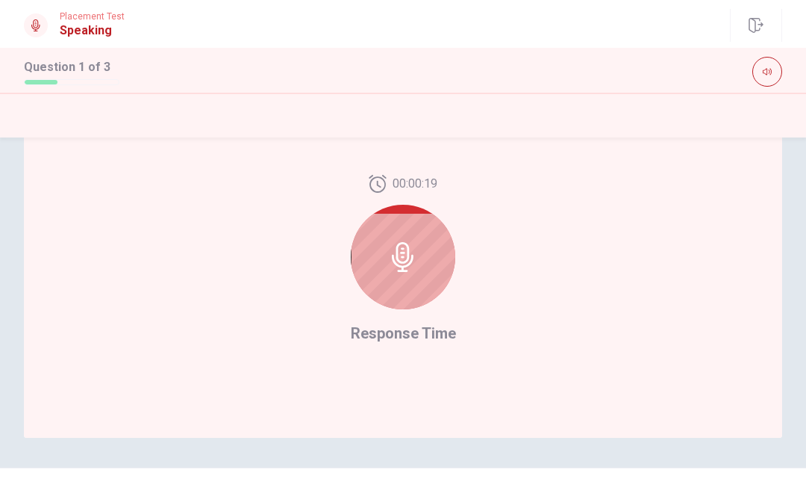
scroll to position [382, 0]
click at [402, 257] on icon at bounding box center [403, 256] width 22 height 30
click at [392, 261] on icon at bounding box center [403, 256] width 30 height 30
click at [405, 252] on icon at bounding box center [403, 256] width 30 height 30
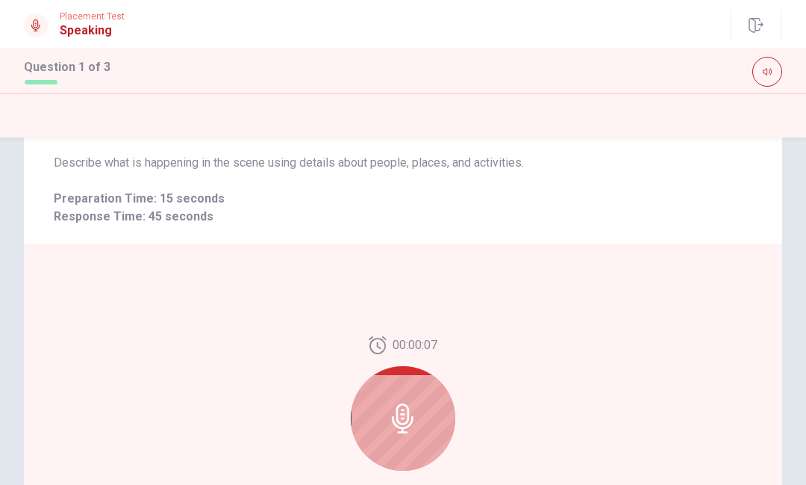
scroll to position [316, 0]
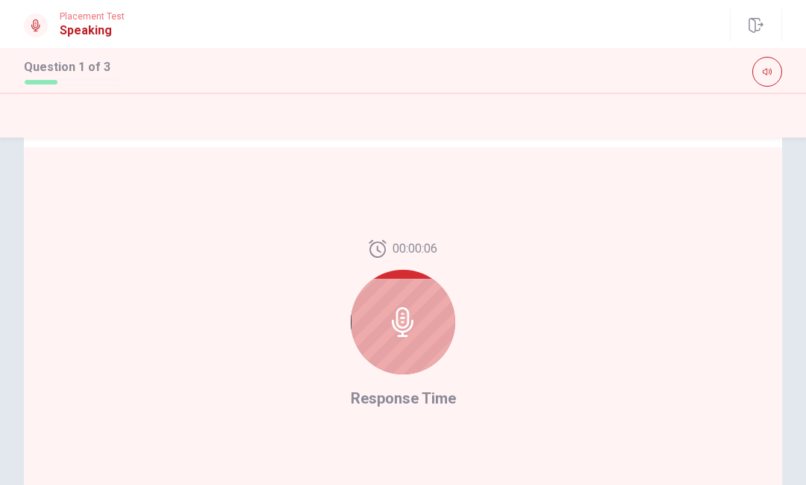
click at [419, 337] on div at bounding box center [403, 322] width 105 height 105
click at [421, 340] on div at bounding box center [403, 322] width 105 height 105
click at [420, 340] on div at bounding box center [403, 322] width 105 height 105
click at [436, 343] on div at bounding box center [403, 322] width 105 height 105
click at [429, 343] on div at bounding box center [403, 322] width 105 height 105
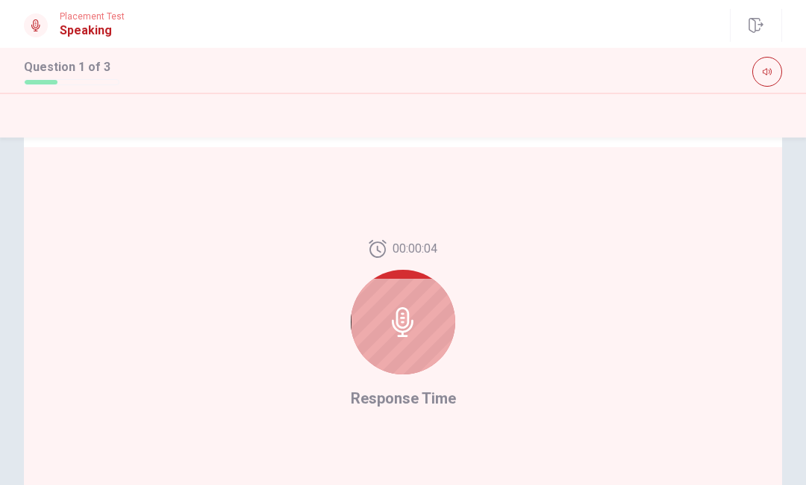
click at [432, 335] on div at bounding box center [403, 322] width 105 height 105
click at [433, 334] on div at bounding box center [403, 322] width 105 height 105
click at [435, 339] on div at bounding box center [403, 322] width 105 height 105
click at [438, 334] on div at bounding box center [403, 322] width 105 height 105
click at [434, 340] on div at bounding box center [403, 322] width 105 height 105
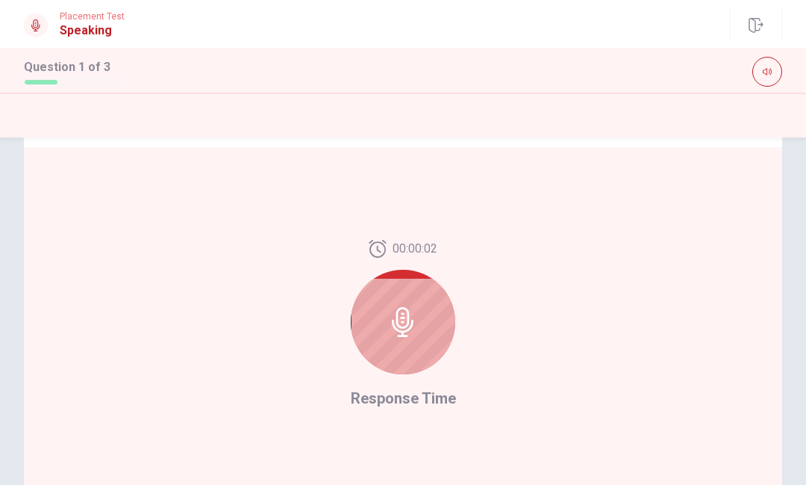
click at [434, 331] on div at bounding box center [403, 322] width 105 height 105
click at [441, 313] on div at bounding box center [403, 322] width 105 height 105
click at [440, 313] on div at bounding box center [403, 322] width 105 height 105
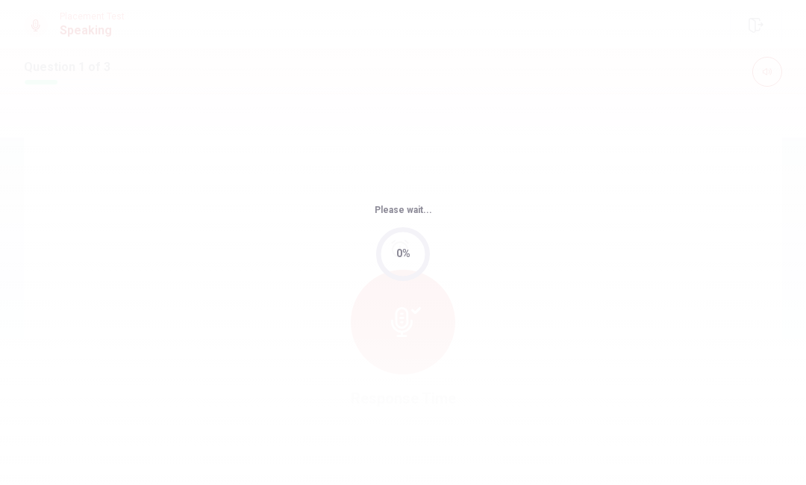
click at [446, 334] on div "Please wait... 0%" at bounding box center [403, 242] width 806 height 485
click at [446, 333] on div "Please wait... 0%" at bounding box center [403, 242] width 806 height 485
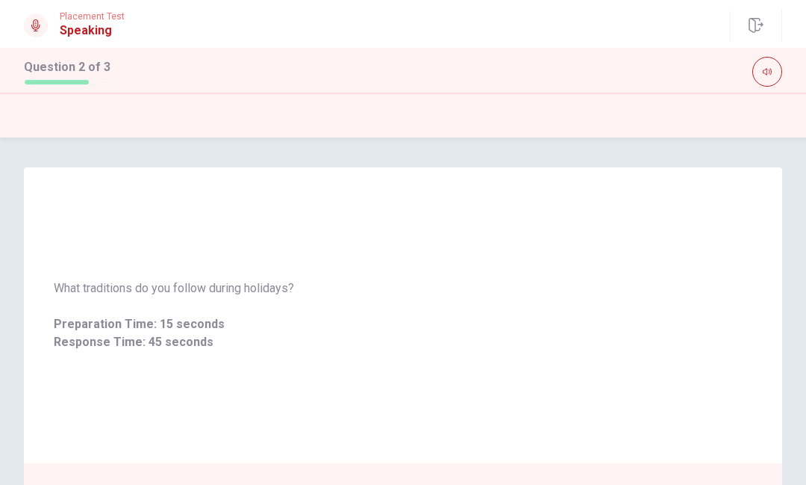
scroll to position [0, 0]
click at [744, 25] on button "button" at bounding box center [756, 25] width 52 height 33
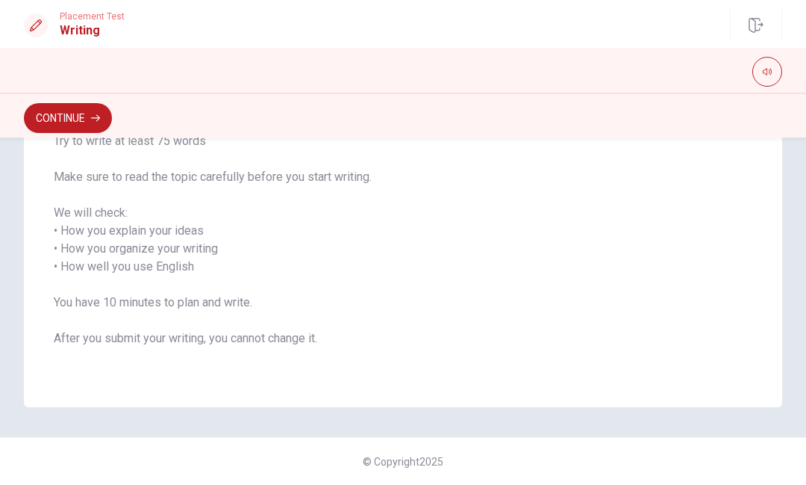
click at [112, 120] on button "Continue" at bounding box center [68, 118] width 88 height 30
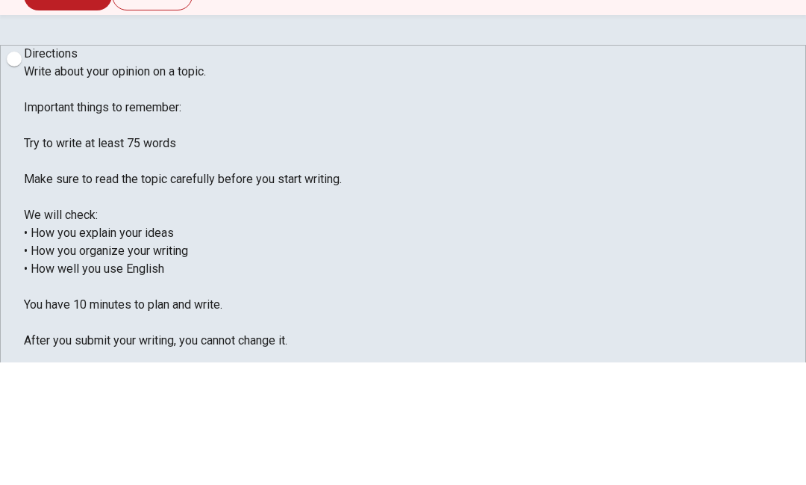
type textarea "i got a first job interview. I nerves"
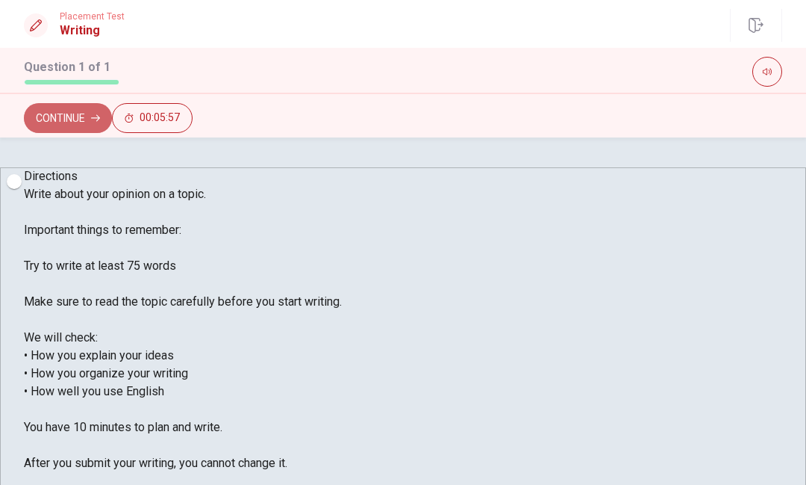
click at [112, 116] on button "Continue" at bounding box center [68, 118] width 88 height 30
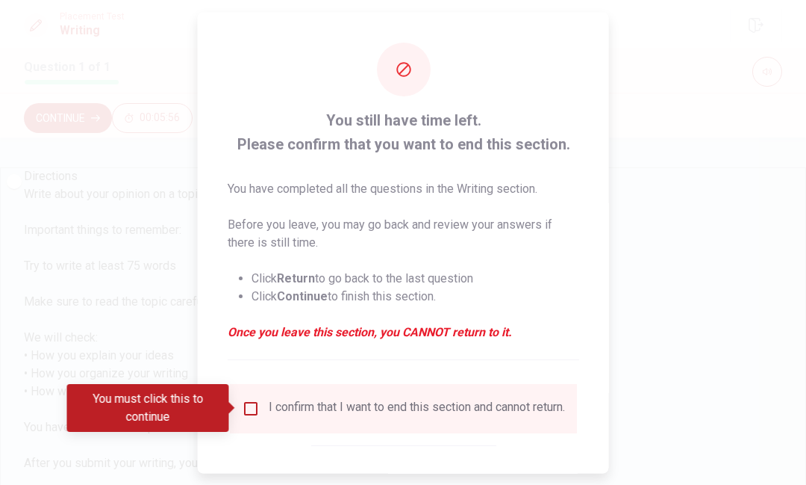
click at [251, 409] on input "You must click this to continue" at bounding box center [251, 408] width 18 height 18
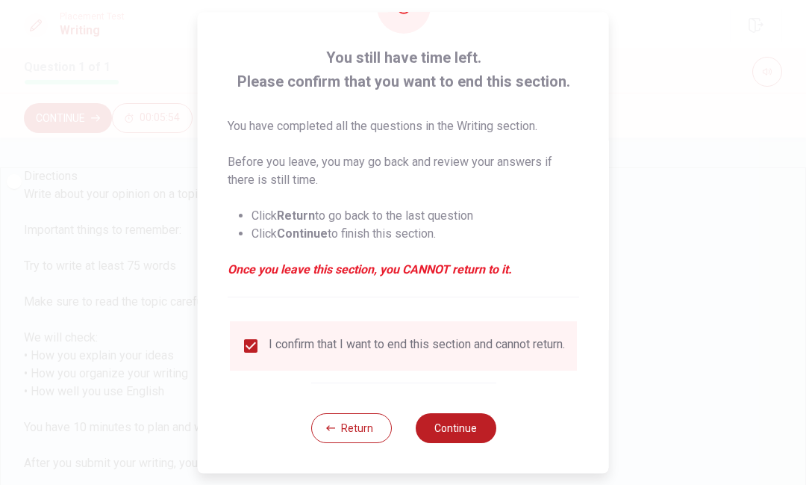
scroll to position [72, 0]
click at [452, 425] on button "Continue" at bounding box center [455, 428] width 81 height 30
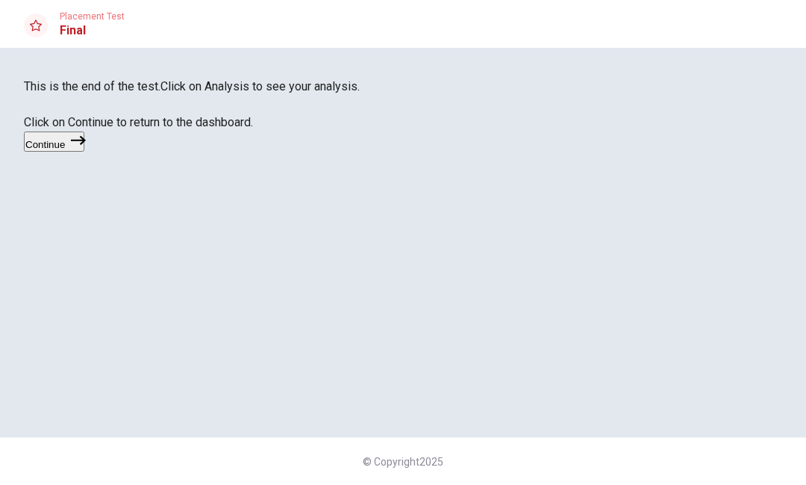
click at [86, 148] on icon "button" at bounding box center [78, 140] width 15 height 15
